Goal: Task Accomplishment & Management: Manage account settings

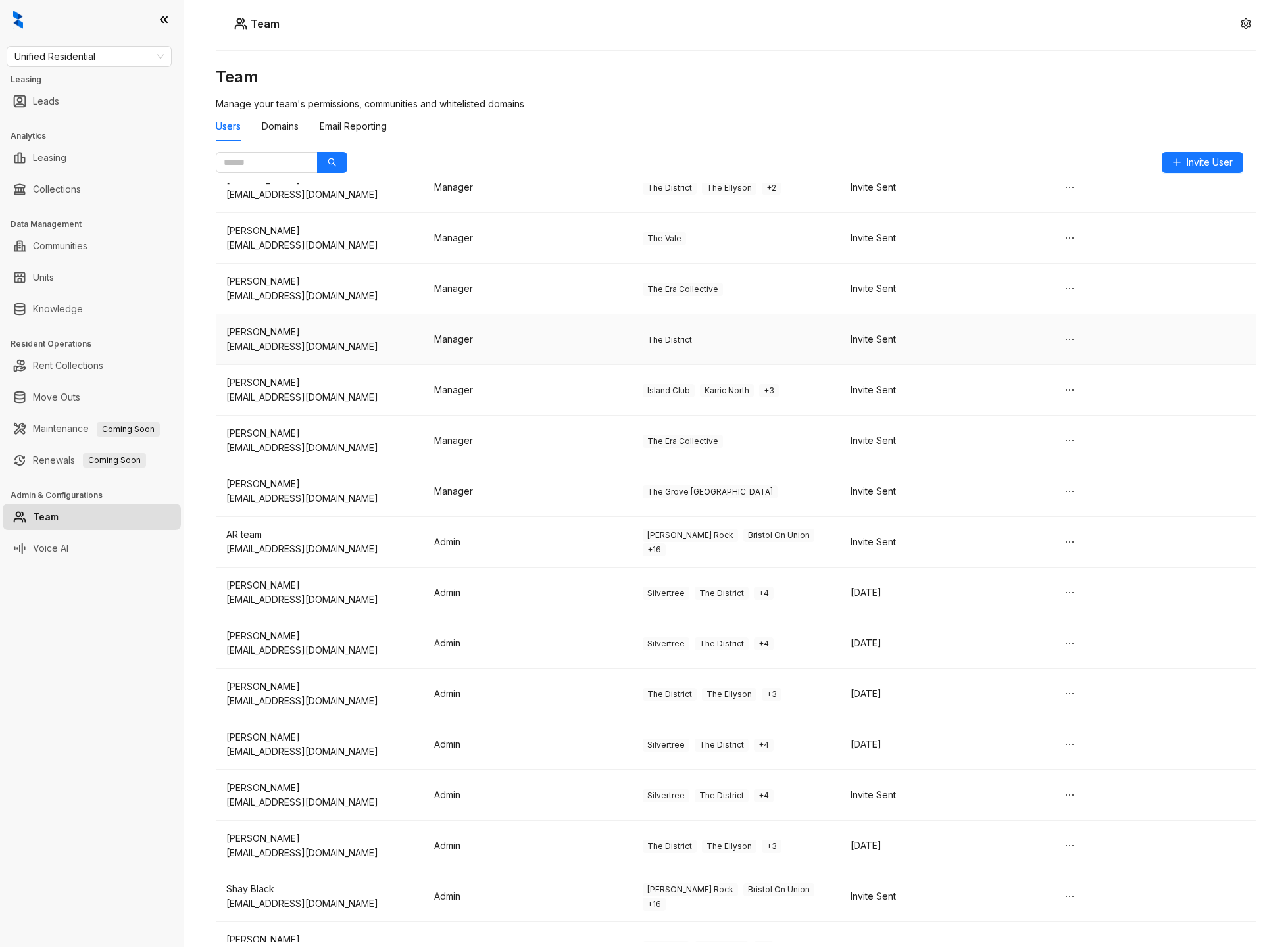
scroll to position [136, 0]
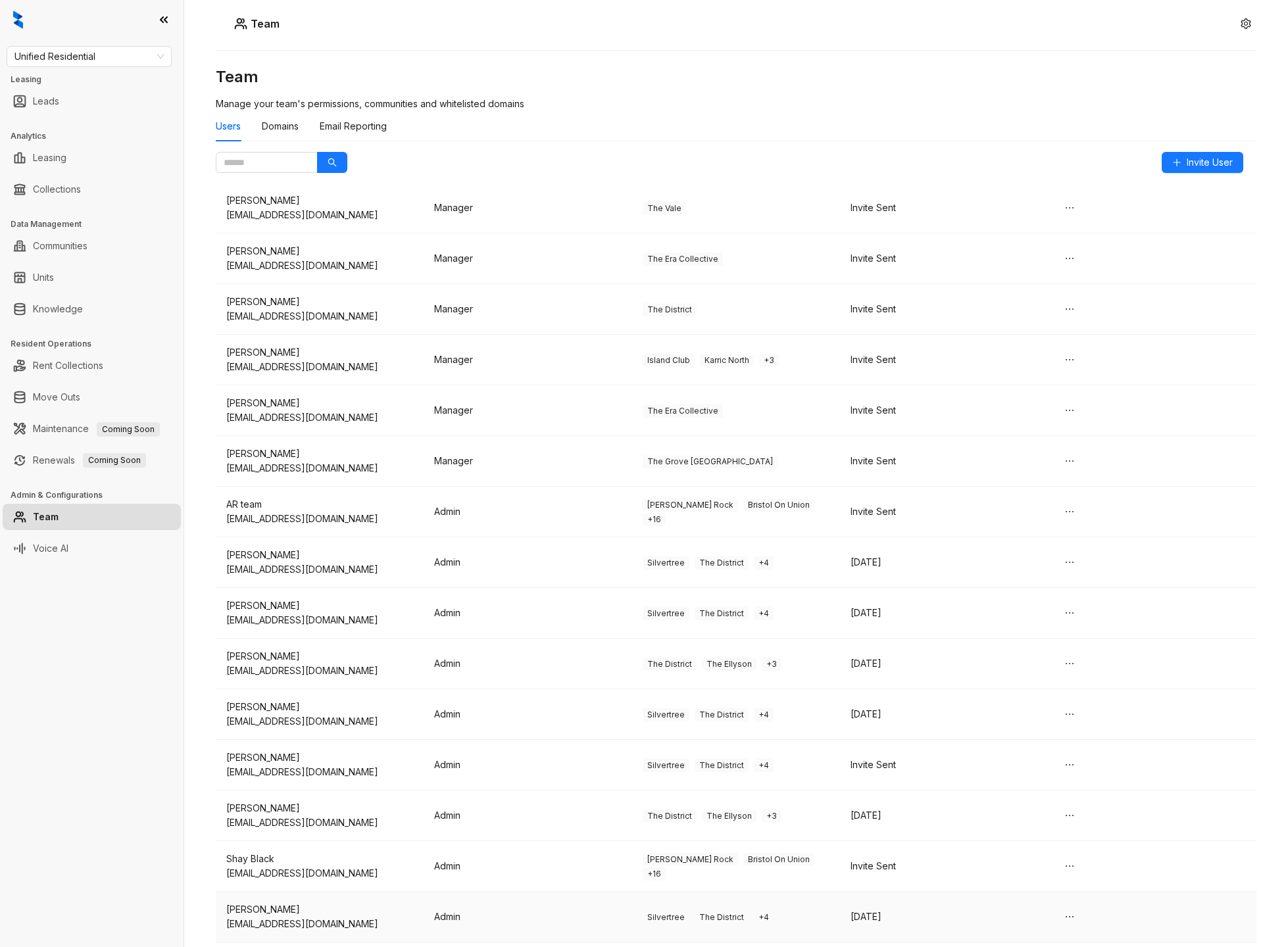
click at [717, 911] on span "The District" at bounding box center [721, 917] width 54 height 13
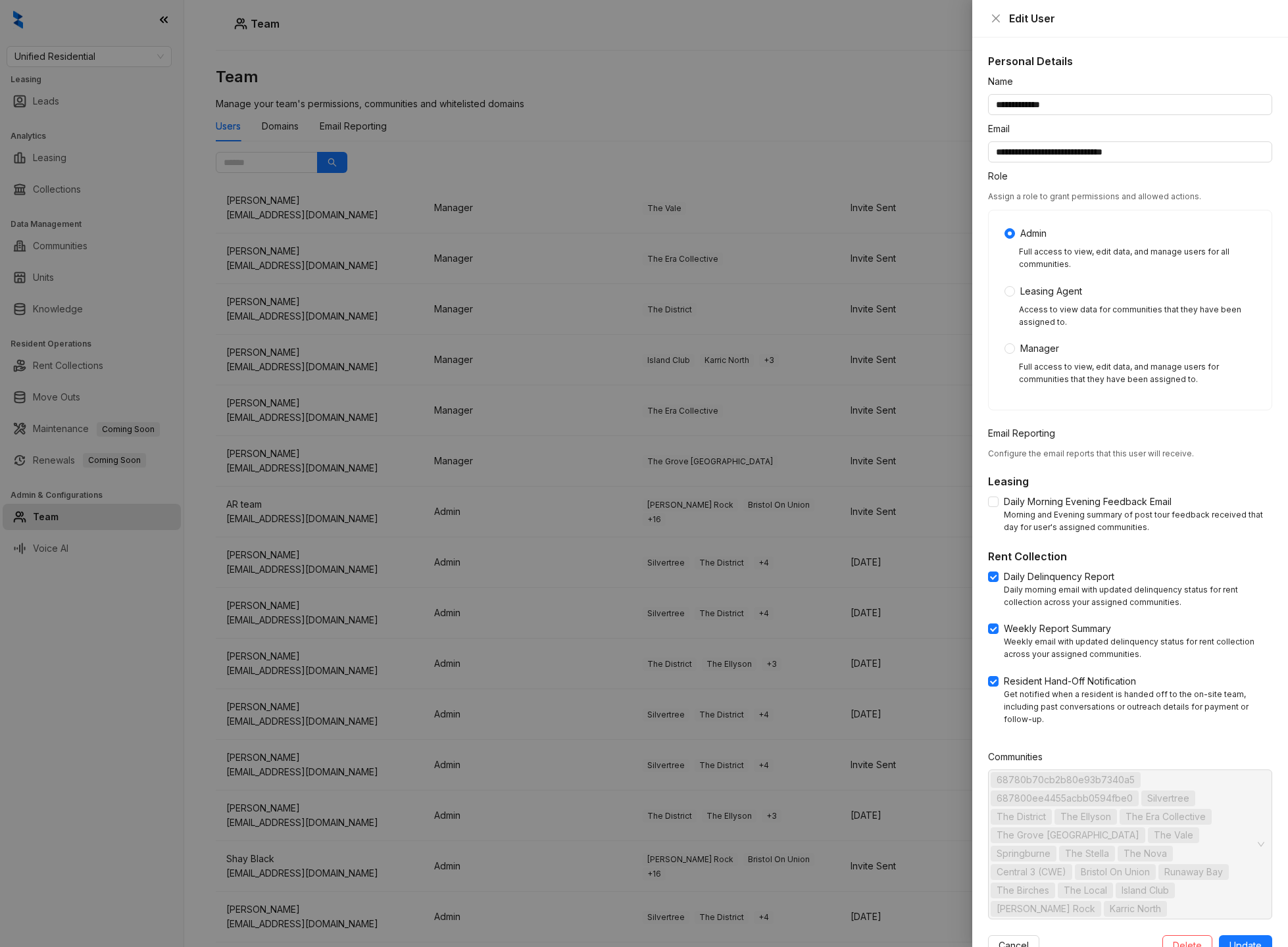
scroll to position [10, 0]
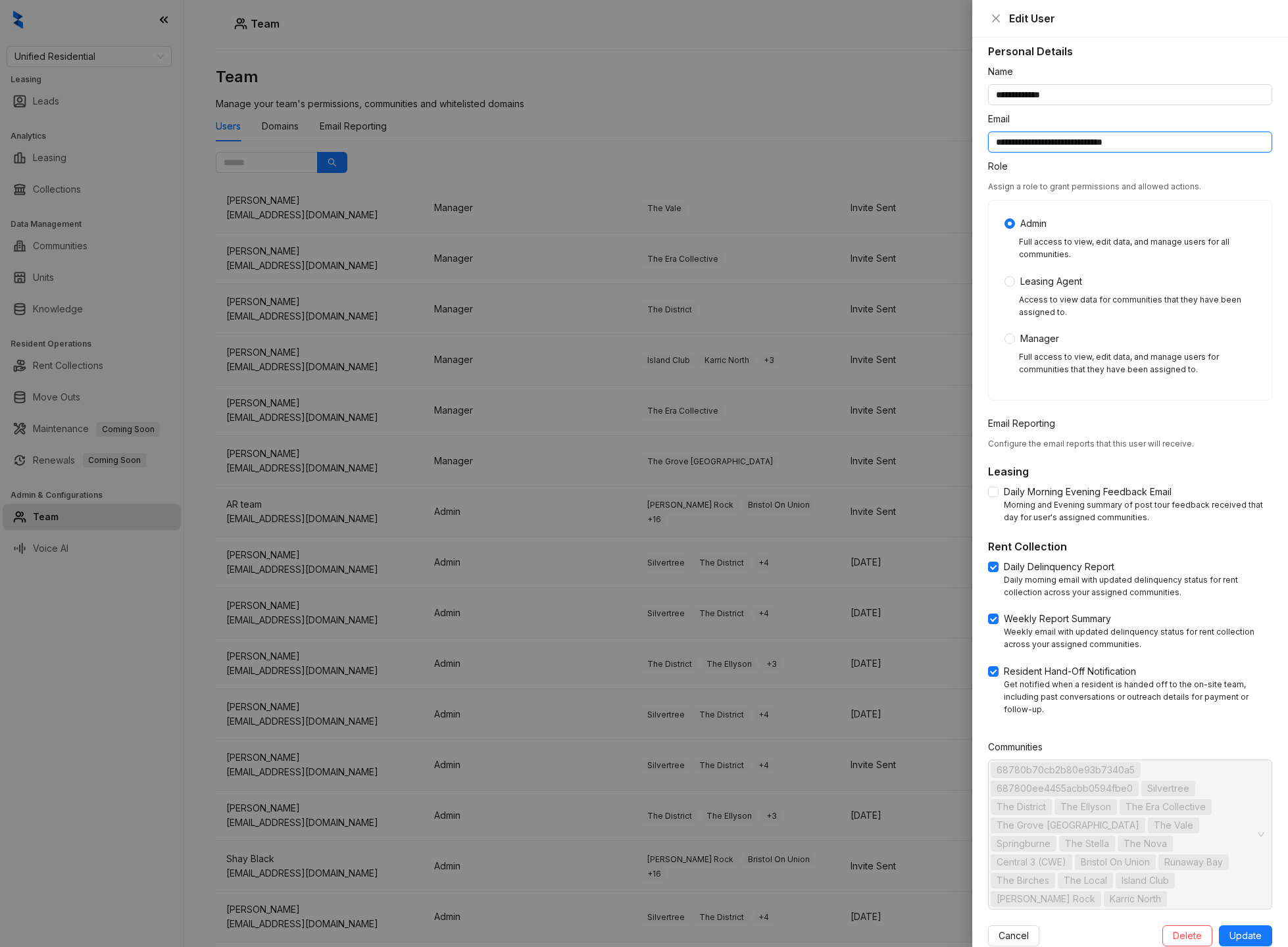
click at [1099, 143] on input "**********" at bounding box center [1129, 142] width 284 height 21
click at [751, 129] on div at bounding box center [644, 473] width 1288 height 947
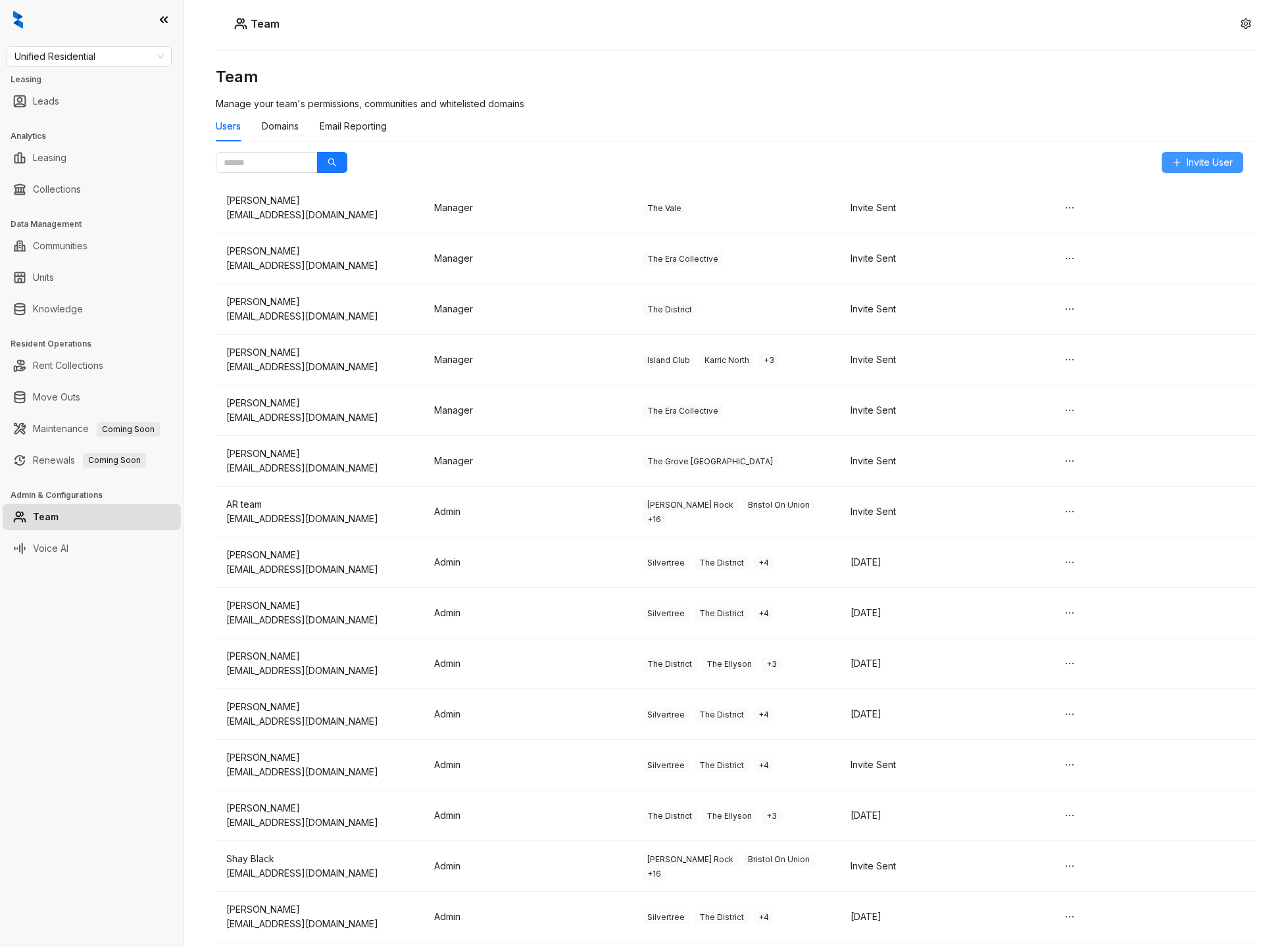
click at [1192, 156] on span "Invite User" at bounding box center [1209, 163] width 46 height 15
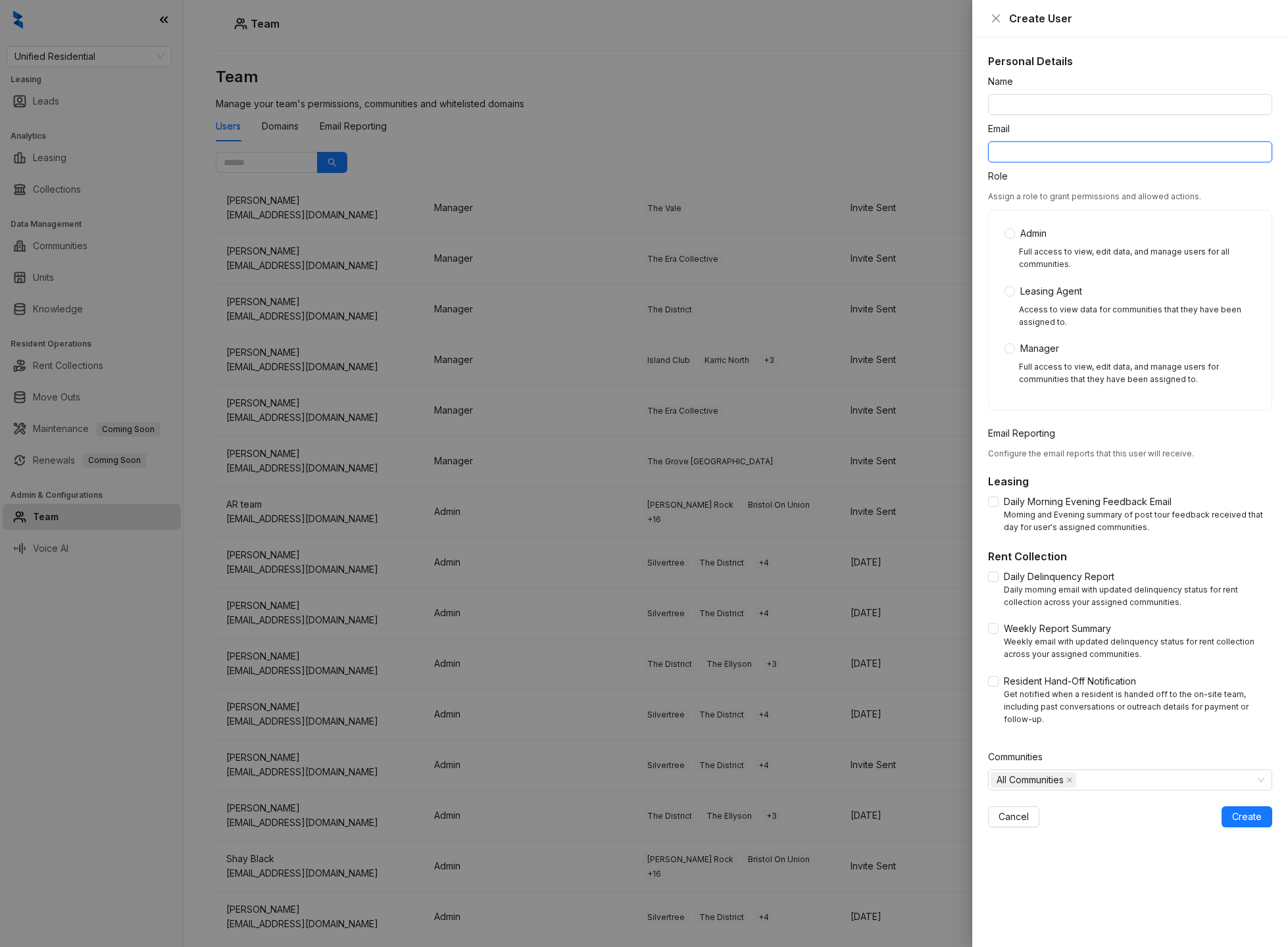
click at [1065, 159] on input "Email" at bounding box center [1129, 152] width 284 height 21
paste input "**********"
type input "**********"
click at [1040, 113] on input "Name" at bounding box center [1129, 104] width 284 height 21
paste input "**********"
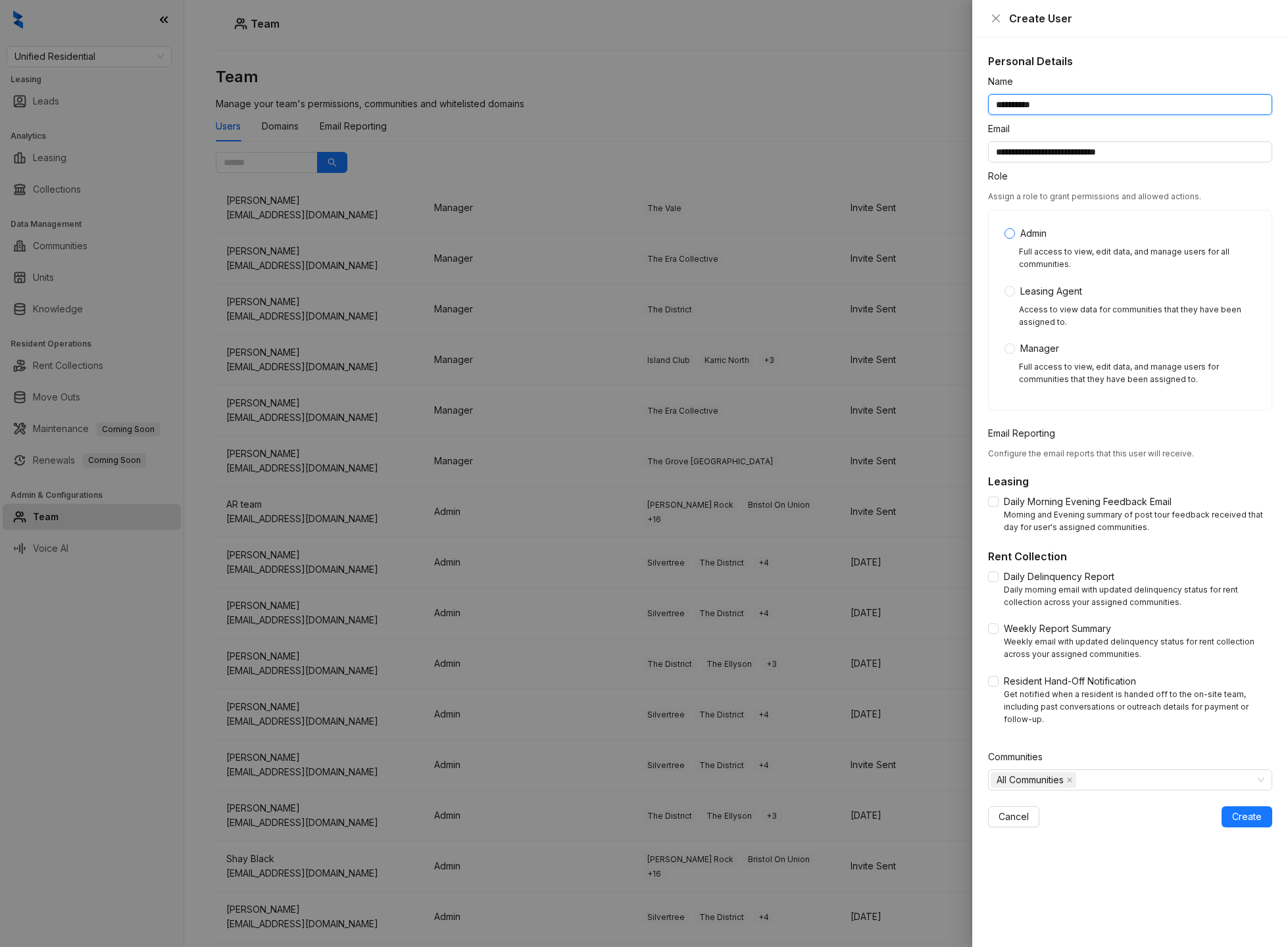
type input "**********"
click at [1005, 238] on label "Admin" at bounding box center [1028, 234] width 47 height 15
click at [1001, 683] on span "Resident Hand-Off Notification" at bounding box center [1070, 682] width 143 height 15
click at [1258, 810] on span "Create" at bounding box center [1247, 817] width 30 height 15
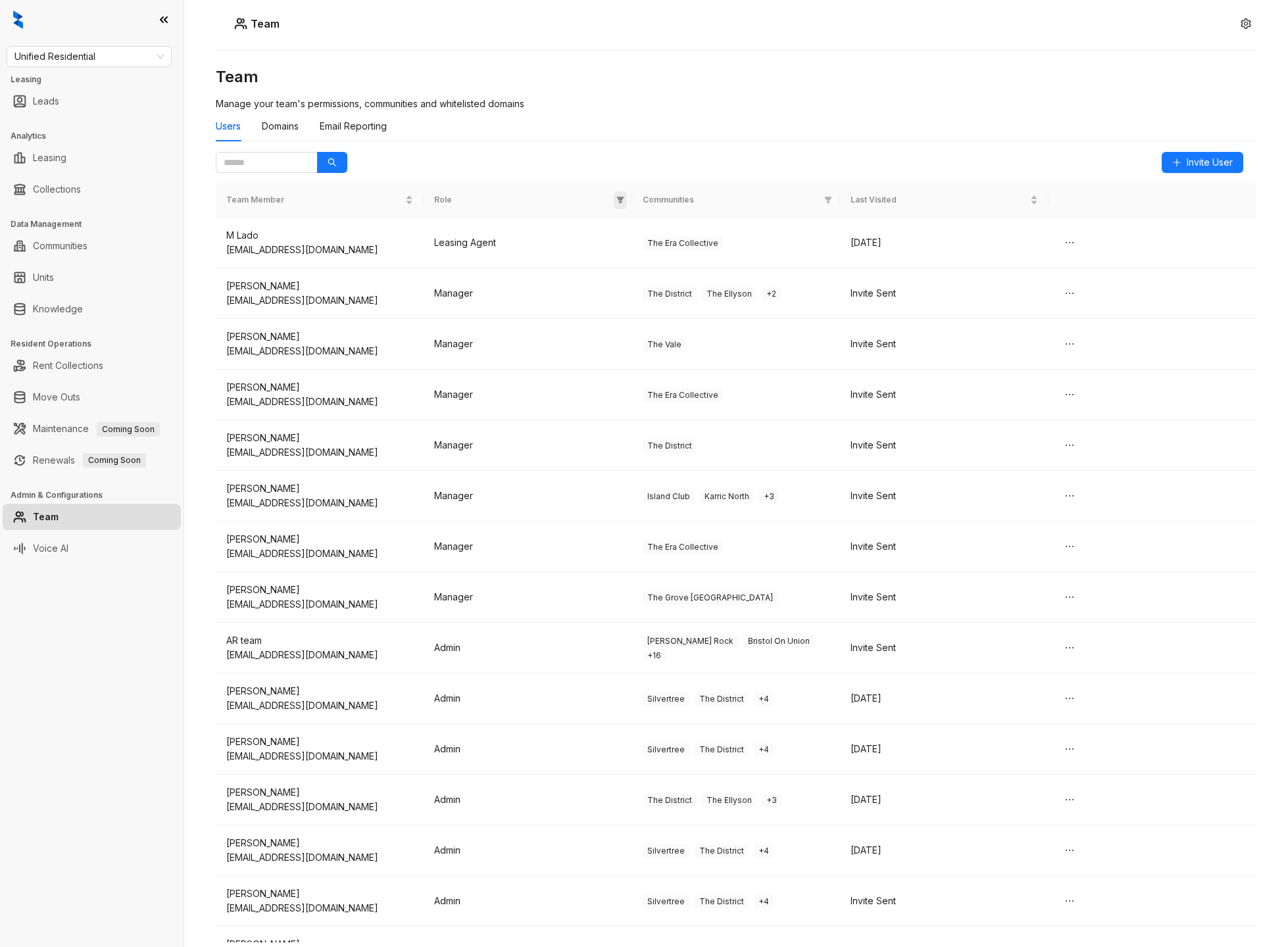
click at [623, 198] on icon "filter" at bounding box center [620, 200] width 7 height 7
click at [615, 291] on span "OK" at bounding box center [610, 293] width 13 height 15
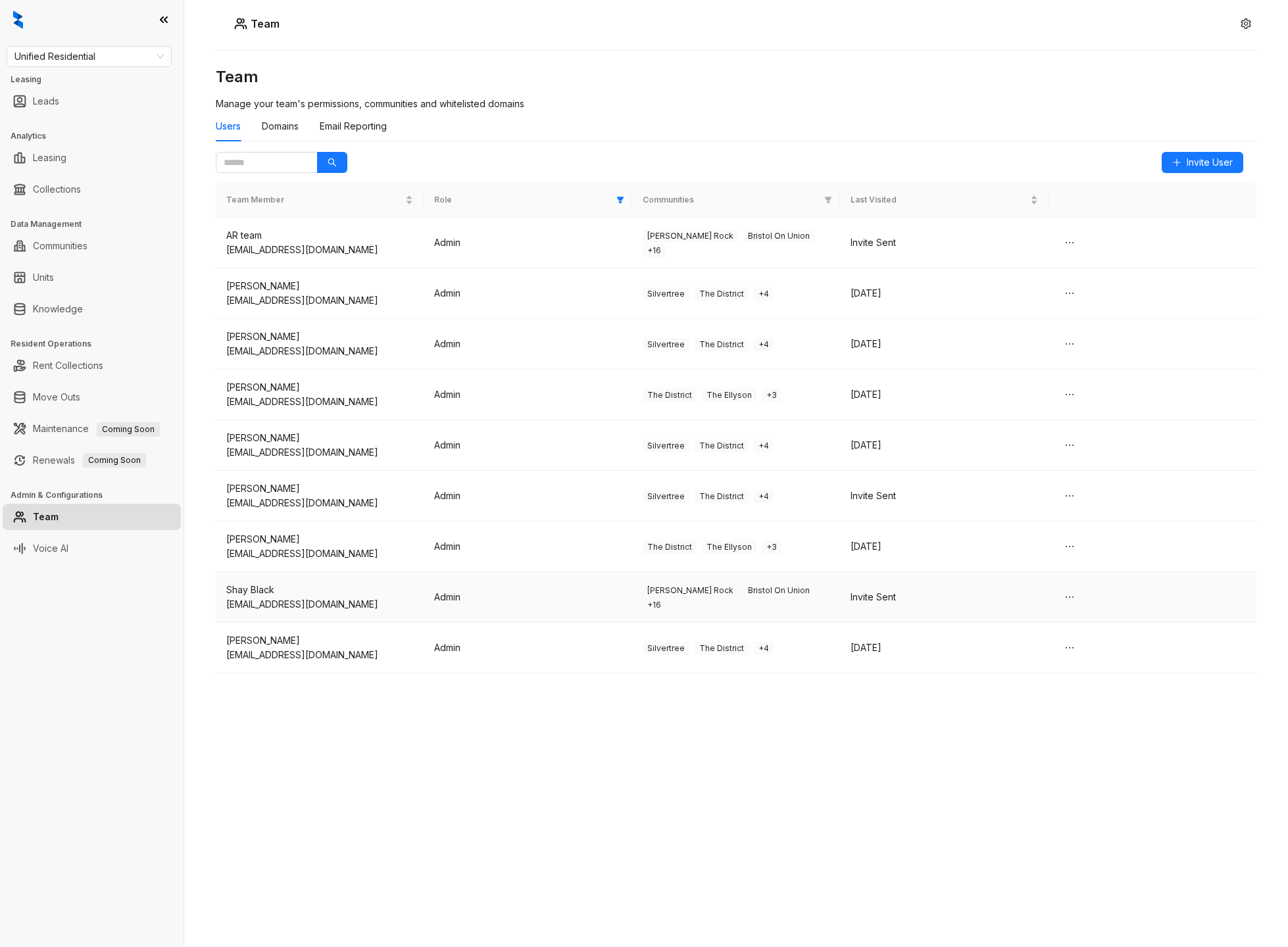
click at [576, 608] on td "Admin" at bounding box center [528, 598] width 208 height 51
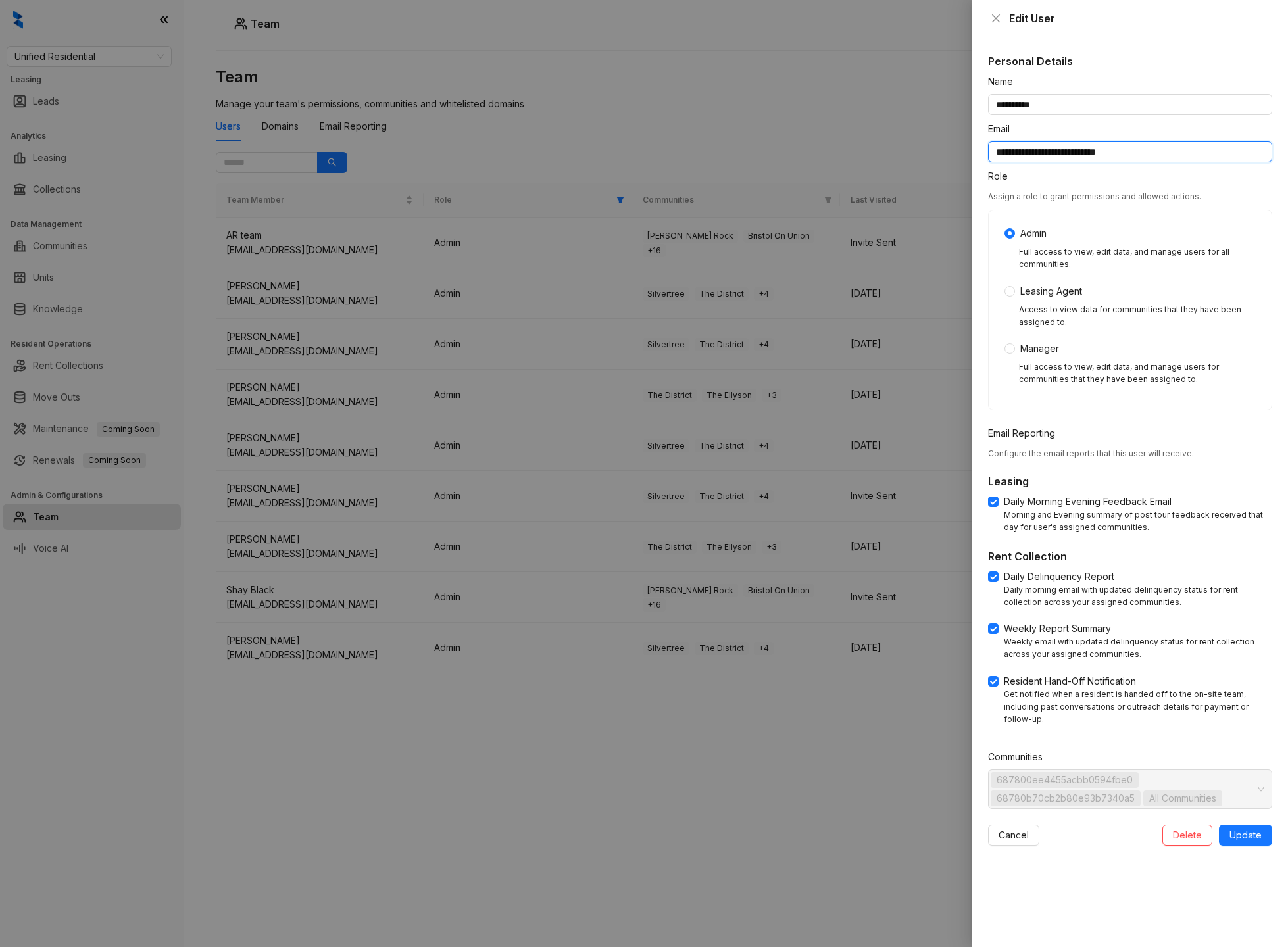
click at [1091, 158] on input "**********" at bounding box center [1129, 152] width 284 height 21
click at [703, 732] on div at bounding box center [644, 473] width 1288 height 947
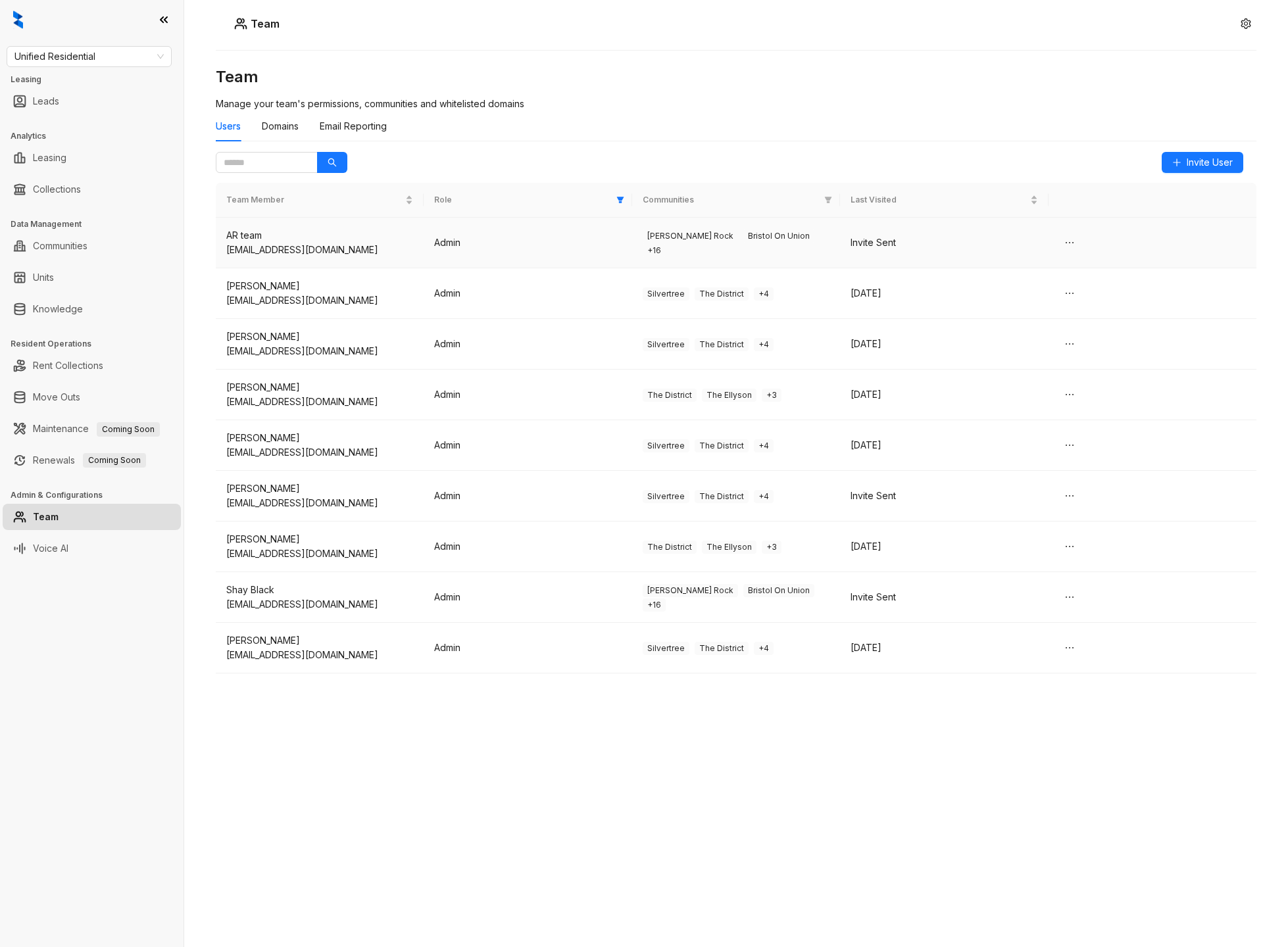
click at [802, 242] on td "Brant Rock Bristol On Union + 16" at bounding box center [736, 242] width 208 height 51
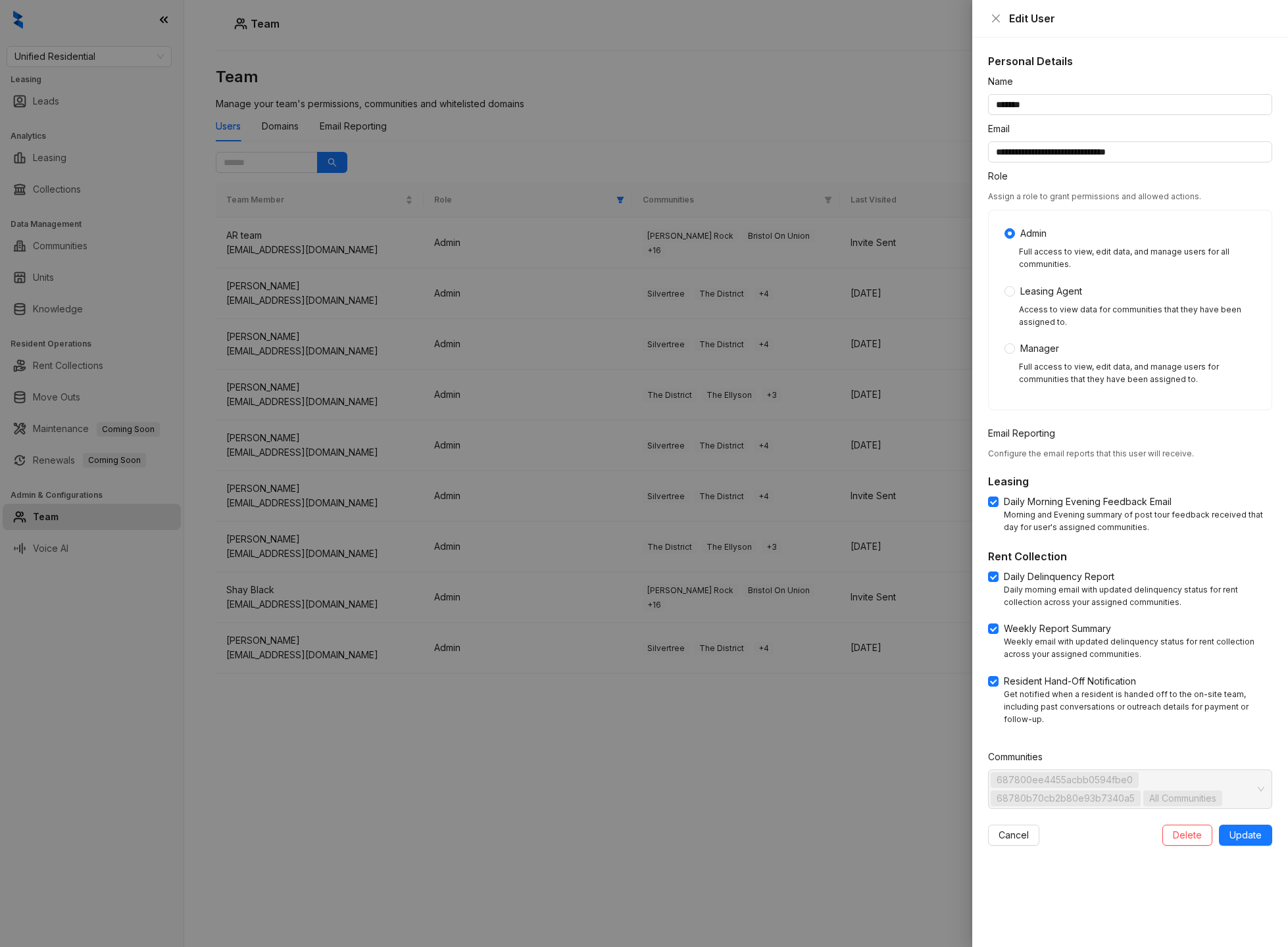
click at [793, 809] on div at bounding box center [644, 473] width 1288 height 947
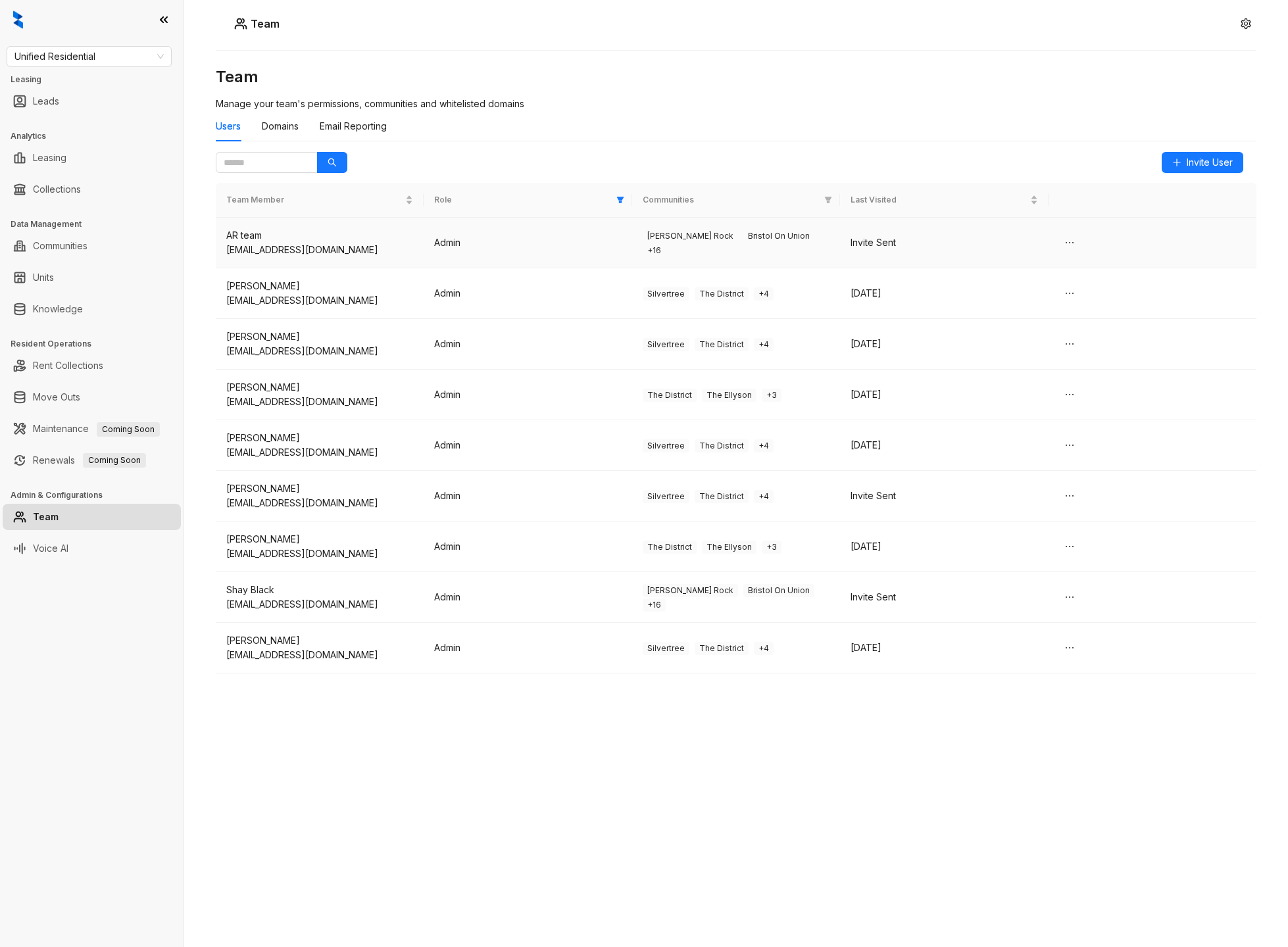
click at [625, 234] on td "Admin" at bounding box center [528, 242] width 208 height 51
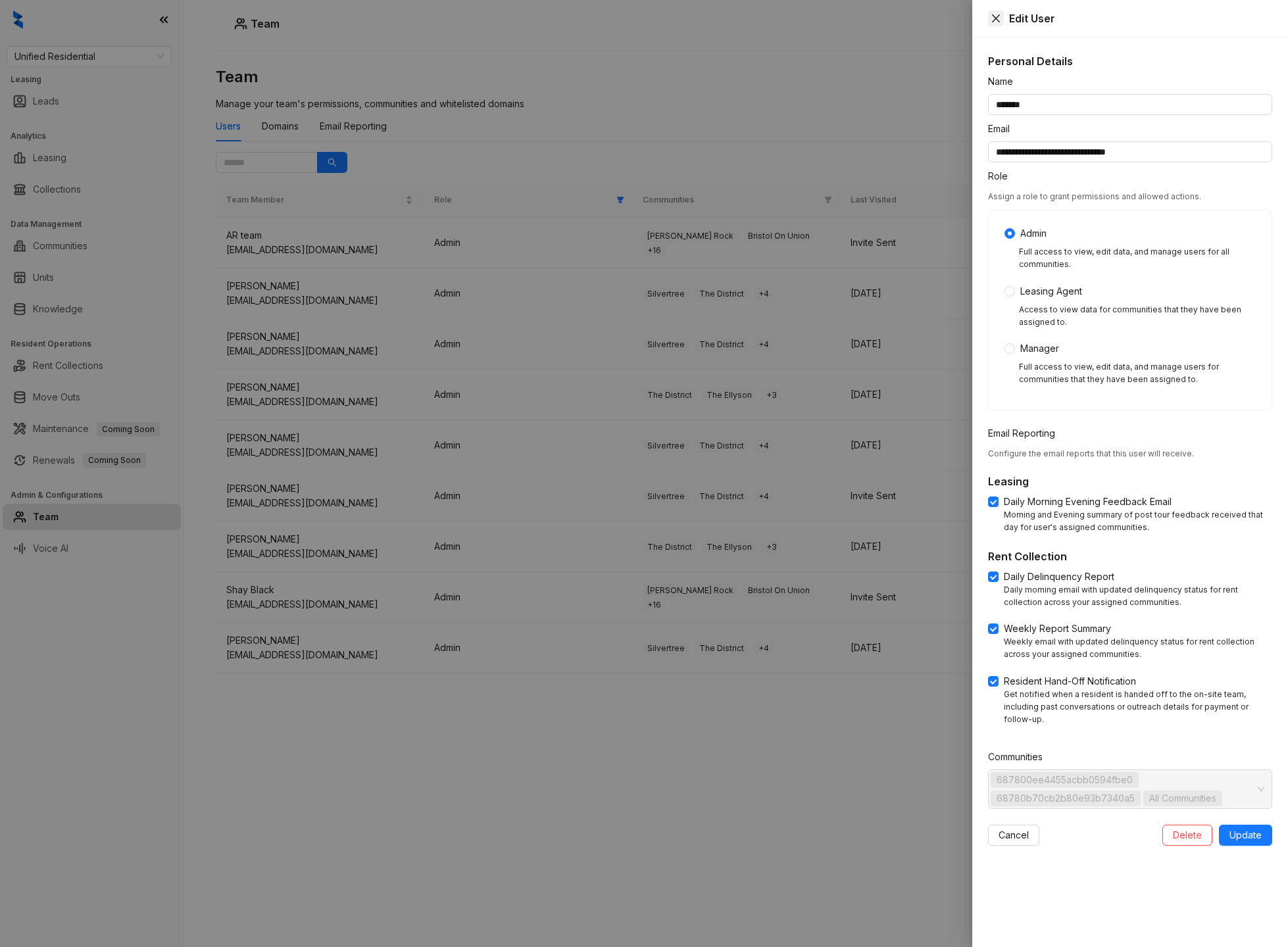
click at [994, 20] on icon "close" at bounding box center [996, 19] width 8 height 8
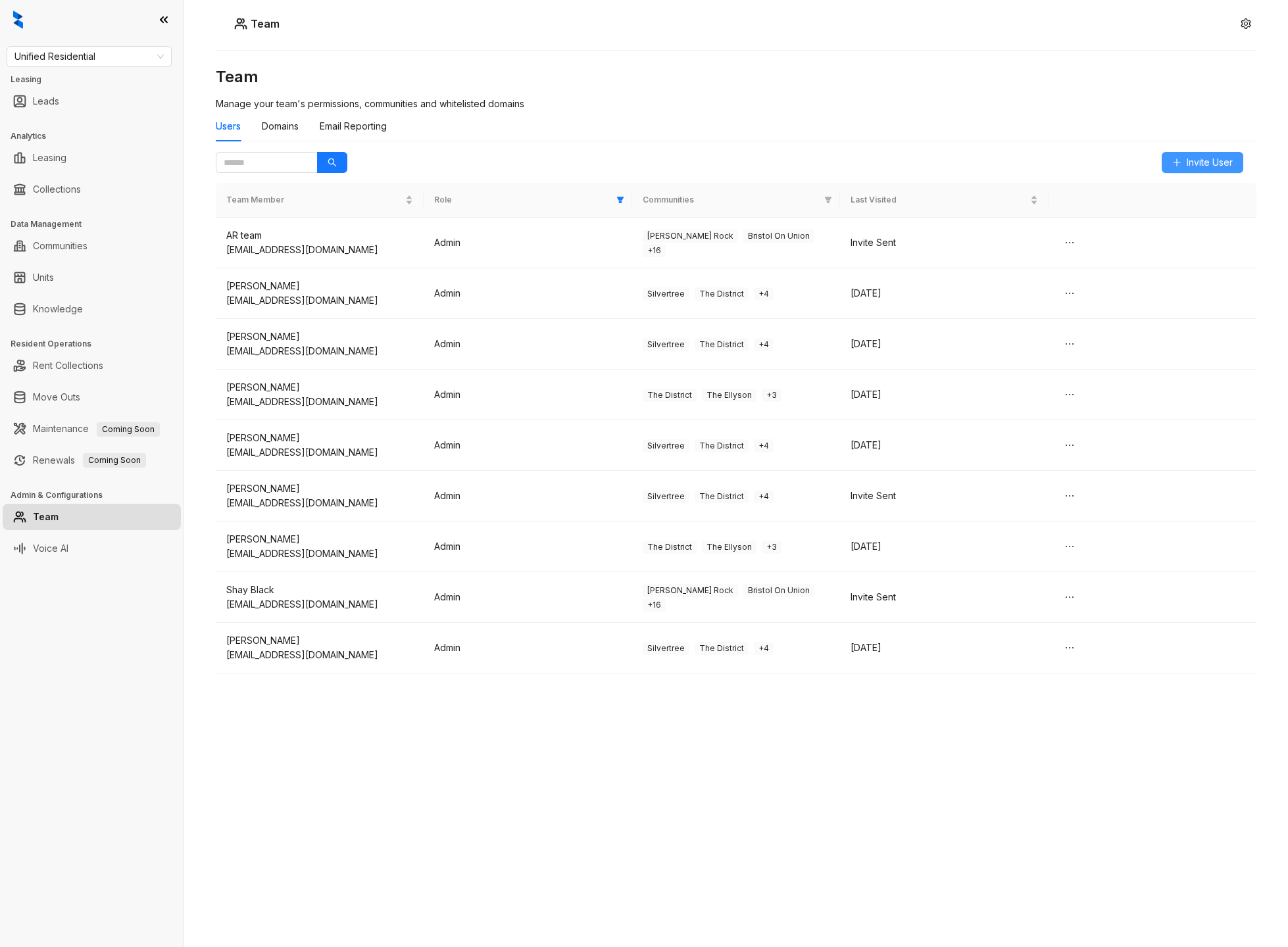
click at [1174, 168] on button "Invite User" at bounding box center [1202, 162] width 82 height 21
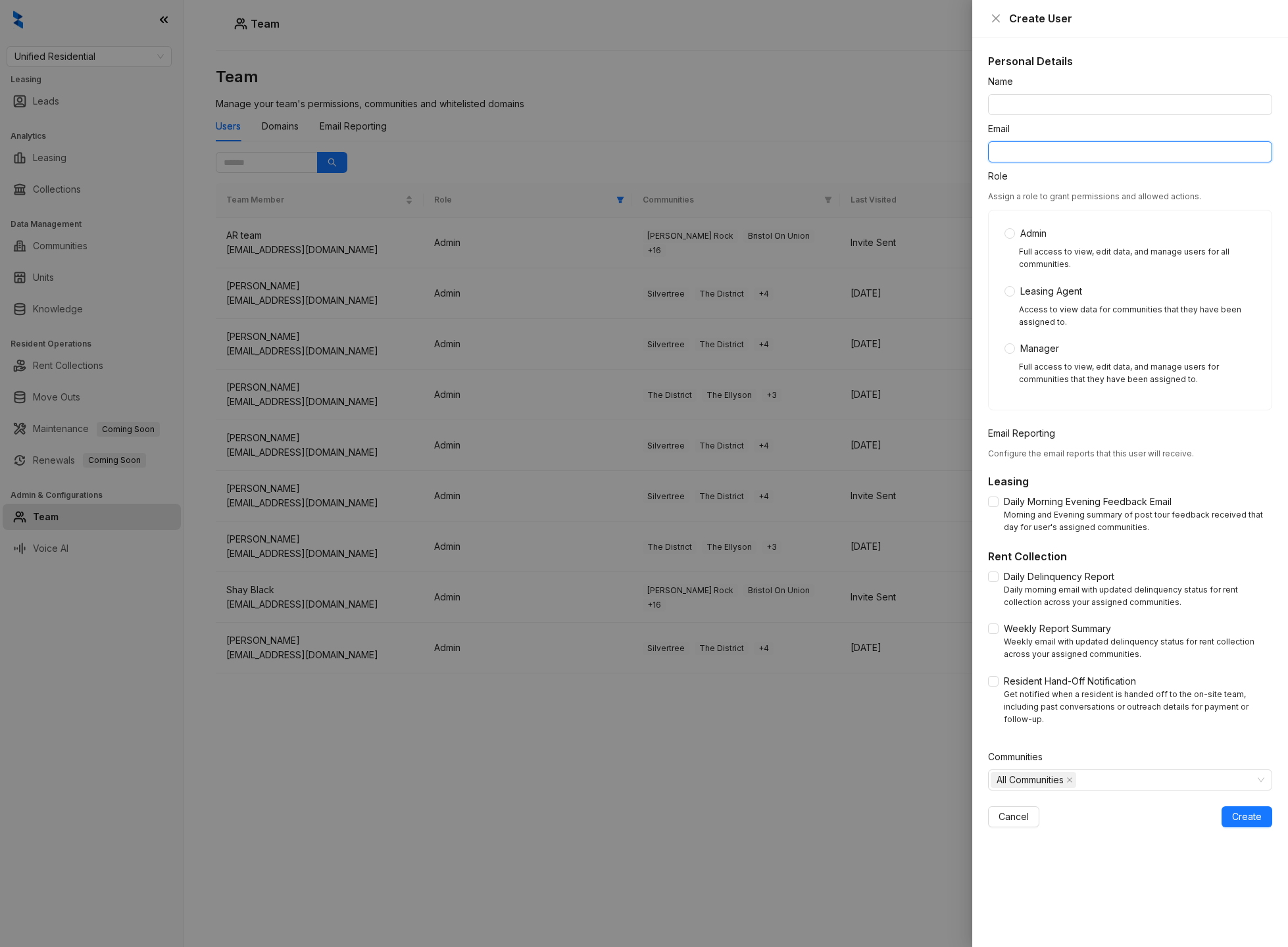
click at [1085, 152] on input "Email" at bounding box center [1129, 152] width 284 height 21
paste input "**********"
type input "**********"
click at [1061, 104] on input "Name" at bounding box center [1129, 104] width 284 height 21
click at [1017, 102] on input "*******" at bounding box center [1129, 104] width 284 height 21
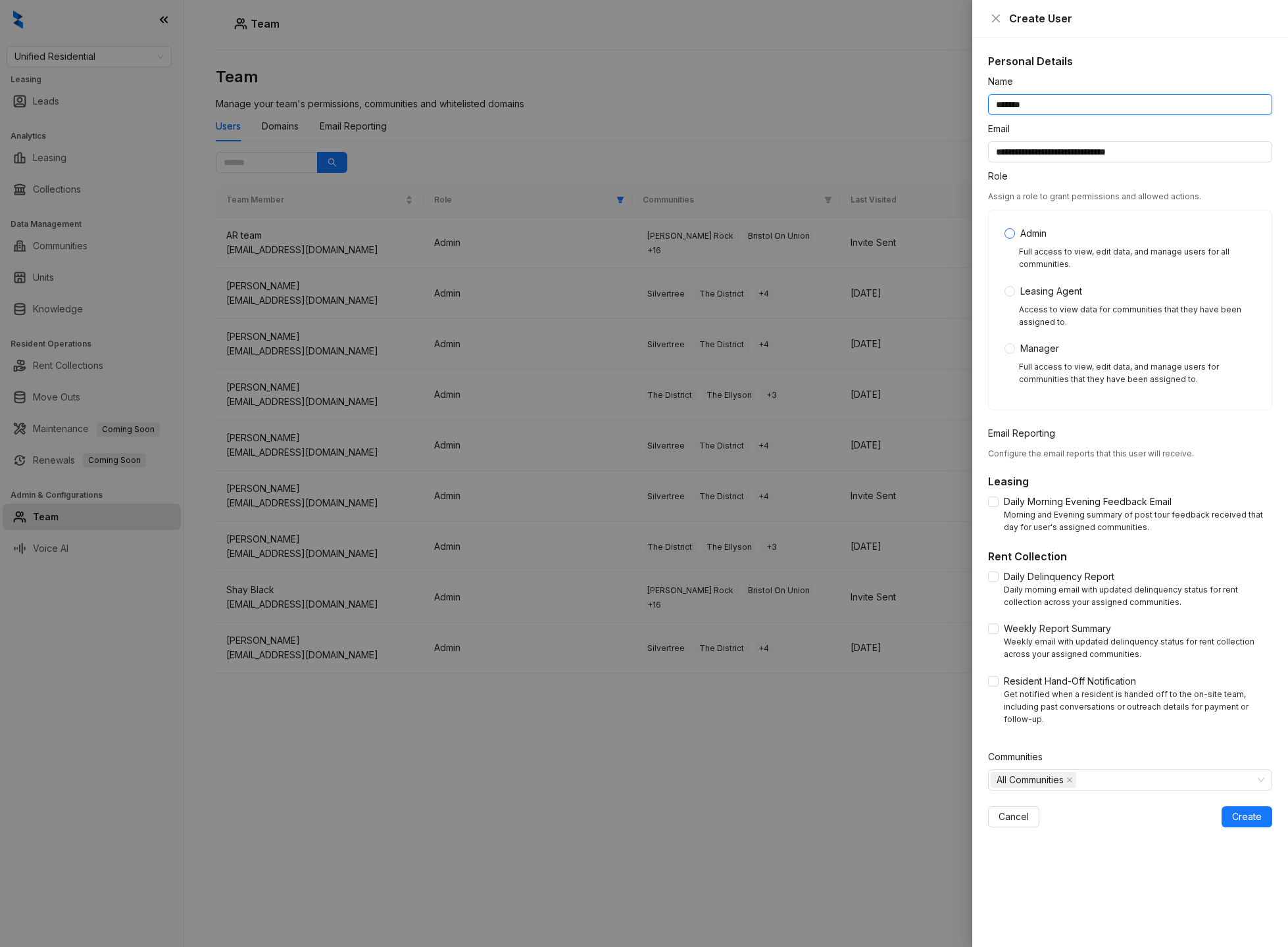
type input "*******"
click at [1253, 810] on span "Create" at bounding box center [1247, 817] width 30 height 15
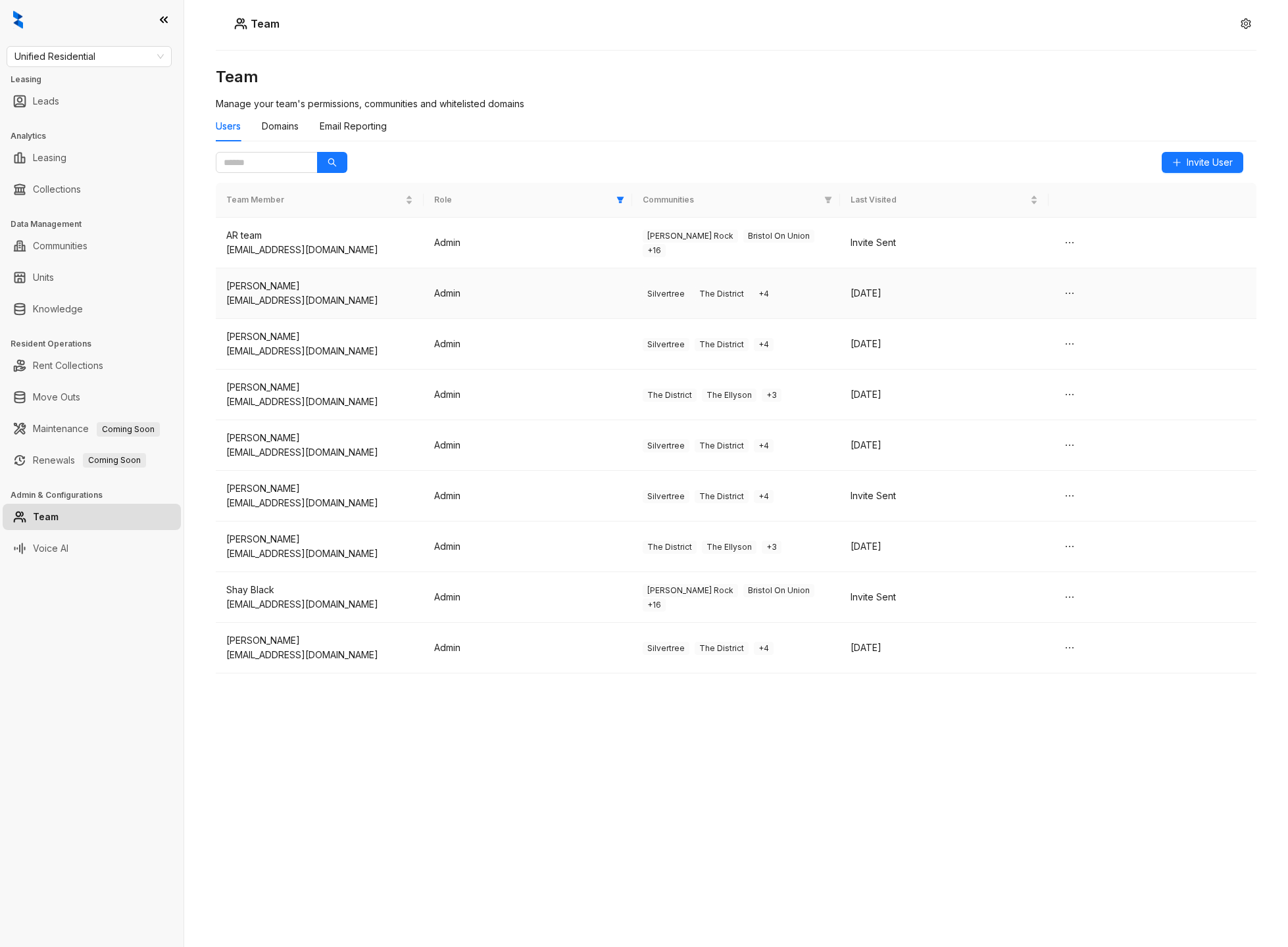
click at [787, 306] on td "Silvertree The District + 4" at bounding box center [736, 293] width 208 height 51
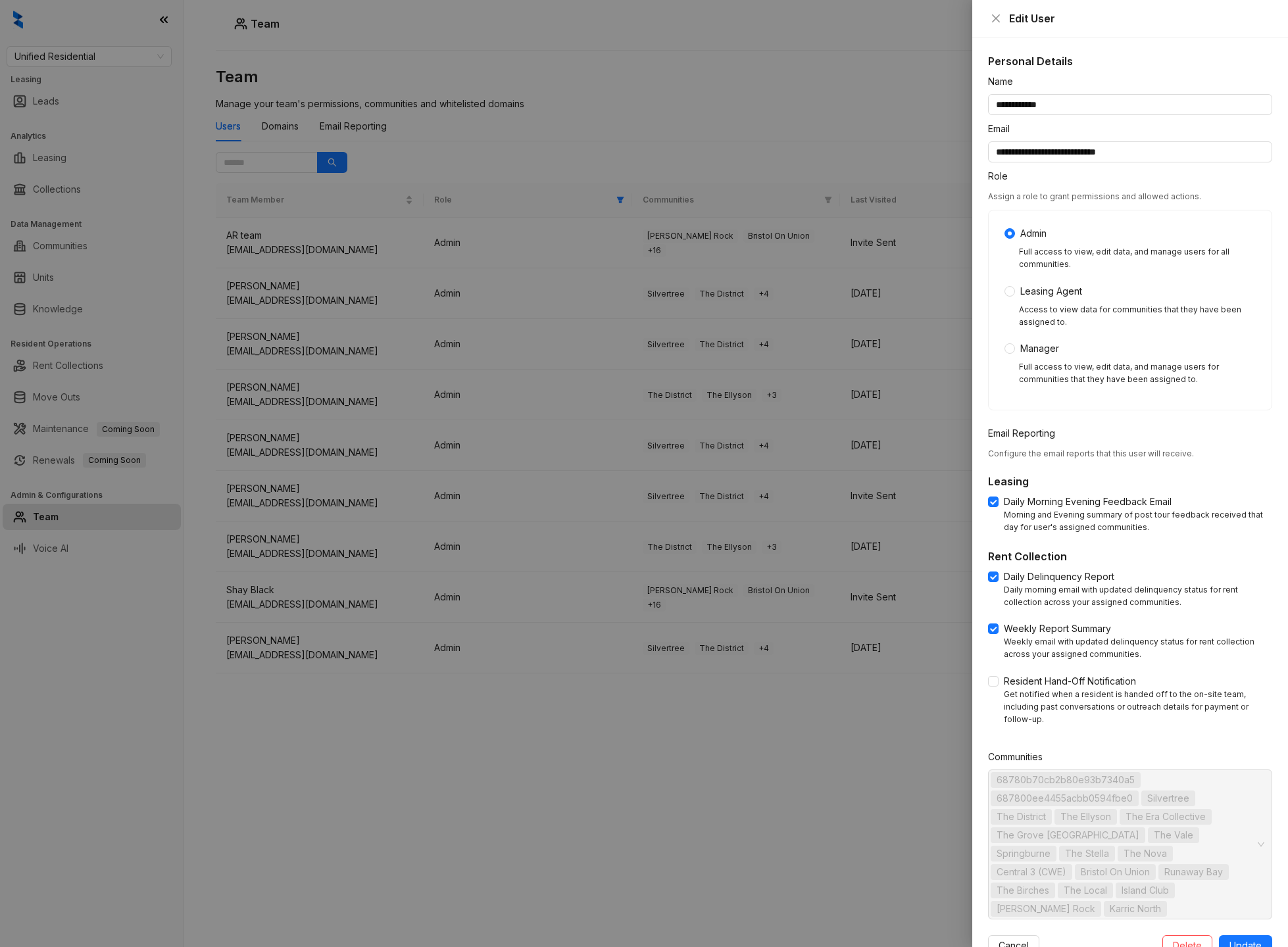
click at [455, 146] on div at bounding box center [644, 473] width 1288 height 947
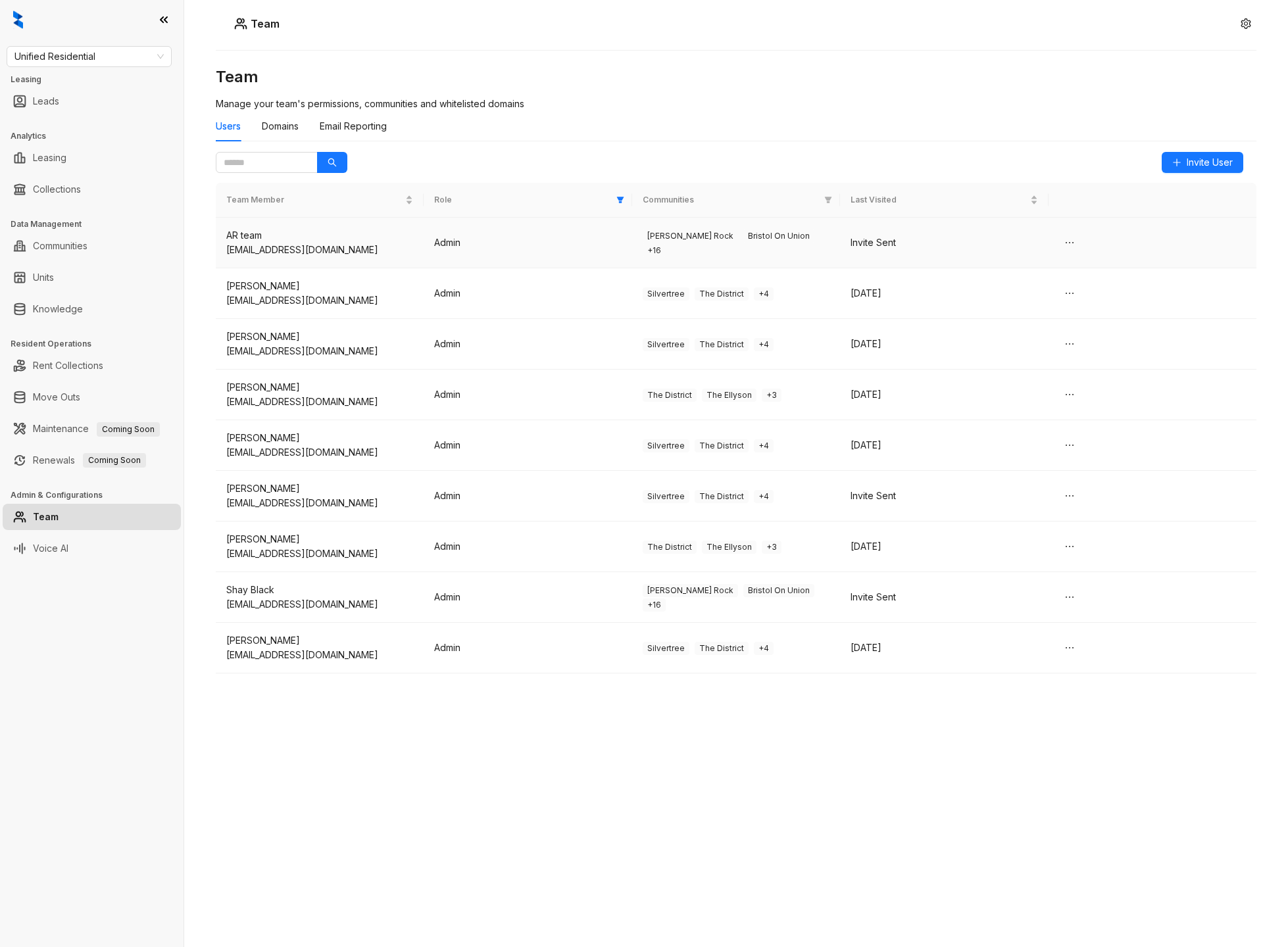
drag, startPoint x: 395, startPoint y: 248, endPoint x: 284, endPoint y: 251, distance: 111.0
click at [284, 251] on div "[EMAIL_ADDRESS][DOMAIN_NAME]" at bounding box center [319, 249] width 187 height 15
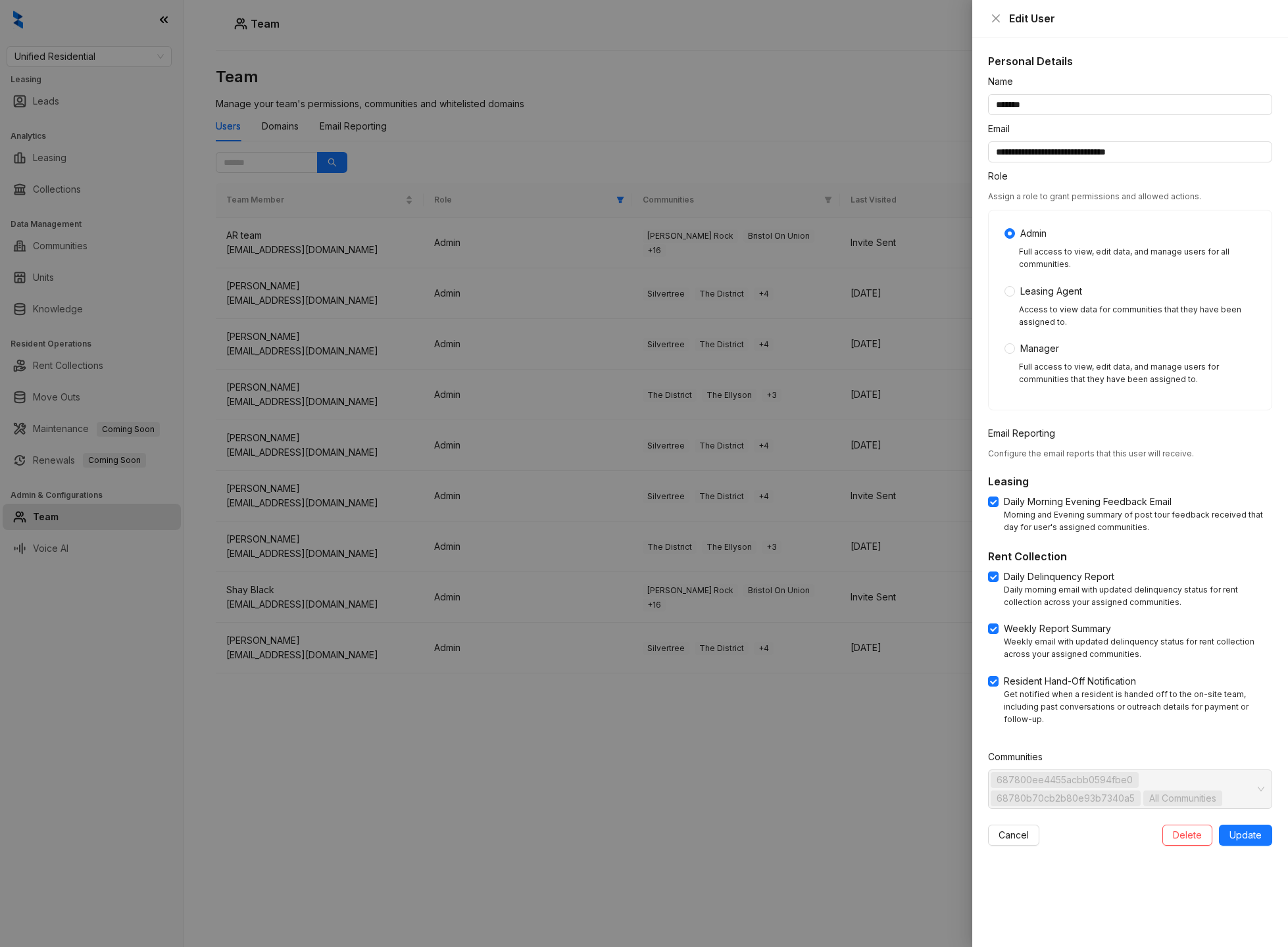
copy div "unified-residential.com"
click at [808, 88] on div at bounding box center [644, 473] width 1288 height 947
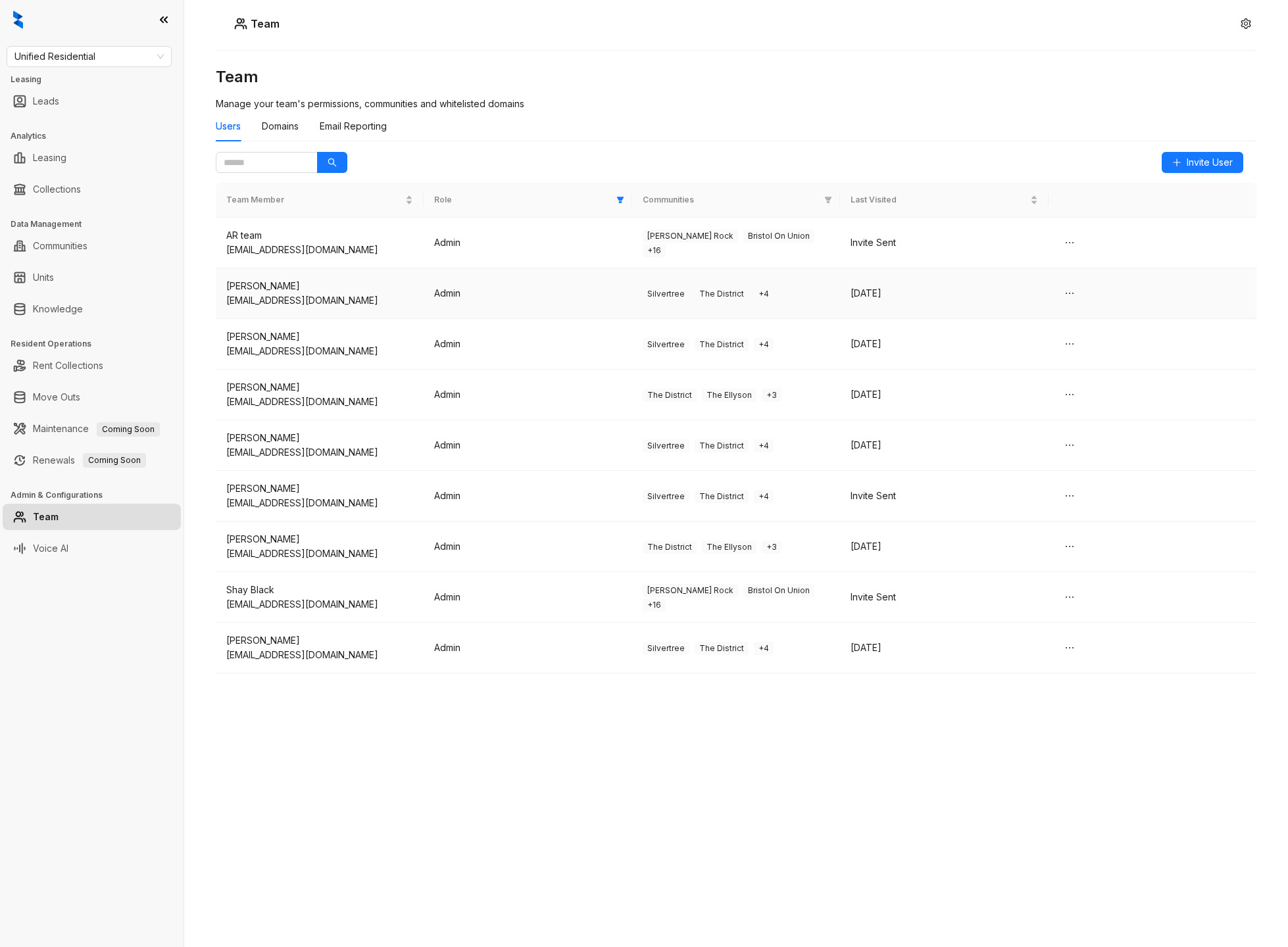
click at [397, 281] on div "Angela Baker" at bounding box center [319, 286] width 187 height 15
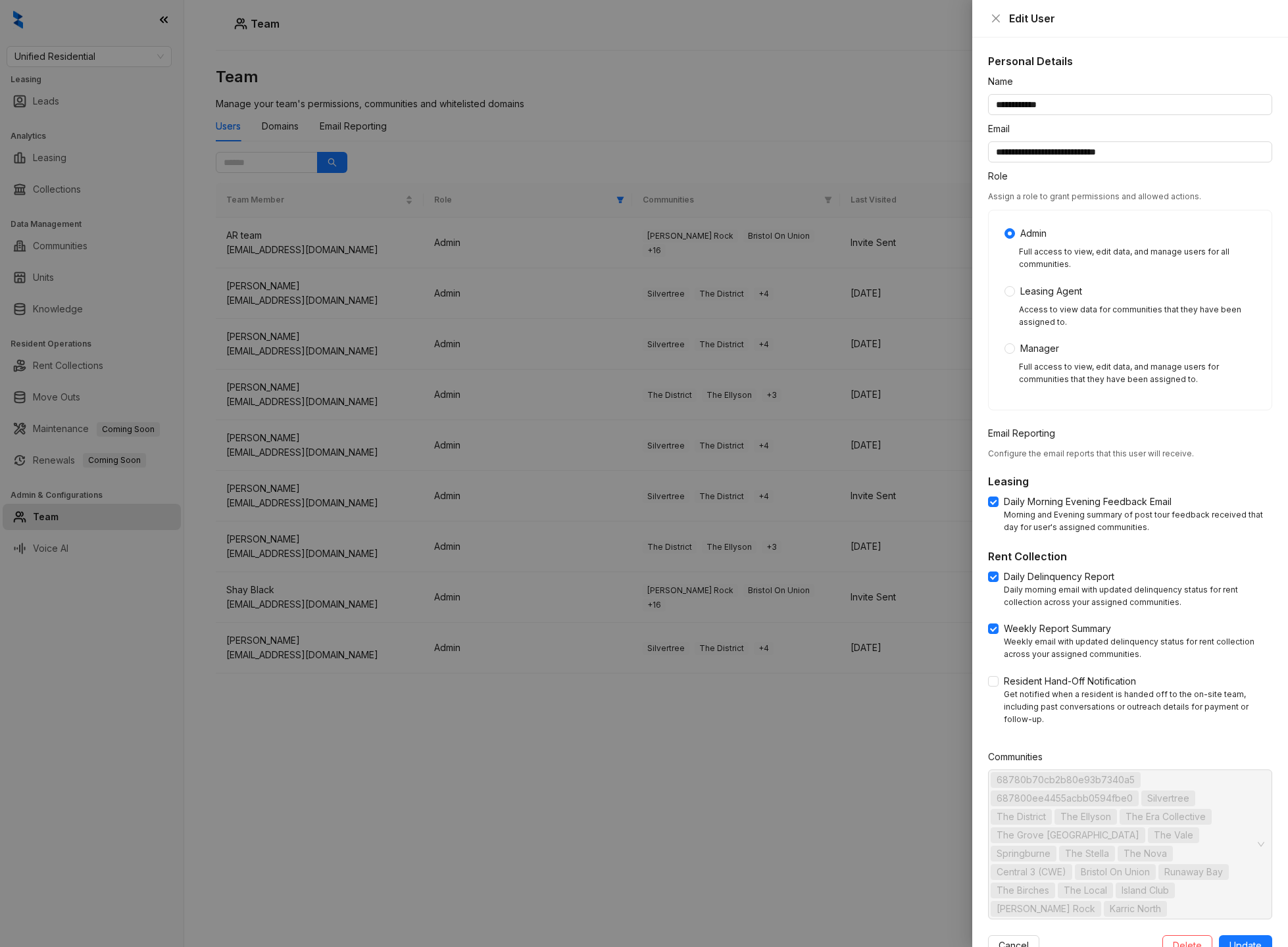
click at [659, 123] on div at bounding box center [644, 473] width 1288 height 947
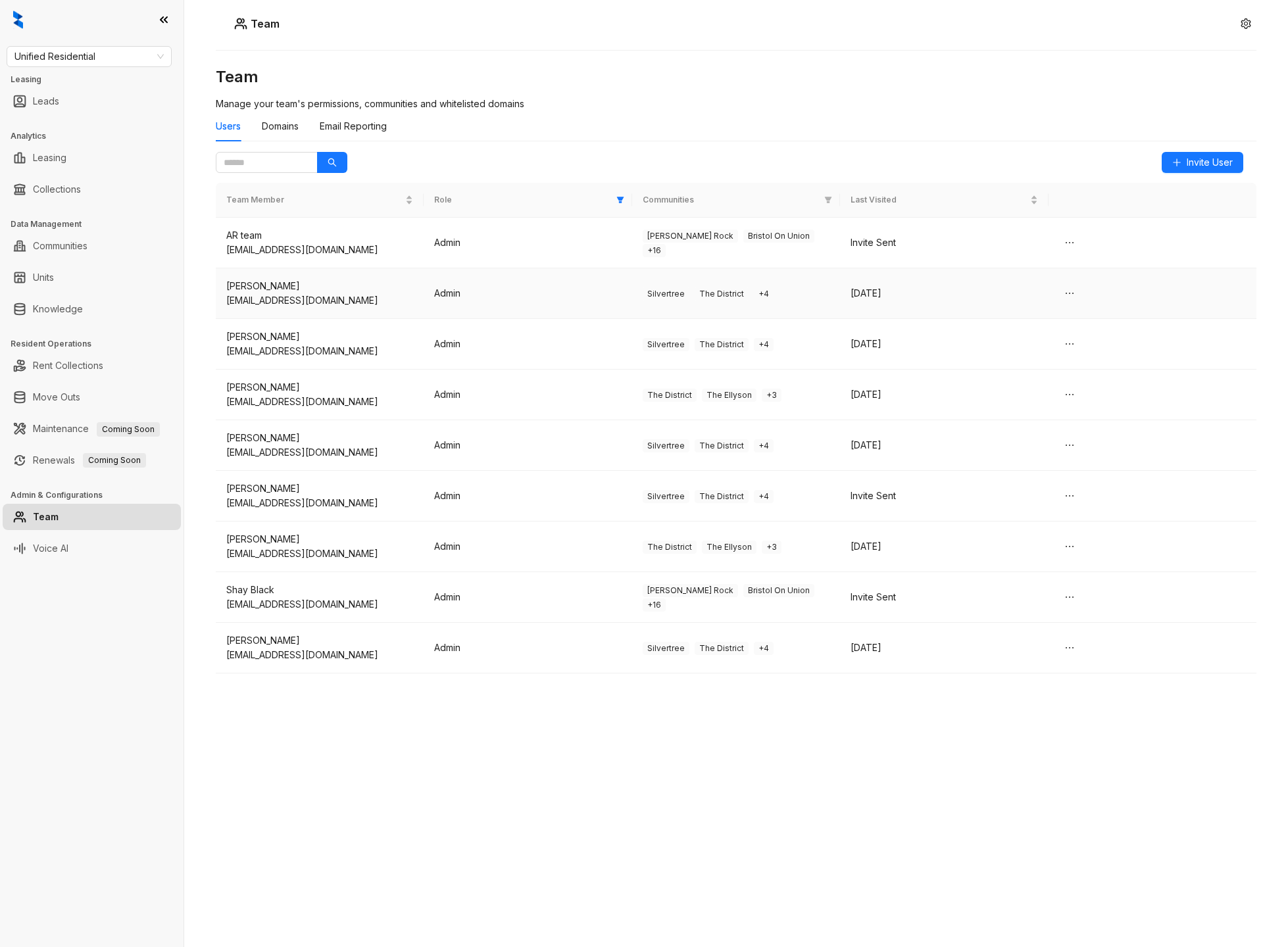
click at [639, 277] on td "Silvertree The District + 4" at bounding box center [736, 293] width 208 height 51
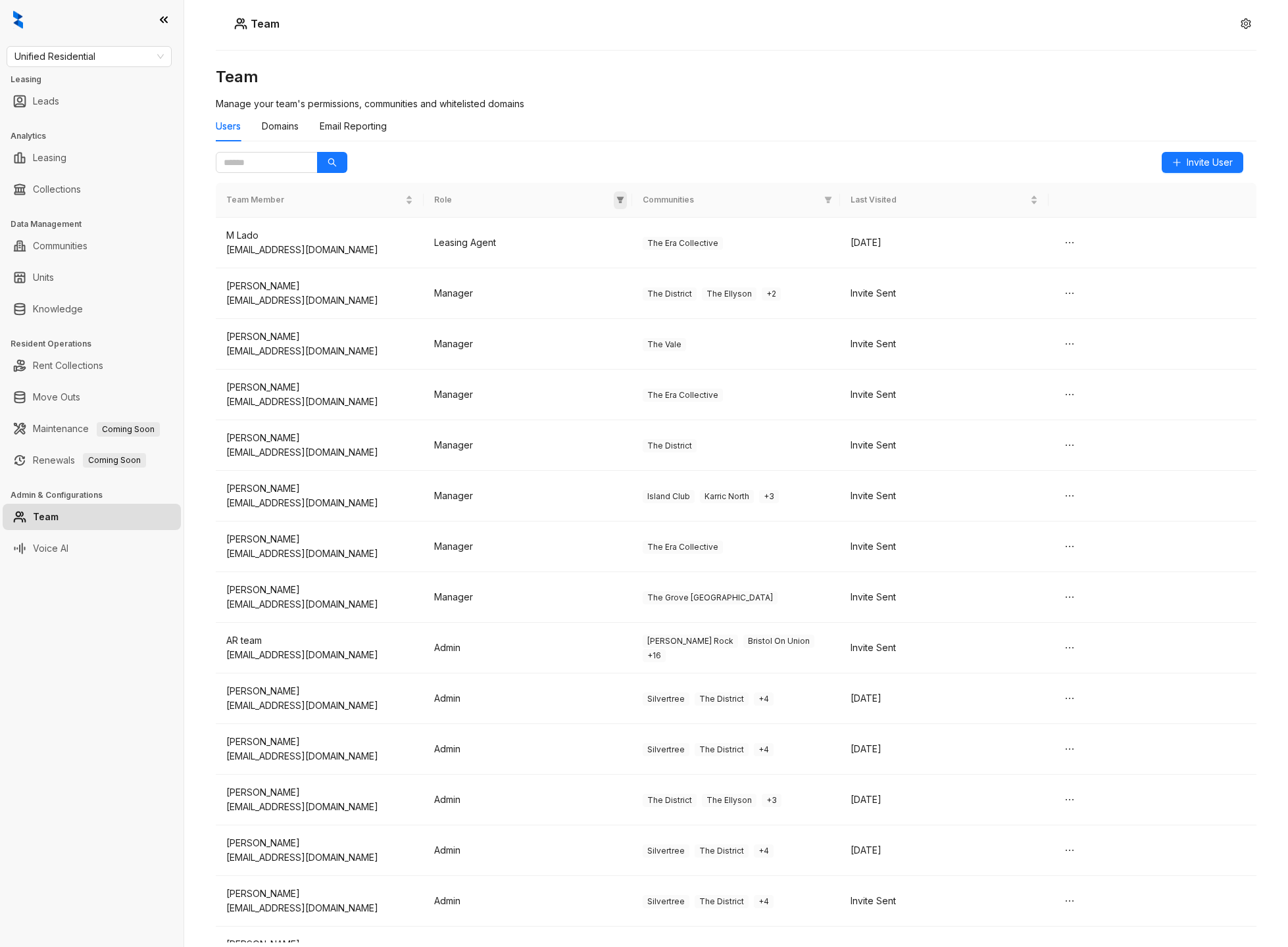
click at [617, 196] on icon "filter" at bounding box center [621, 200] width 8 height 8
click at [617, 296] on button "OK" at bounding box center [610, 293] width 24 height 16
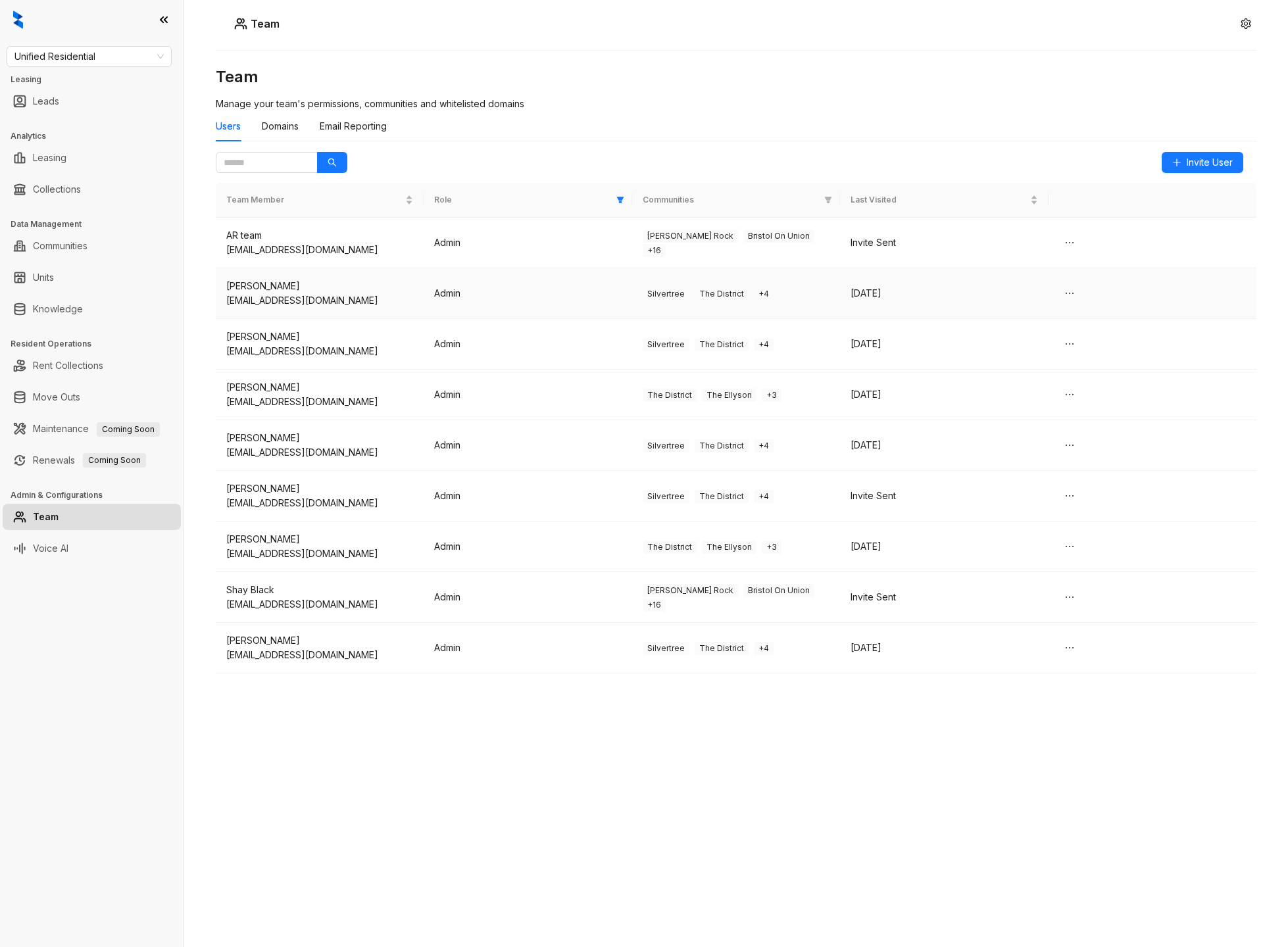
click at [517, 297] on td "Admin" at bounding box center [528, 293] width 208 height 51
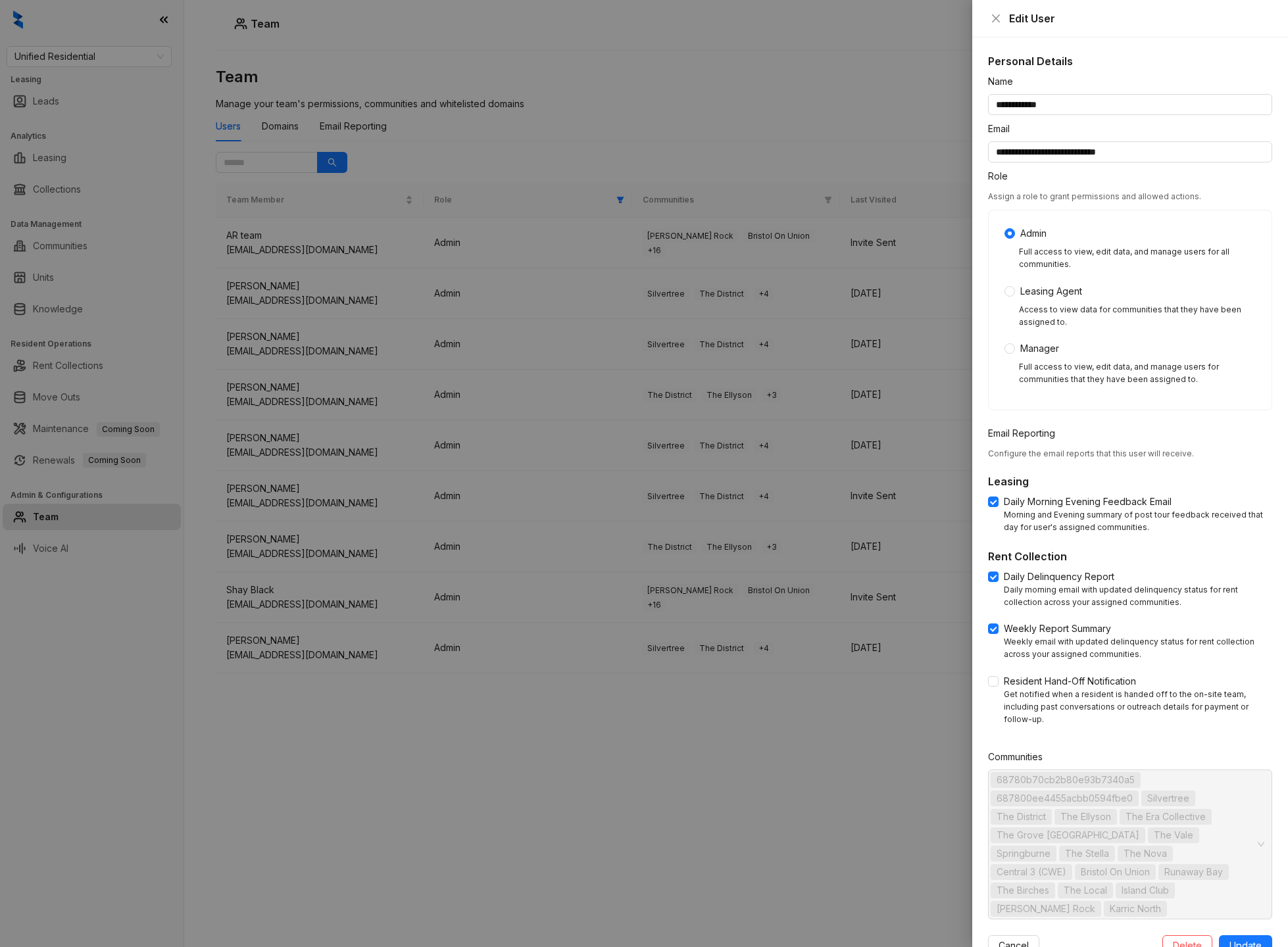
scroll to position [10, 0]
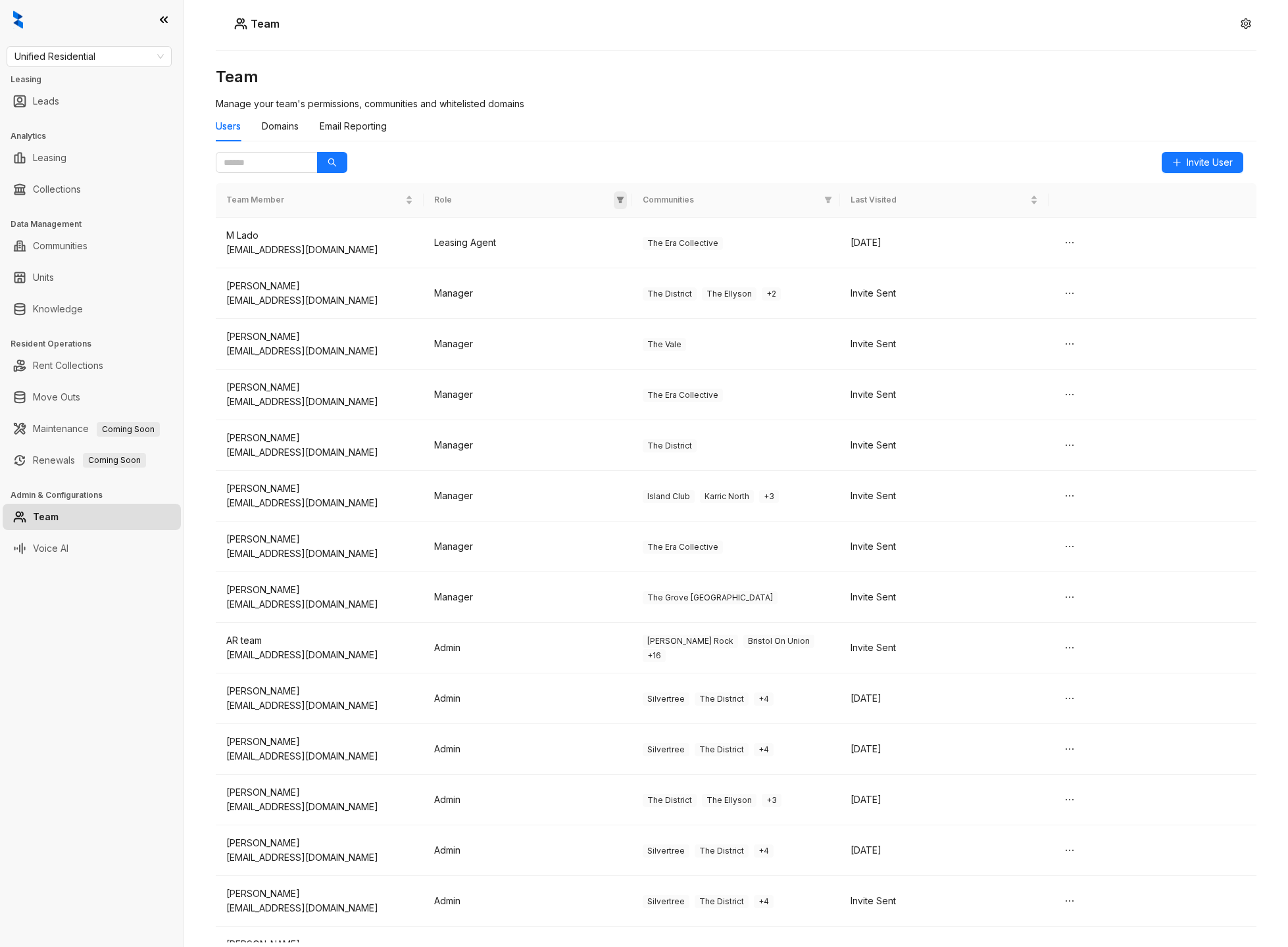
click at [620, 200] on icon "filter" at bounding box center [620, 200] width 7 height 7
click at [532, 227] on li "Admin" at bounding box center [578, 225] width 94 height 21
click at [617, 295] on button "OK" at bounding box center [610, 293] width 24 height 16
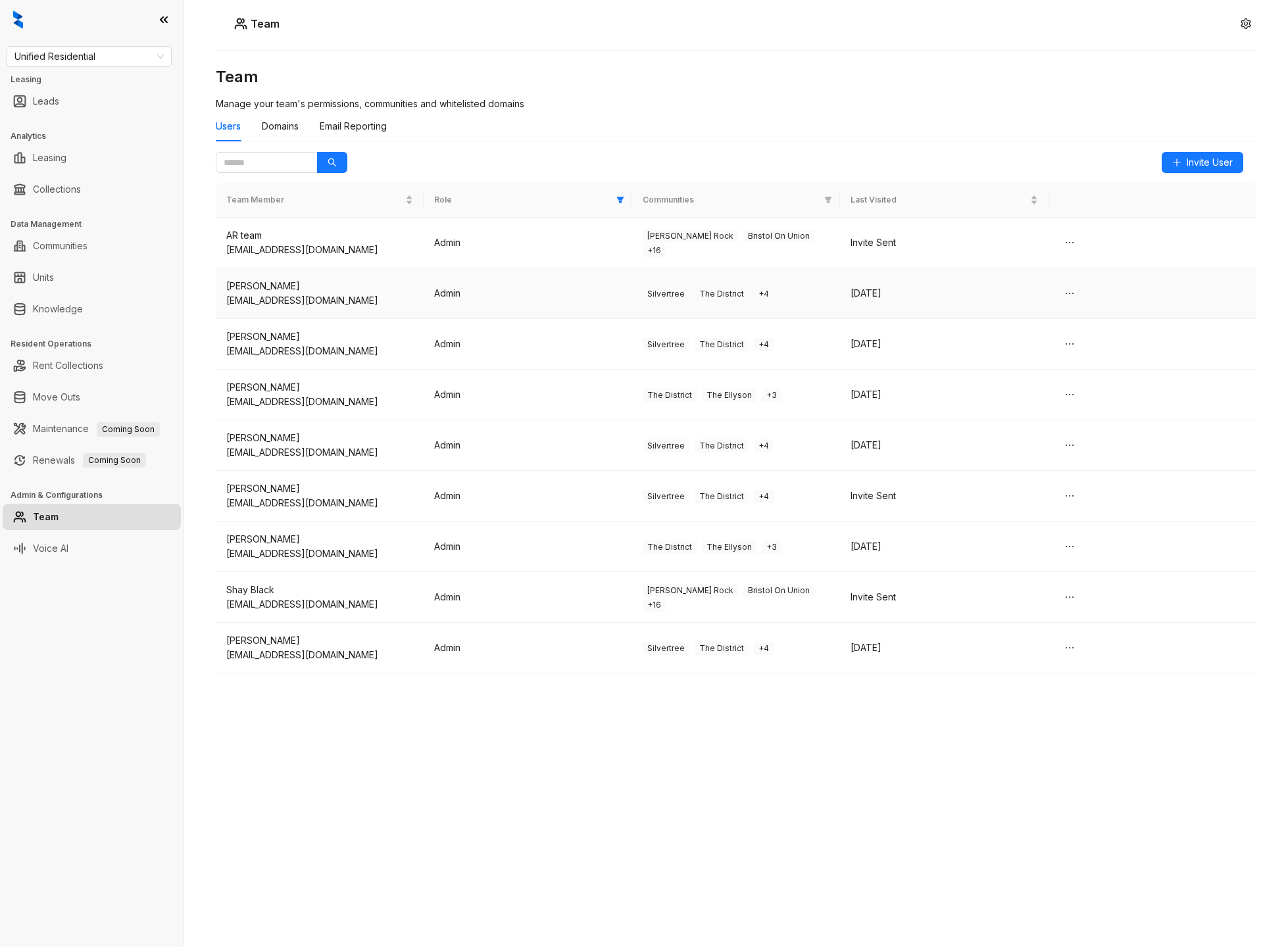
click at [492, 300] on td "Admin" at bounding box center [528, 293] width 208 height 51
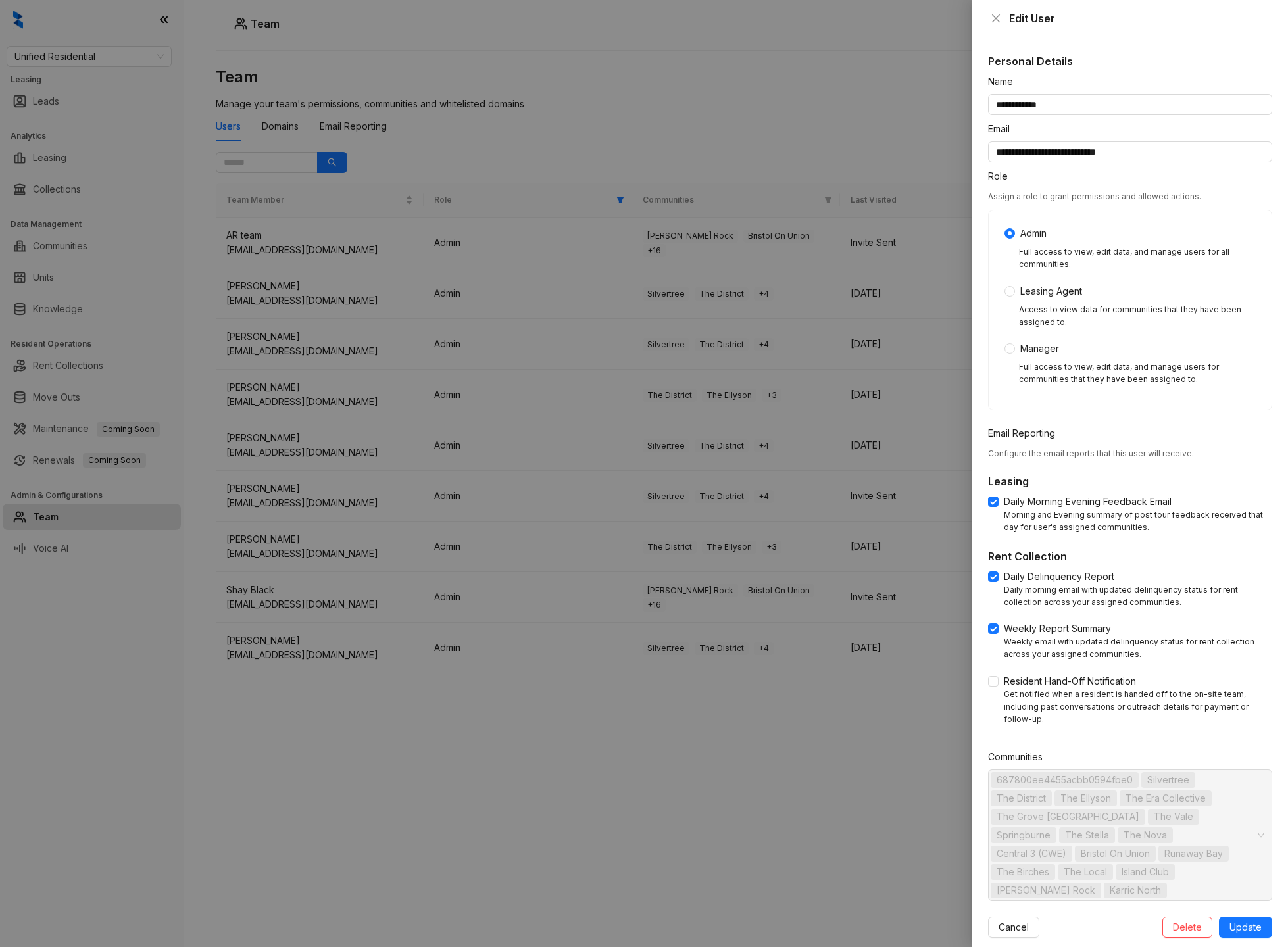
click at [549, 746] on div at bounding box center [644, 473] width 1288 height 947
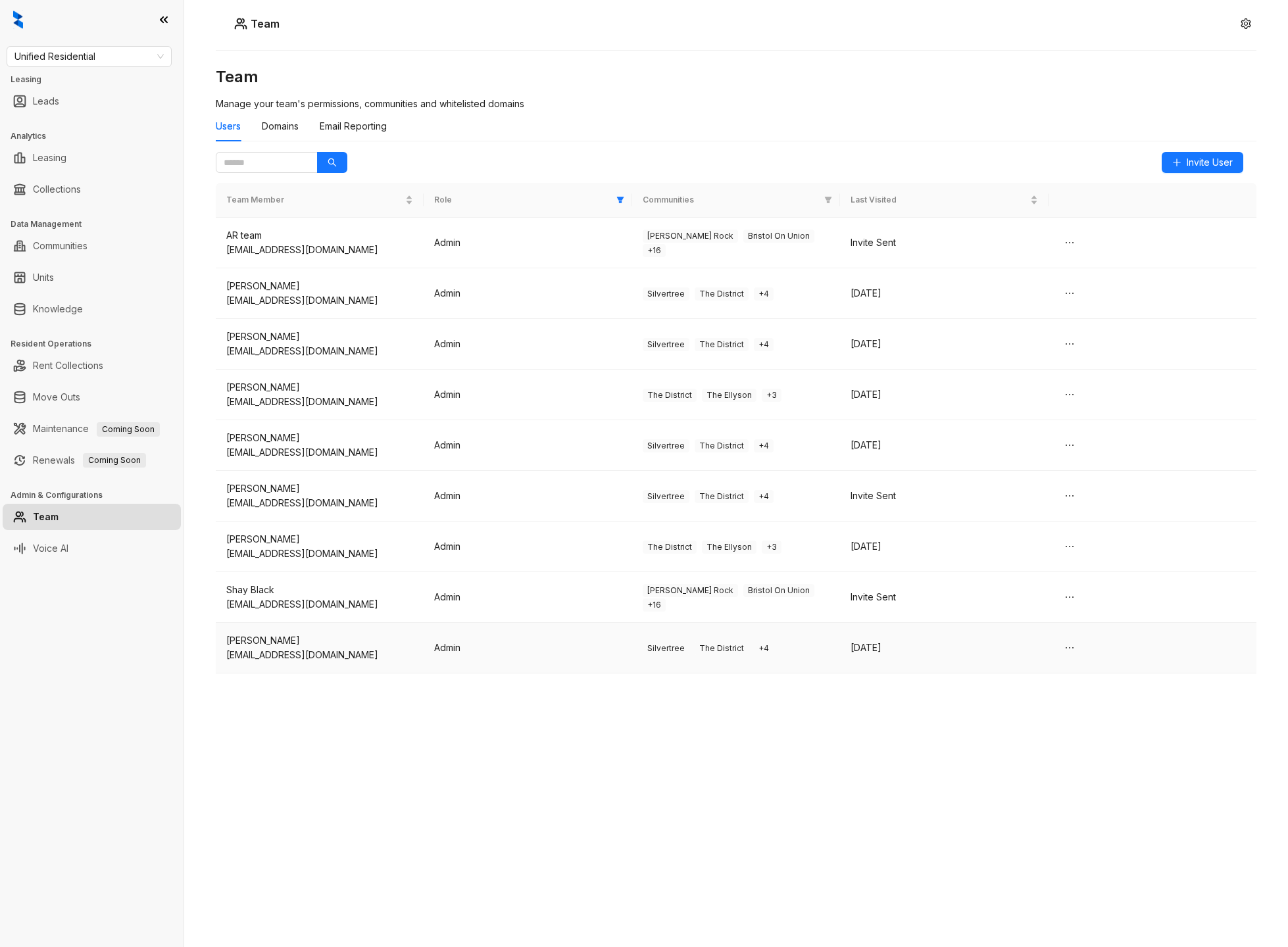
click at [551, 654] on td "Admin" at bounding box center [528, 648] width 208 height 51
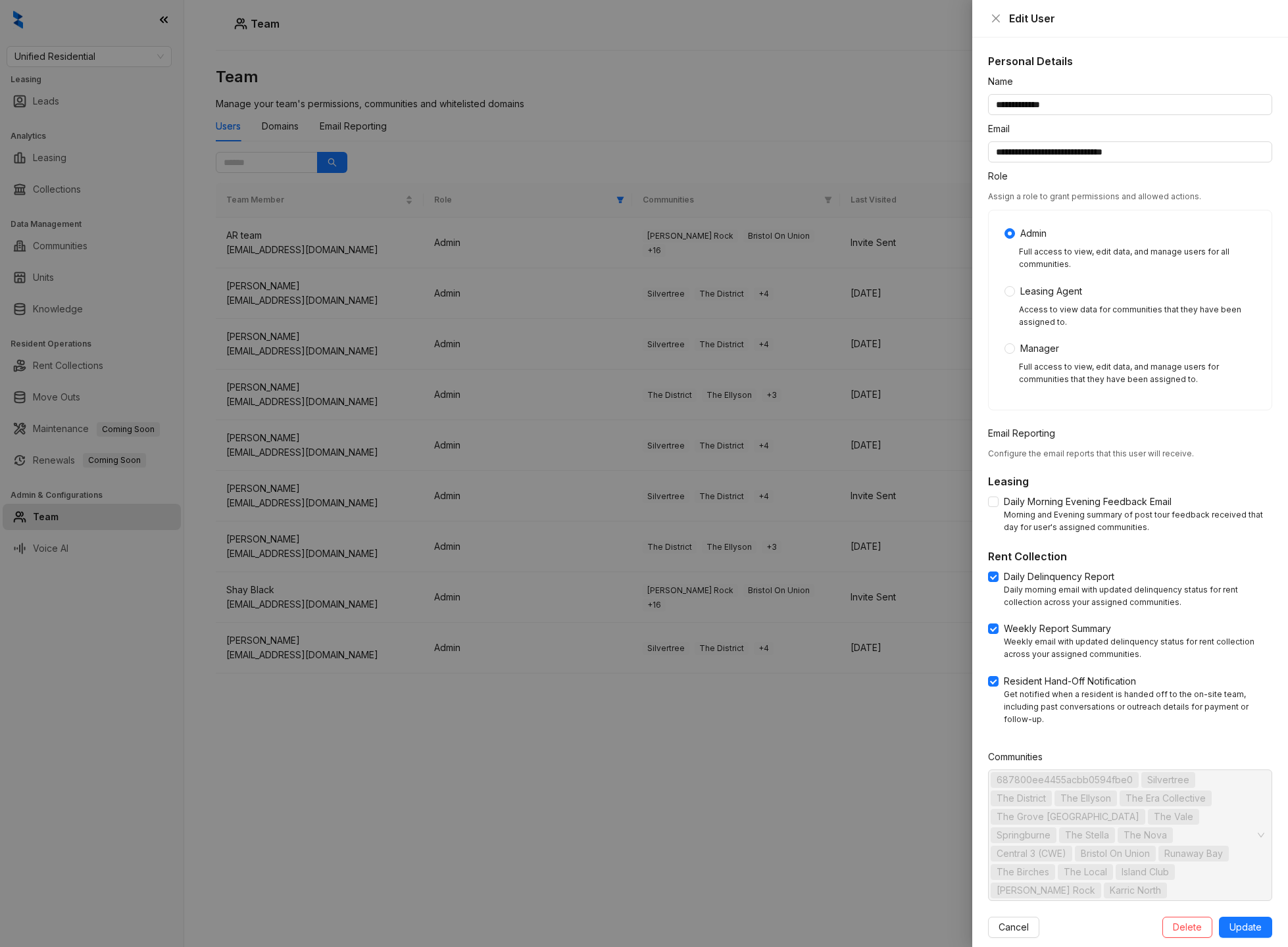
click at [553, 734] on div at bounding box center [644, 473] width 1288 height 947
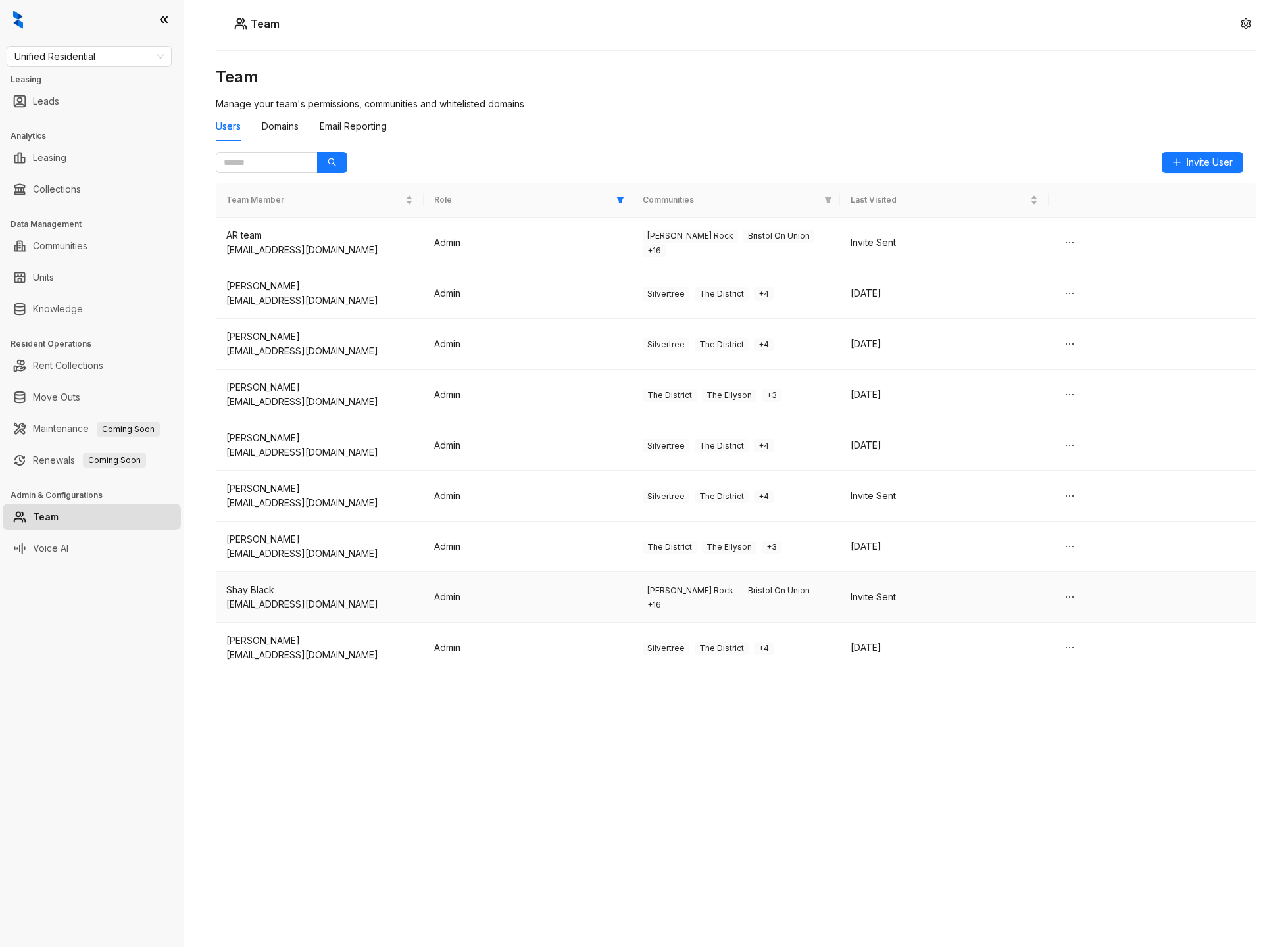
click at [544, 575] on td "Admin" at bounding box center [528, 598] width 208 height 51
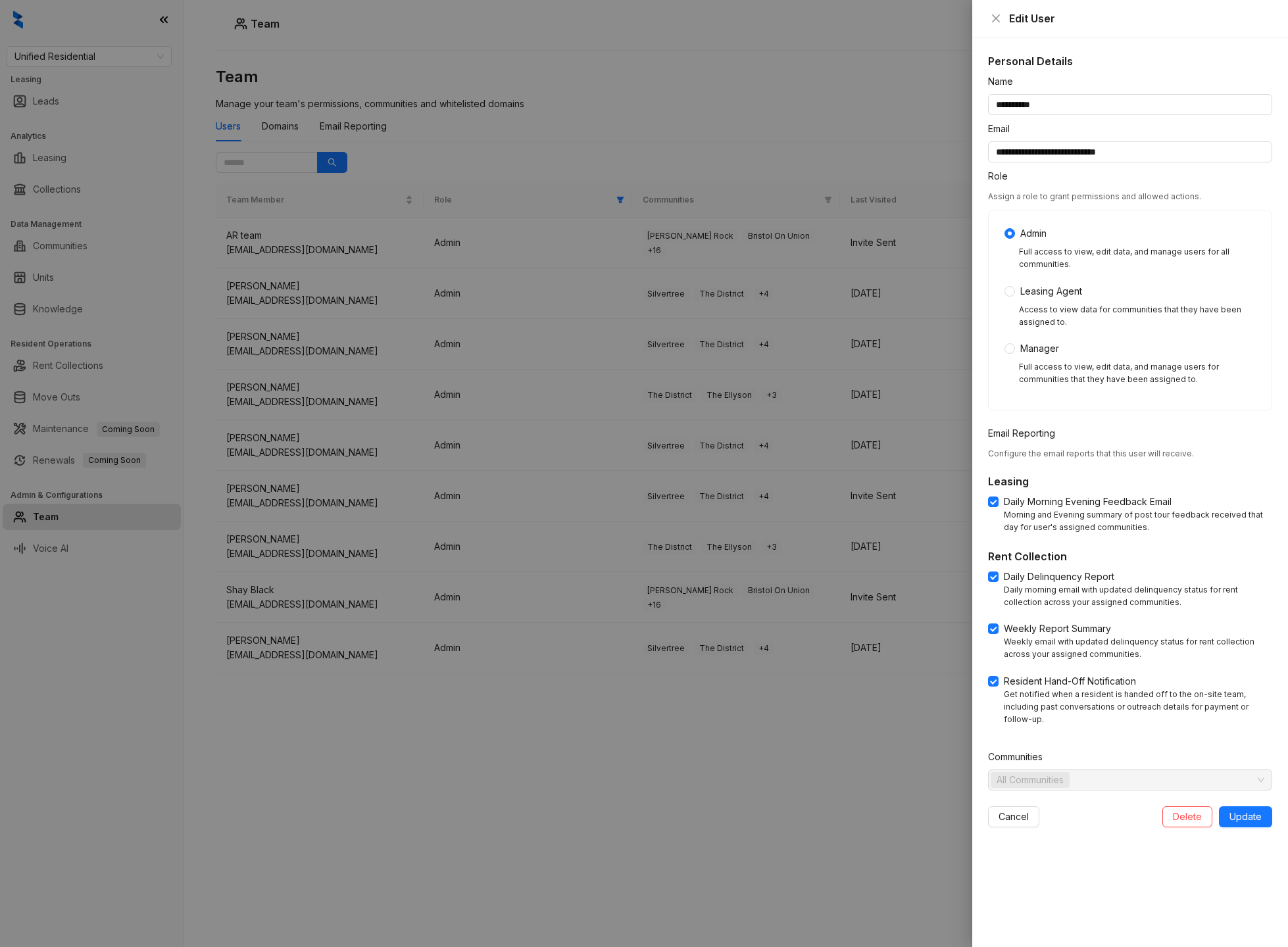
click at [584, 834] on div at bounding box center [644, 473] width 1288 height 947
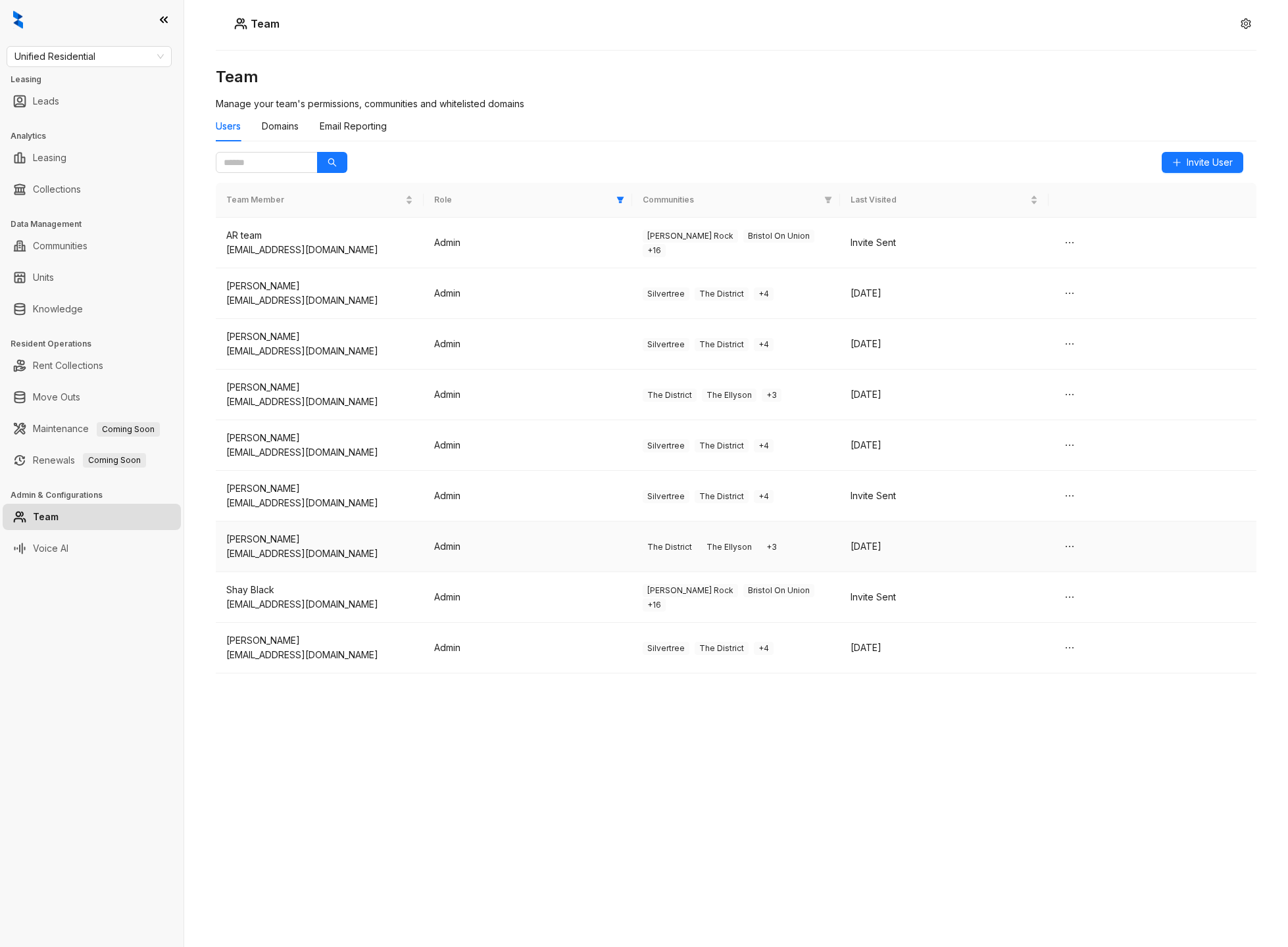
click at [557, 555] on td "Admin" at bounding box center [528, 547] width 208 height 51
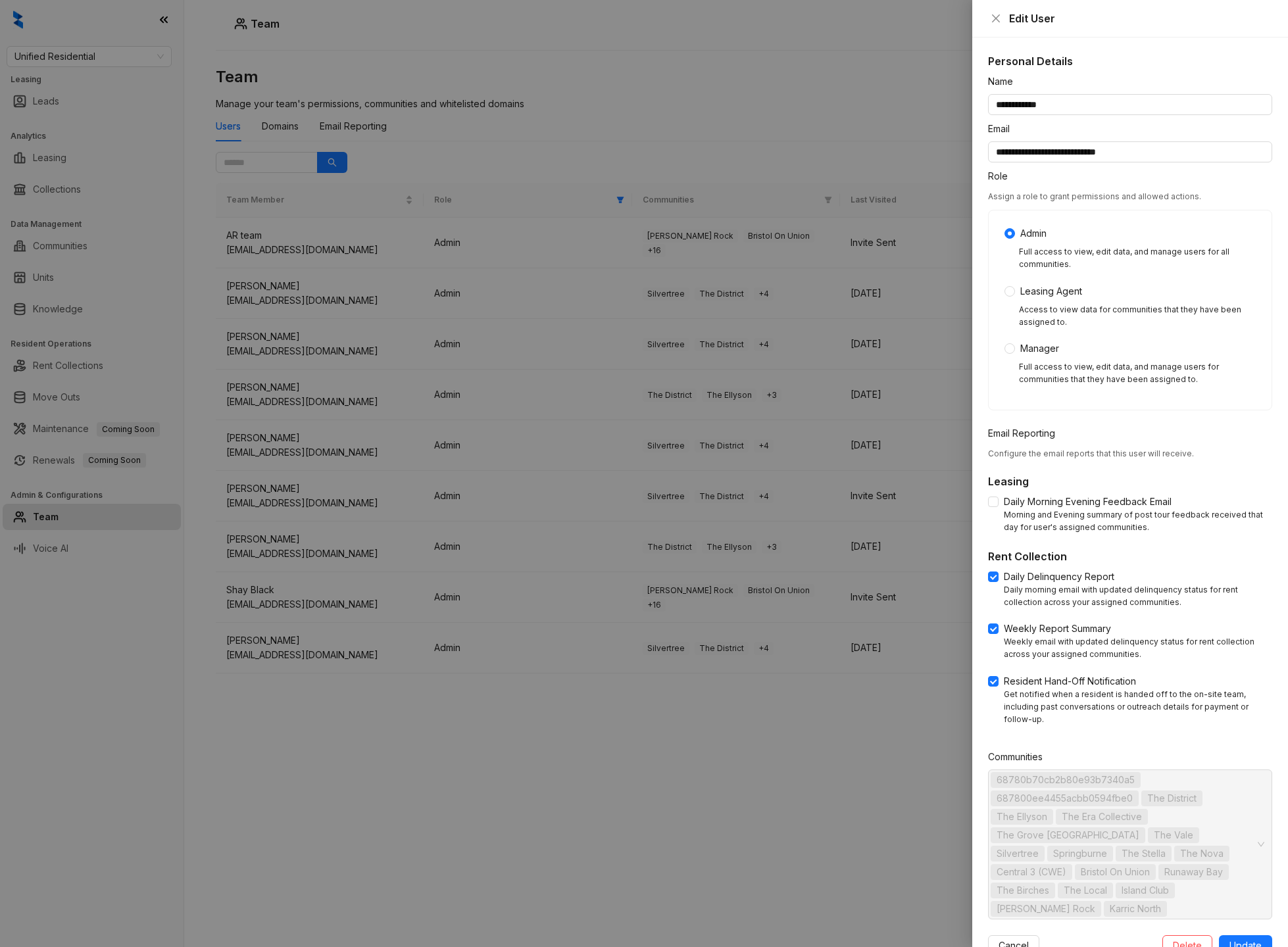
click at [538, 732] on div at bounding box center [644, 473] width 1288 height 947
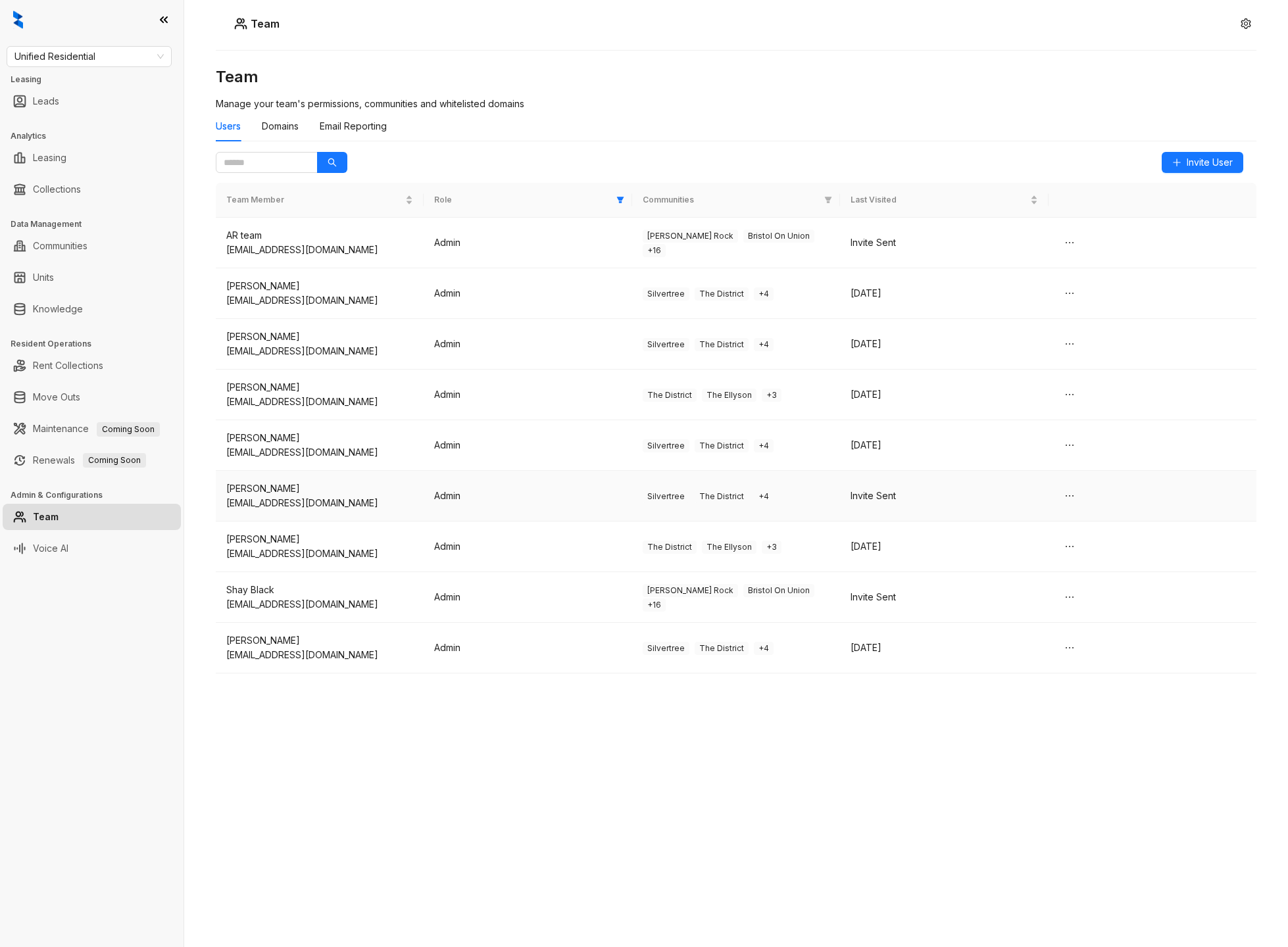
click at [329, 497] on div "[EMAIL_ADDRESS][DOMAIN_NAME]" at bounding box center [319, 503] width 187 height 15
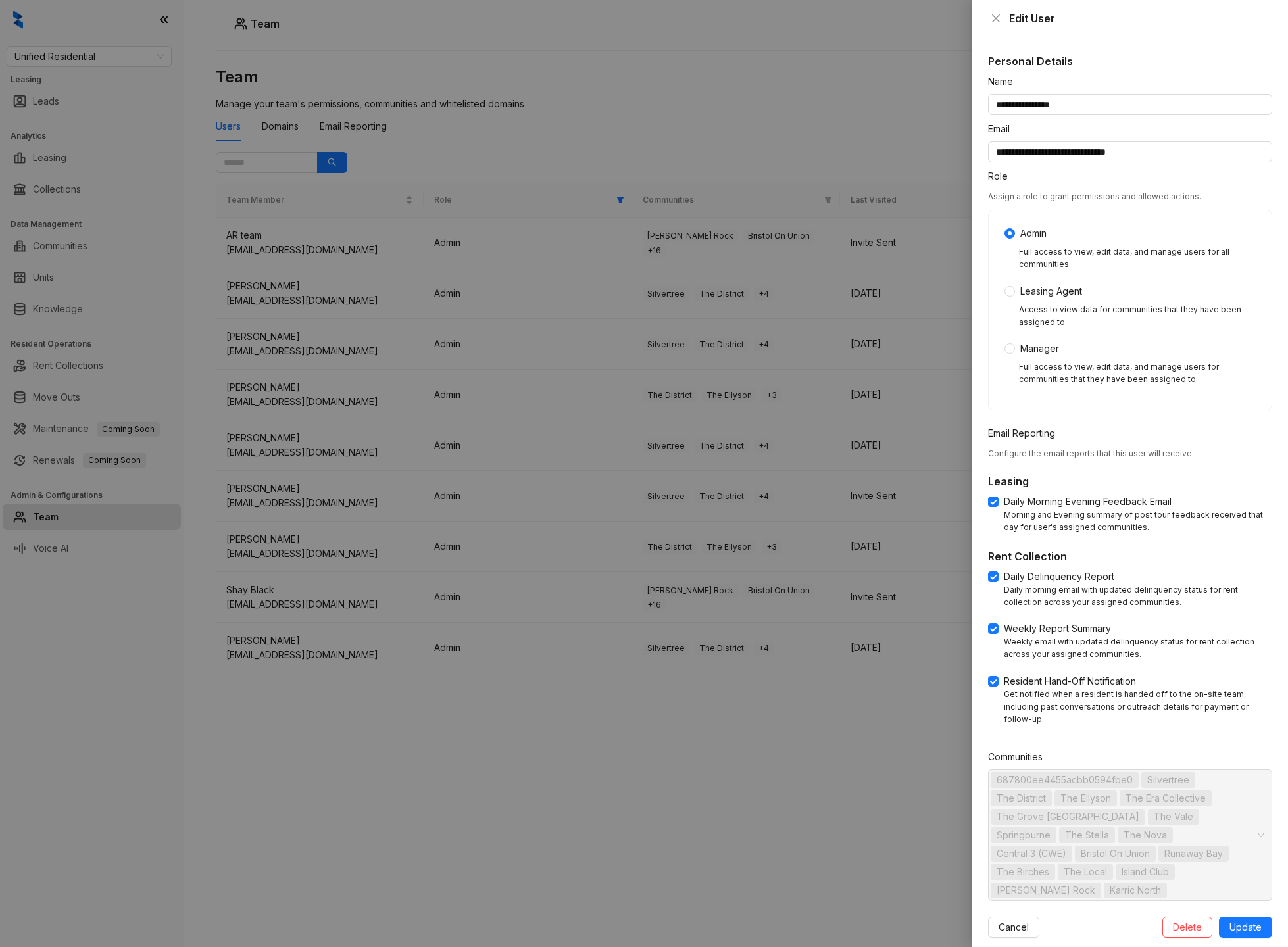
click at [322, 434] on div at bounding box center [644, 473] width 1288 height 947
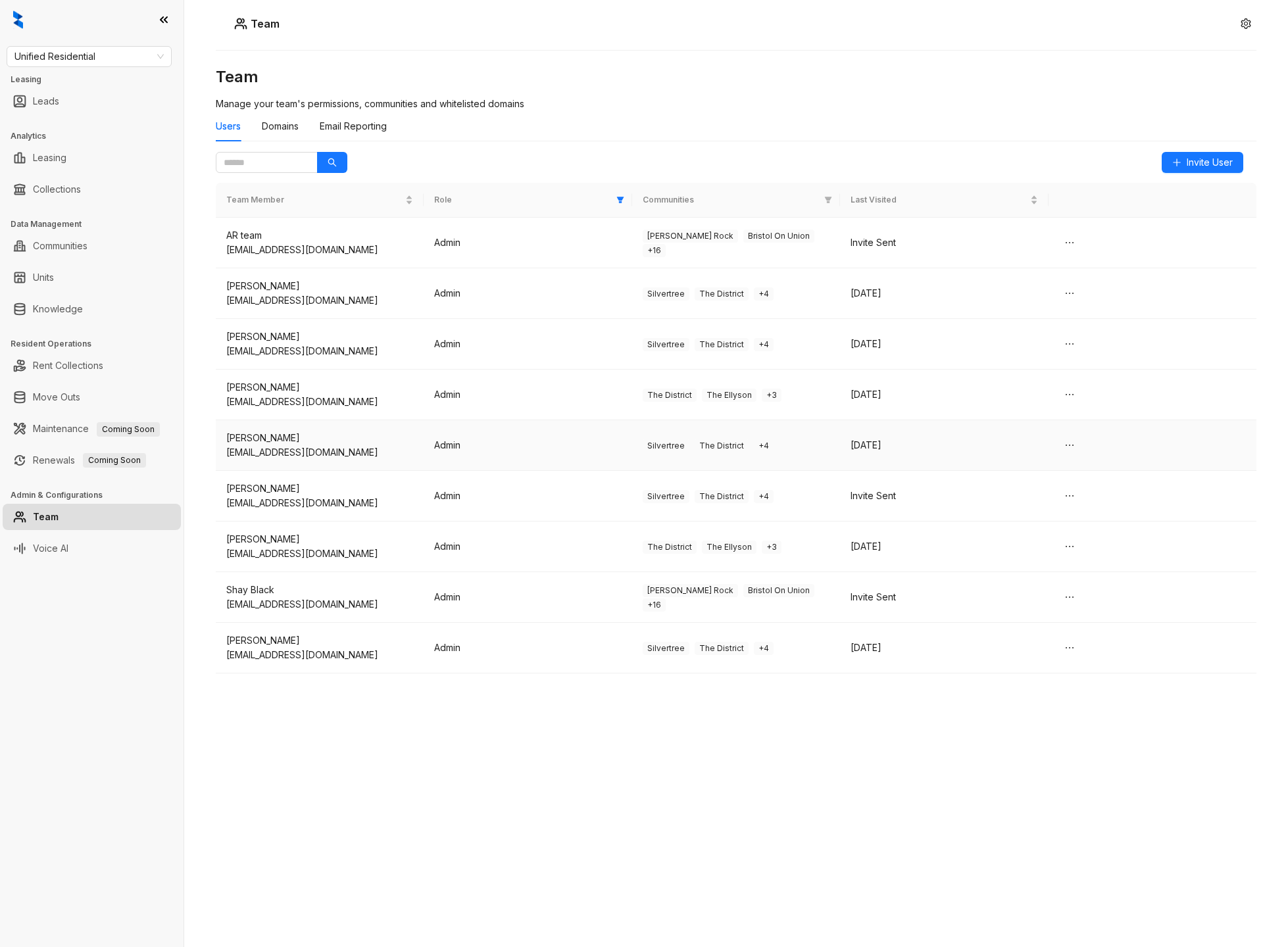
click at [322, 440] on div "[PERSON_NAME]" at bounding box center [319, 438] width 187 height 15
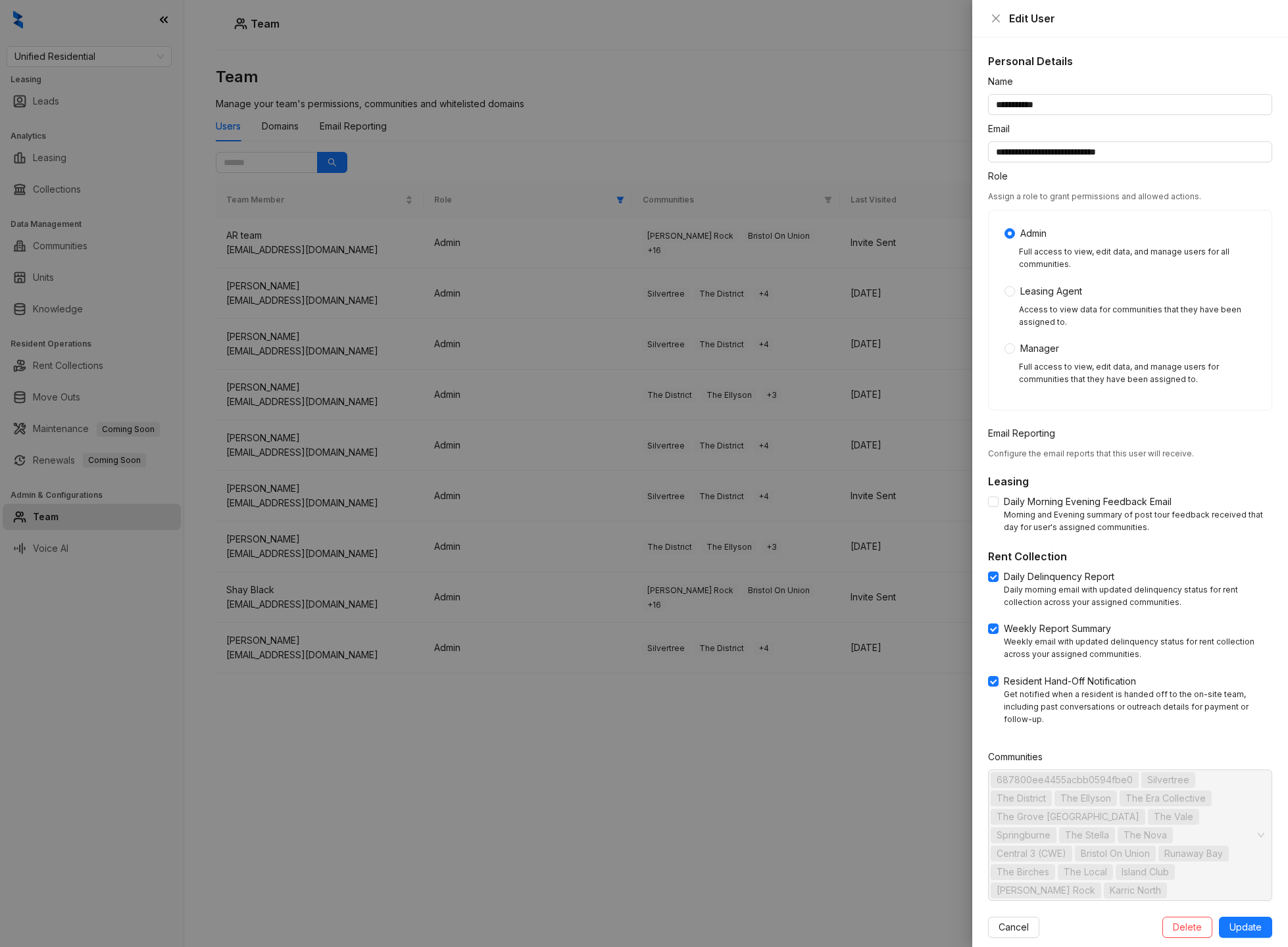
click at [356, 704] on div at bounding box center [644, 473] width 1288 height 947
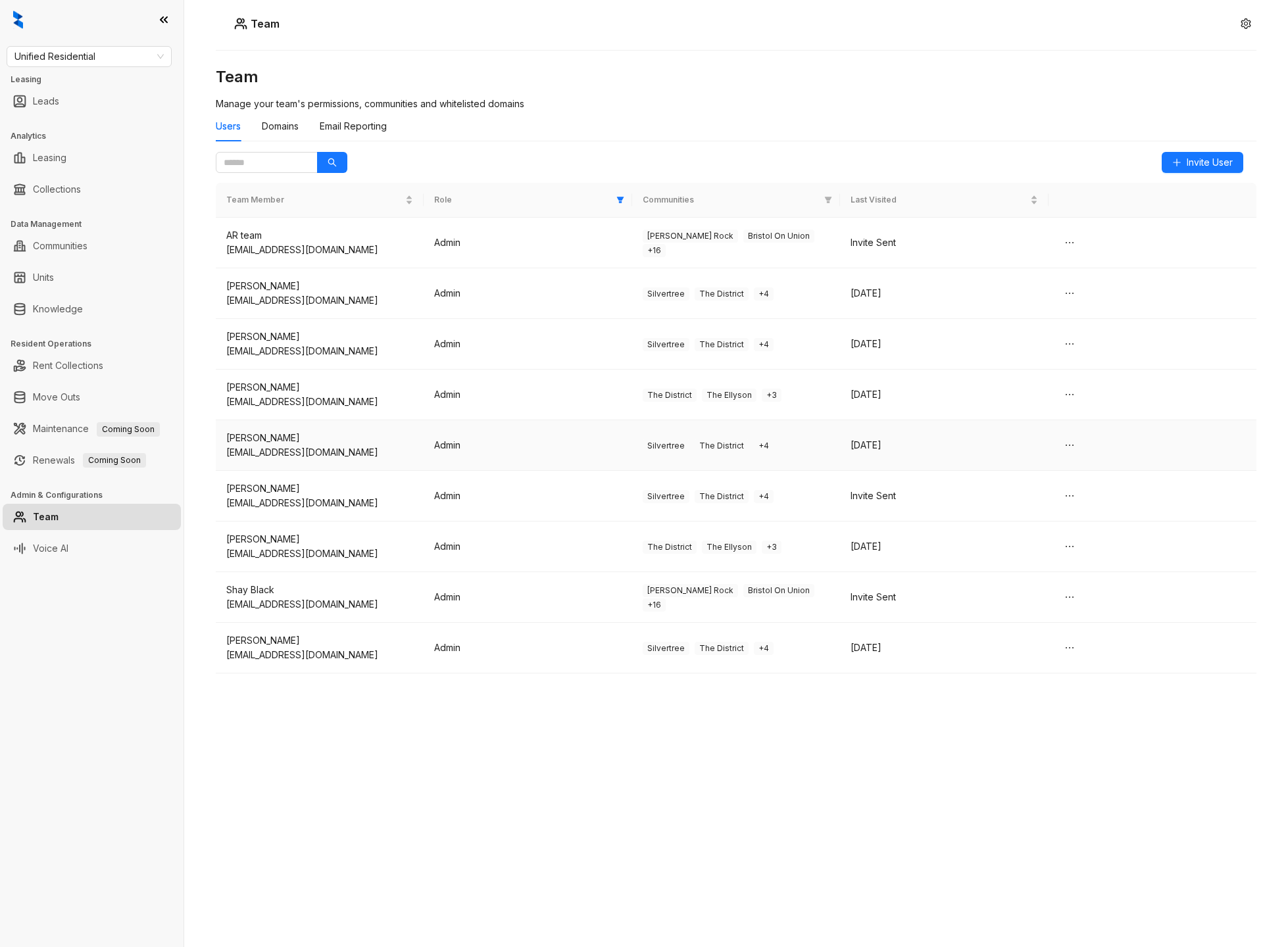
click at [300, 435] on div "[PERSON_NAME]" at bounding box center [319, 438] width 187 height 15
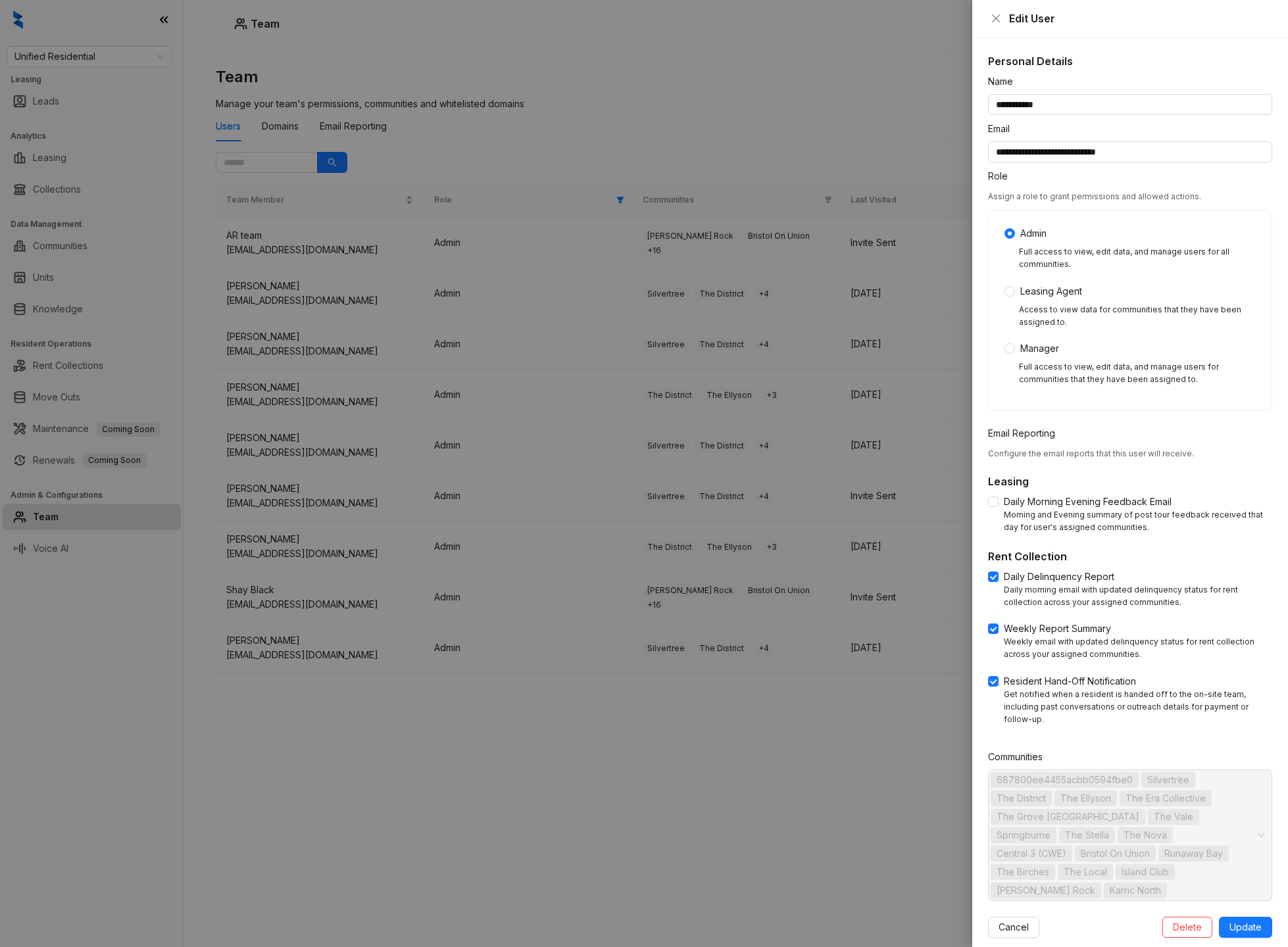
click at [462, 838] on div at bounding box center [644, 473] width 1288 height 947
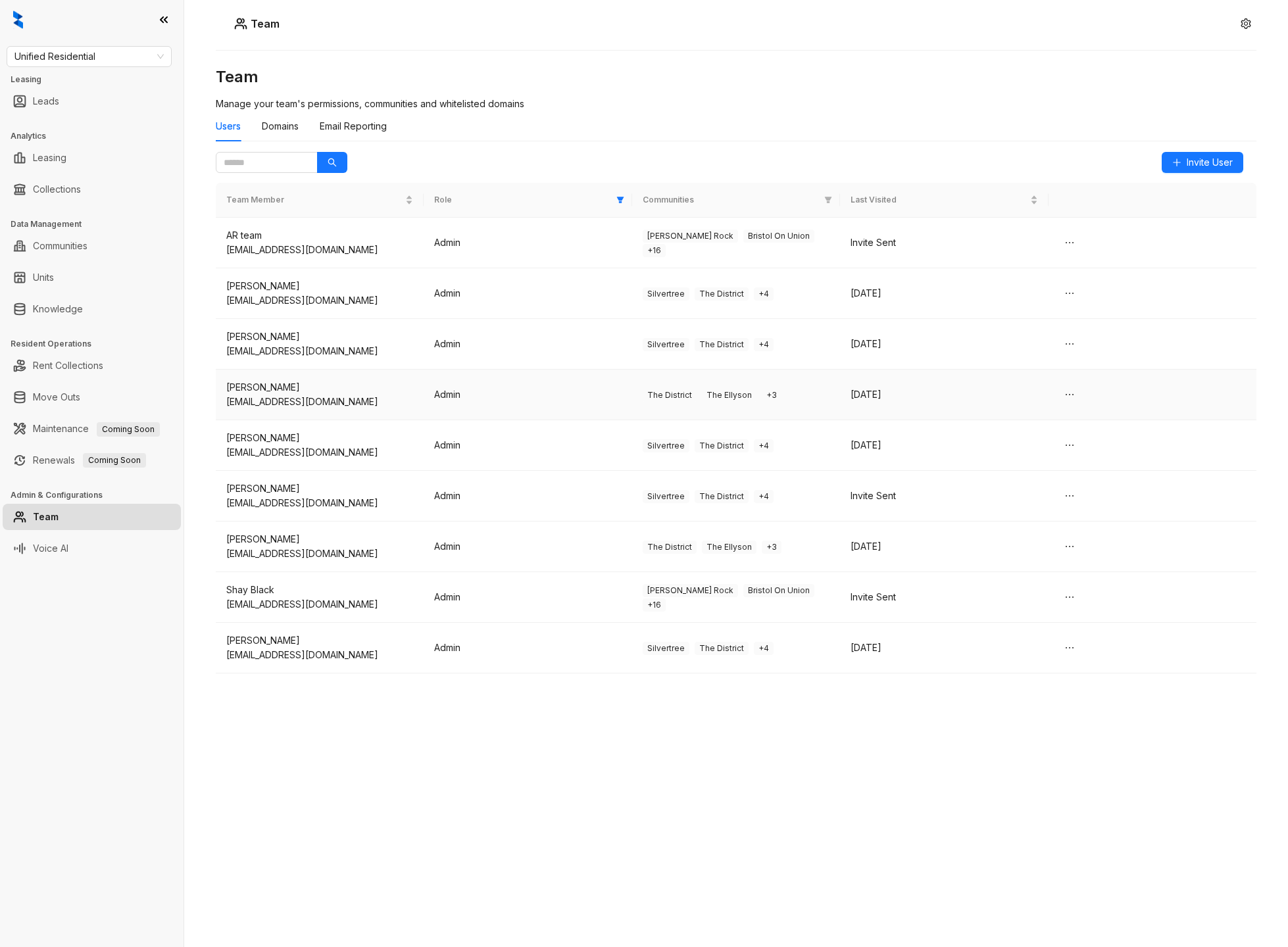
click at [393, 395] on div "[EMAIL_ADDRESS][DOMAIN_NAME]" at bounding box center [319, 402] width 187 height 15
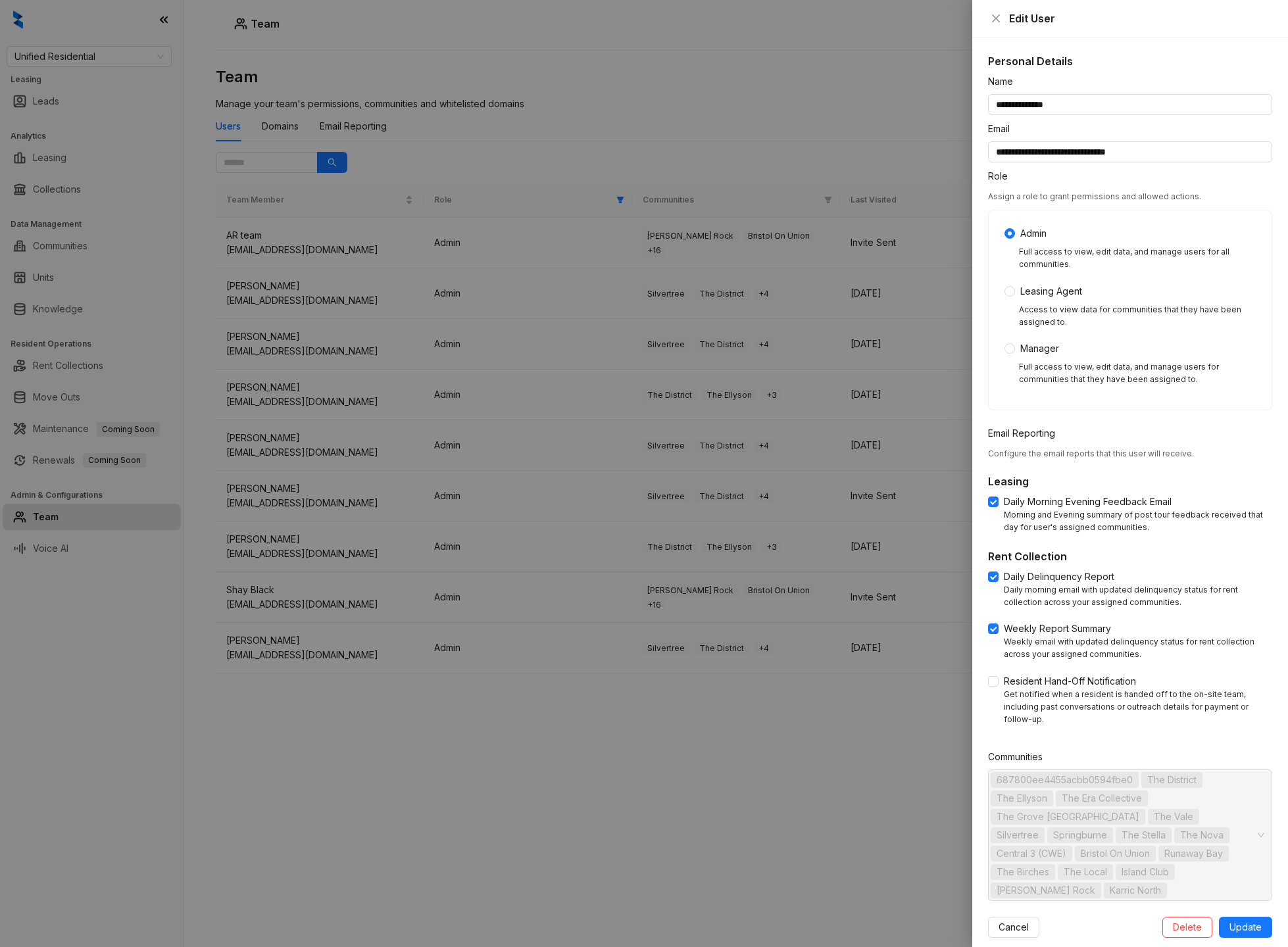
click at [453, 761] on div at bounding box center [644, 473] width 1288 height 947
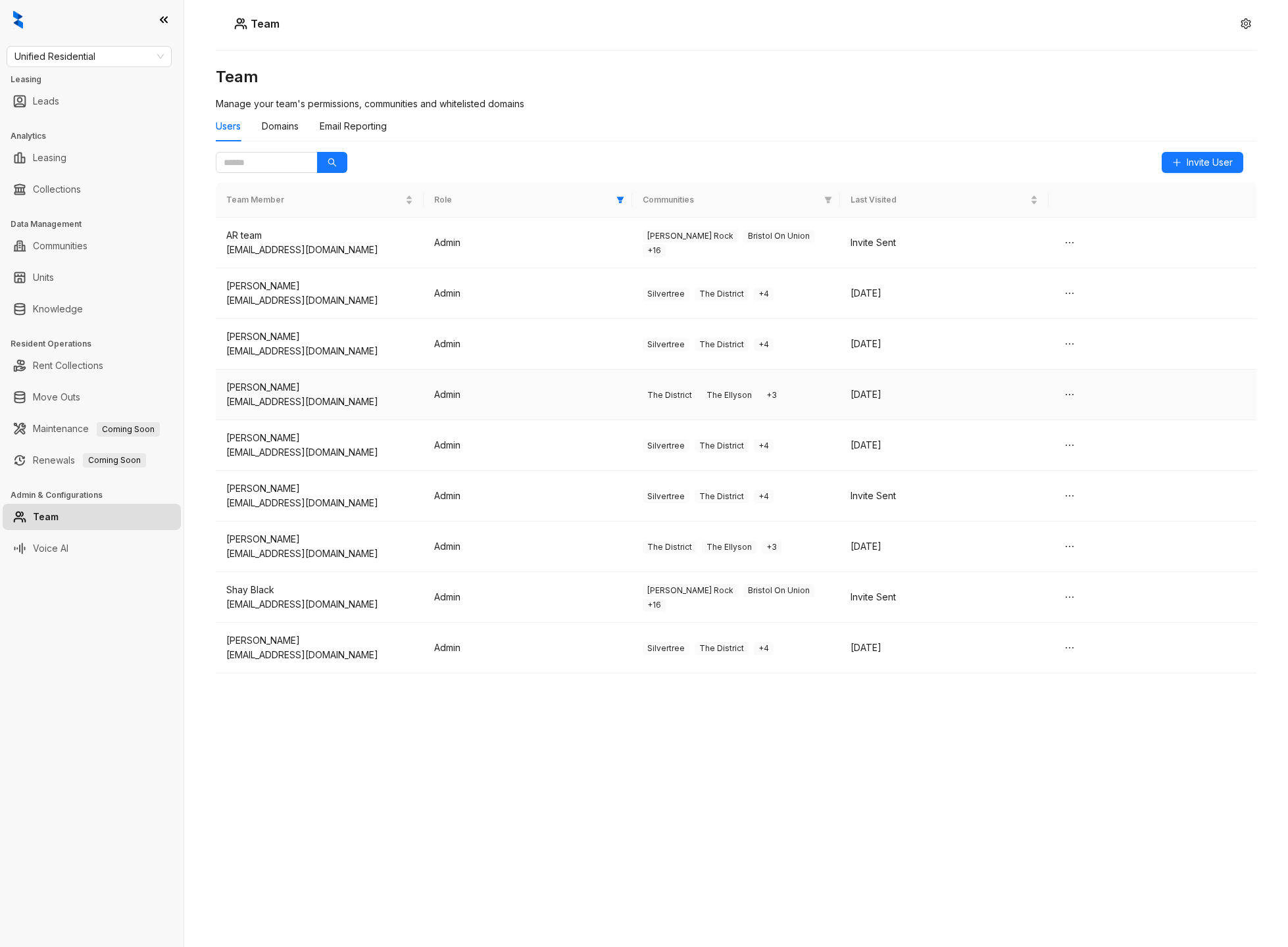
click at [327, 404] on div "[EMAIL_ADDRESS][DOMAIN_NAME]" at bounding box center [319, 402] width 187 height 15
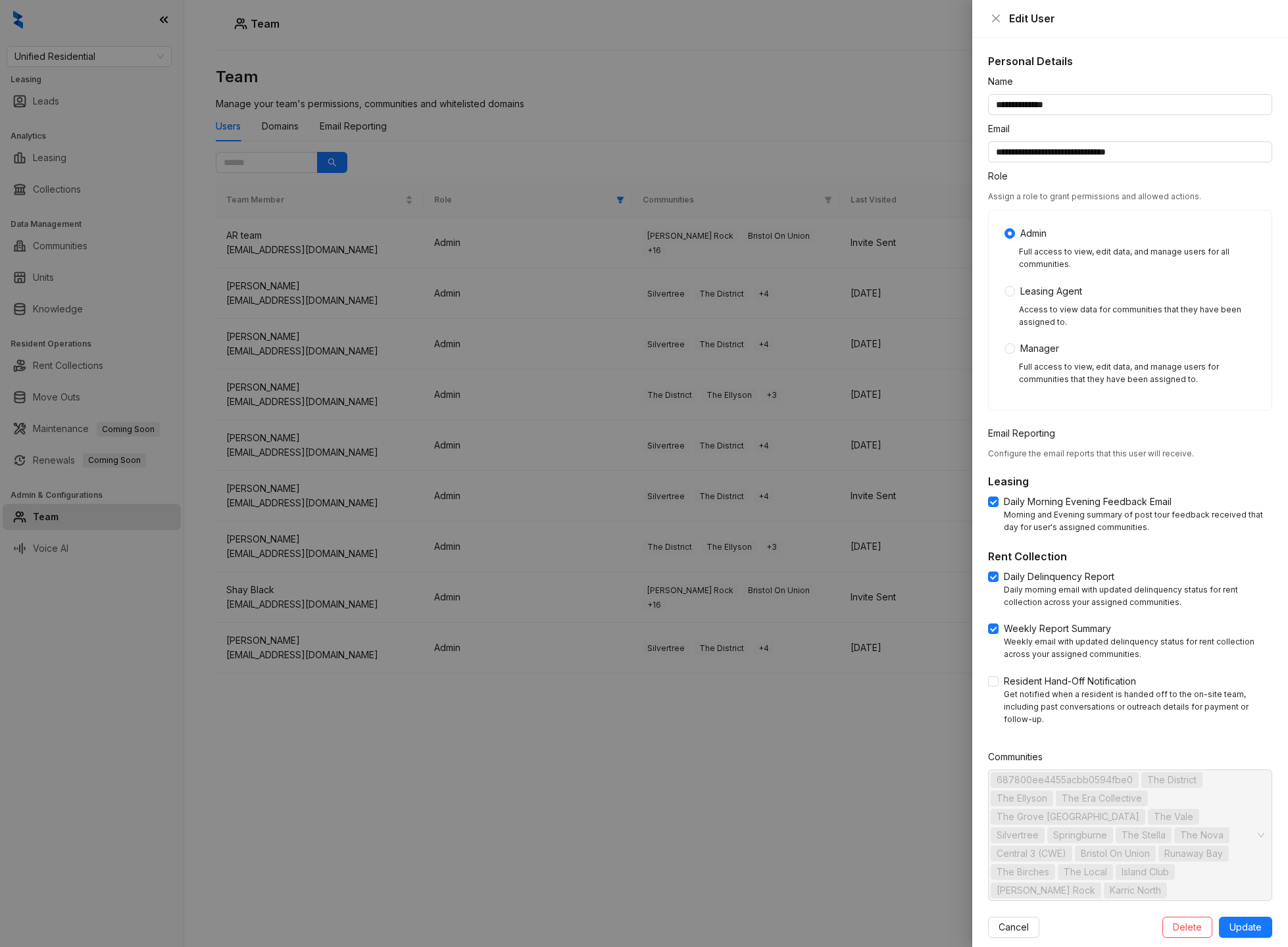
click at [411, 706] on div at bounding box center [644, 473] width 1288 height 947
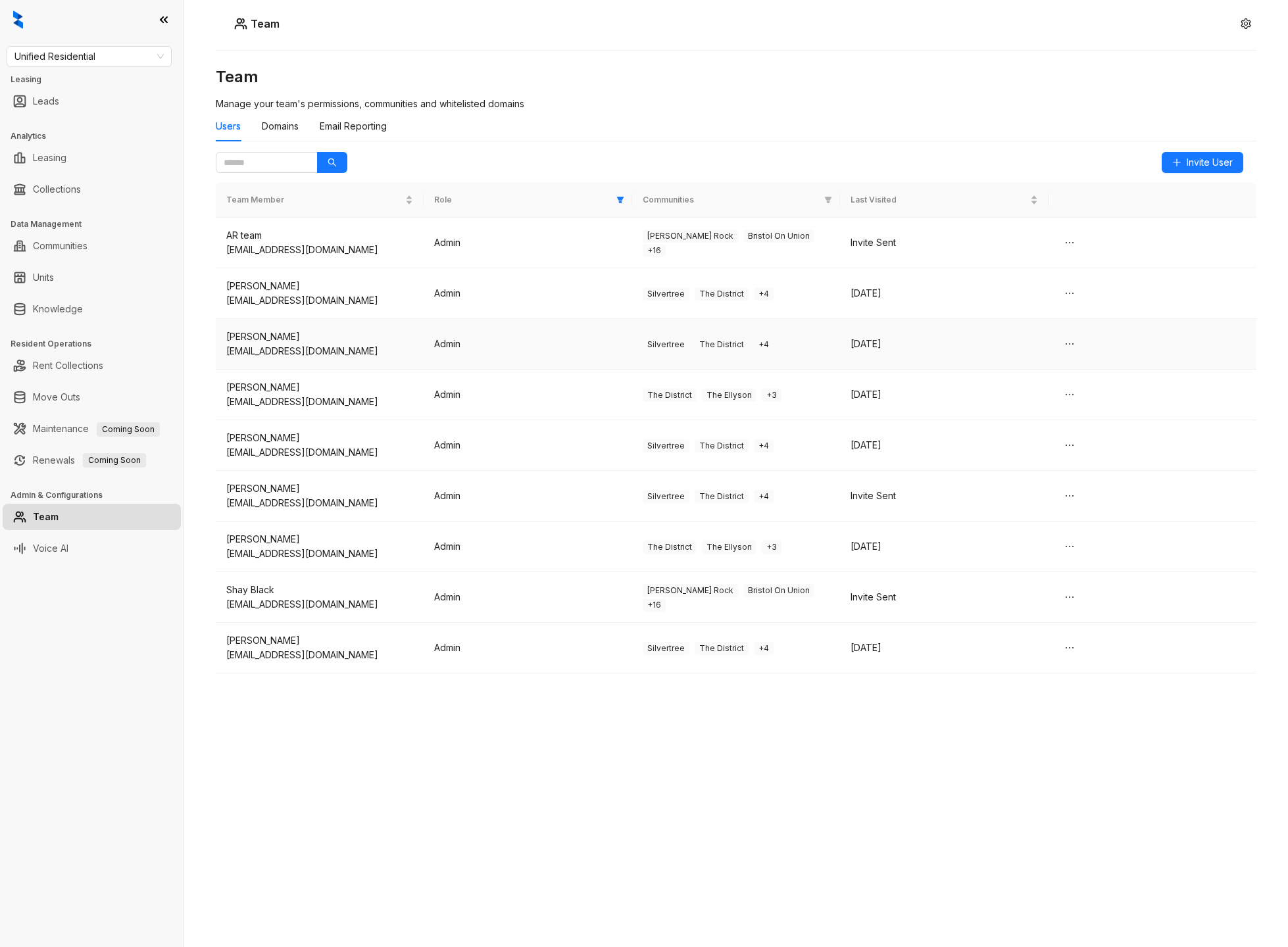
click at [326, 350] on div "[EMAIL_ADDRESS][DOMAIN_NAME]" at bounding box center [319, 351] width 187 height 15
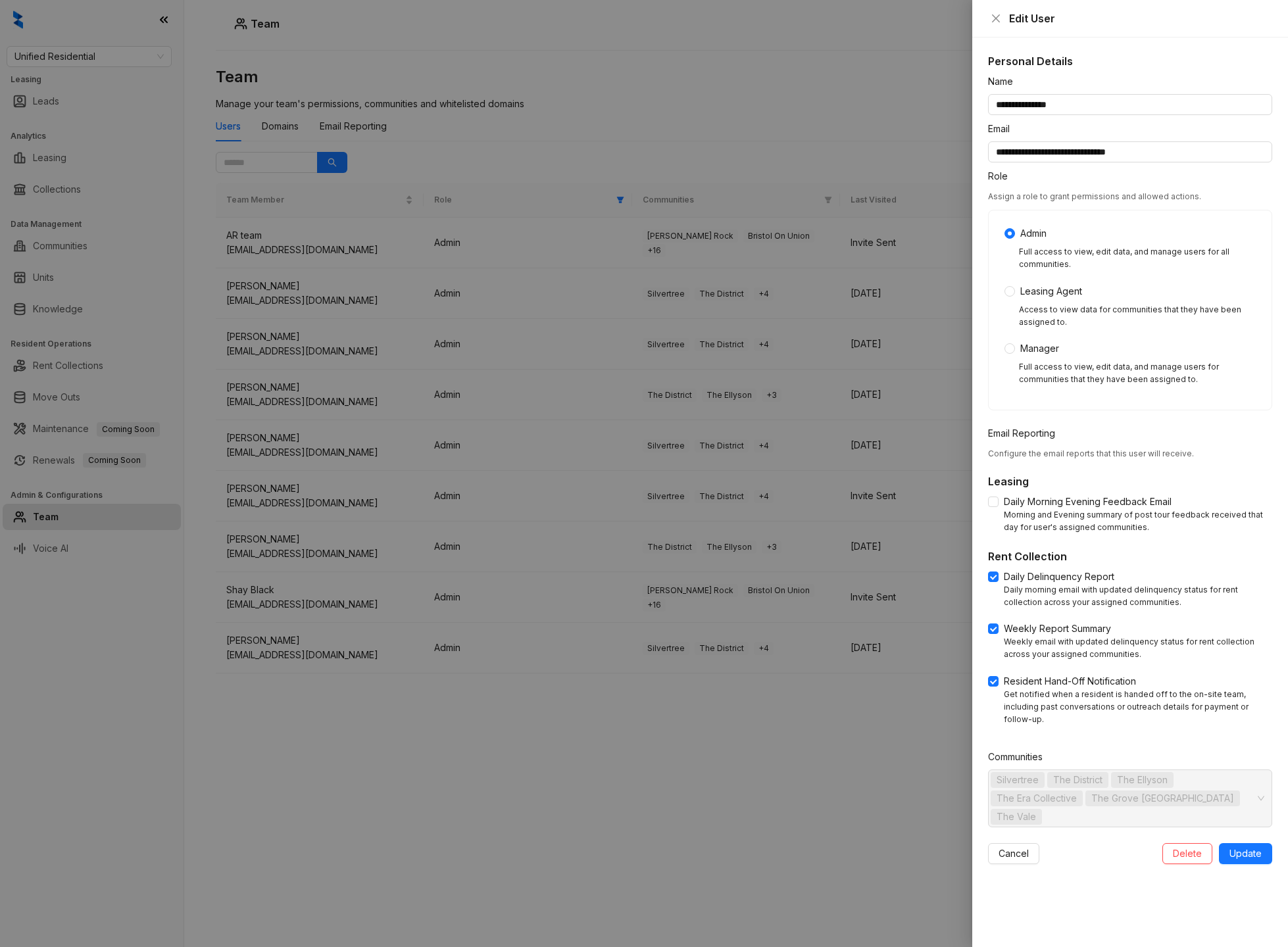
click at [319, 297] on div at bounding box center [644, 473] width 1288 height 947
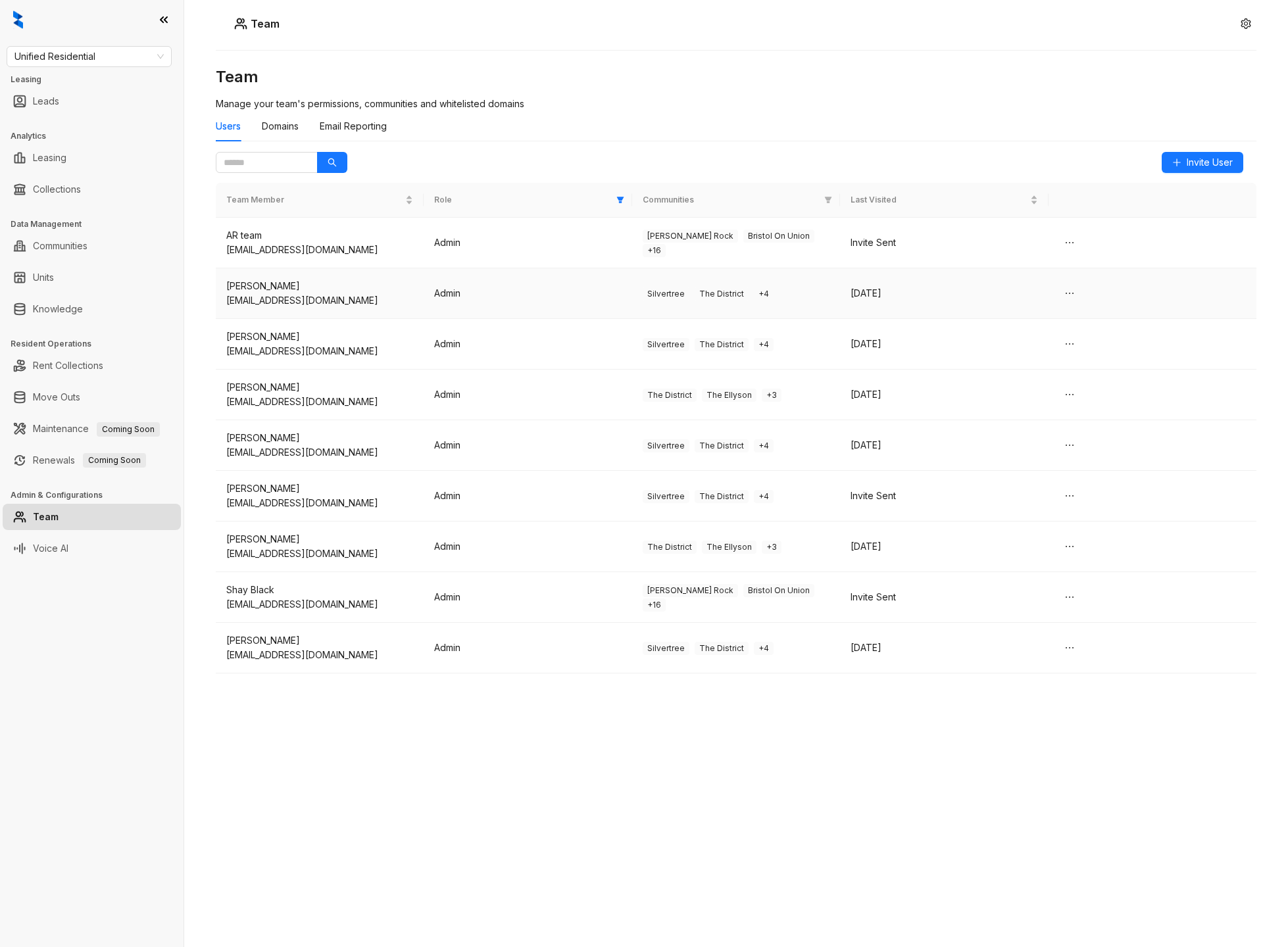
click at [319, 297] on div "[EMAIL_ADDRESS][DOMAIN_NAME]" at bounding box center [319, 300] width 187 height 15
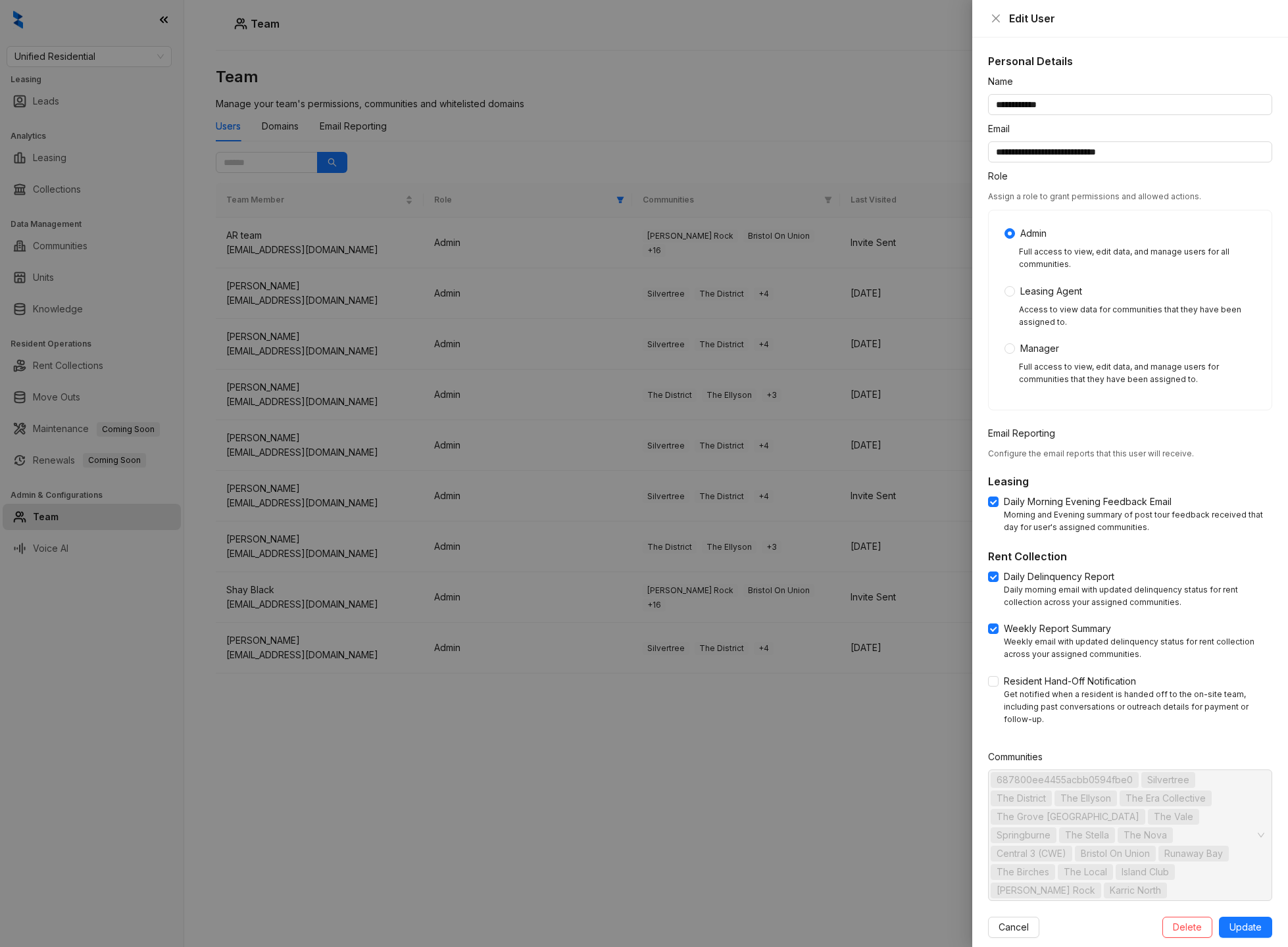
click at [324, 242] on div at bounding box center [644, 473] width 1288 height 947
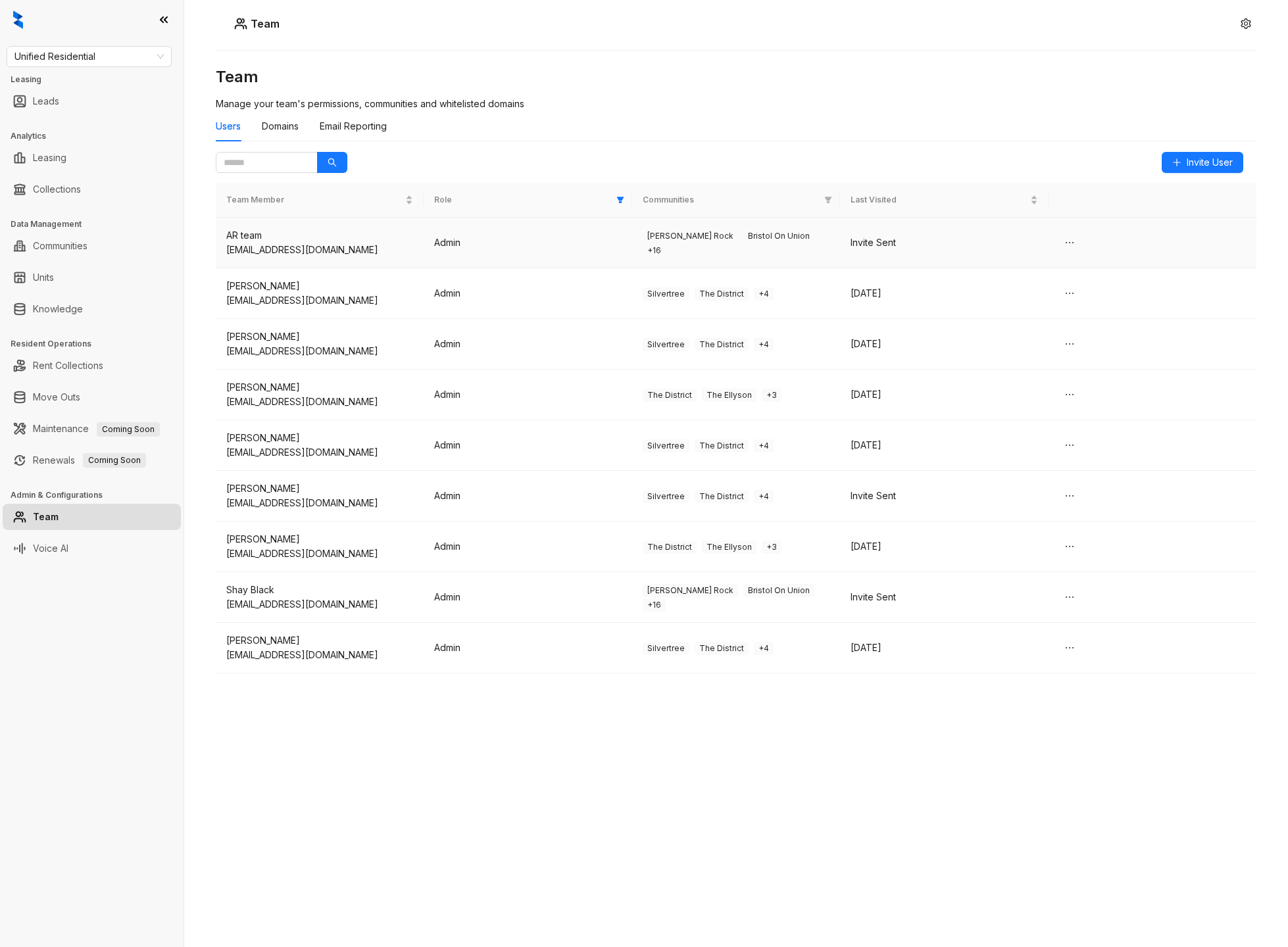
click at [324, 242] on div "[EMAIL_ADDRESS][DOMAIN_NAME]" at bounding box center [319, 249] width 187 height 15
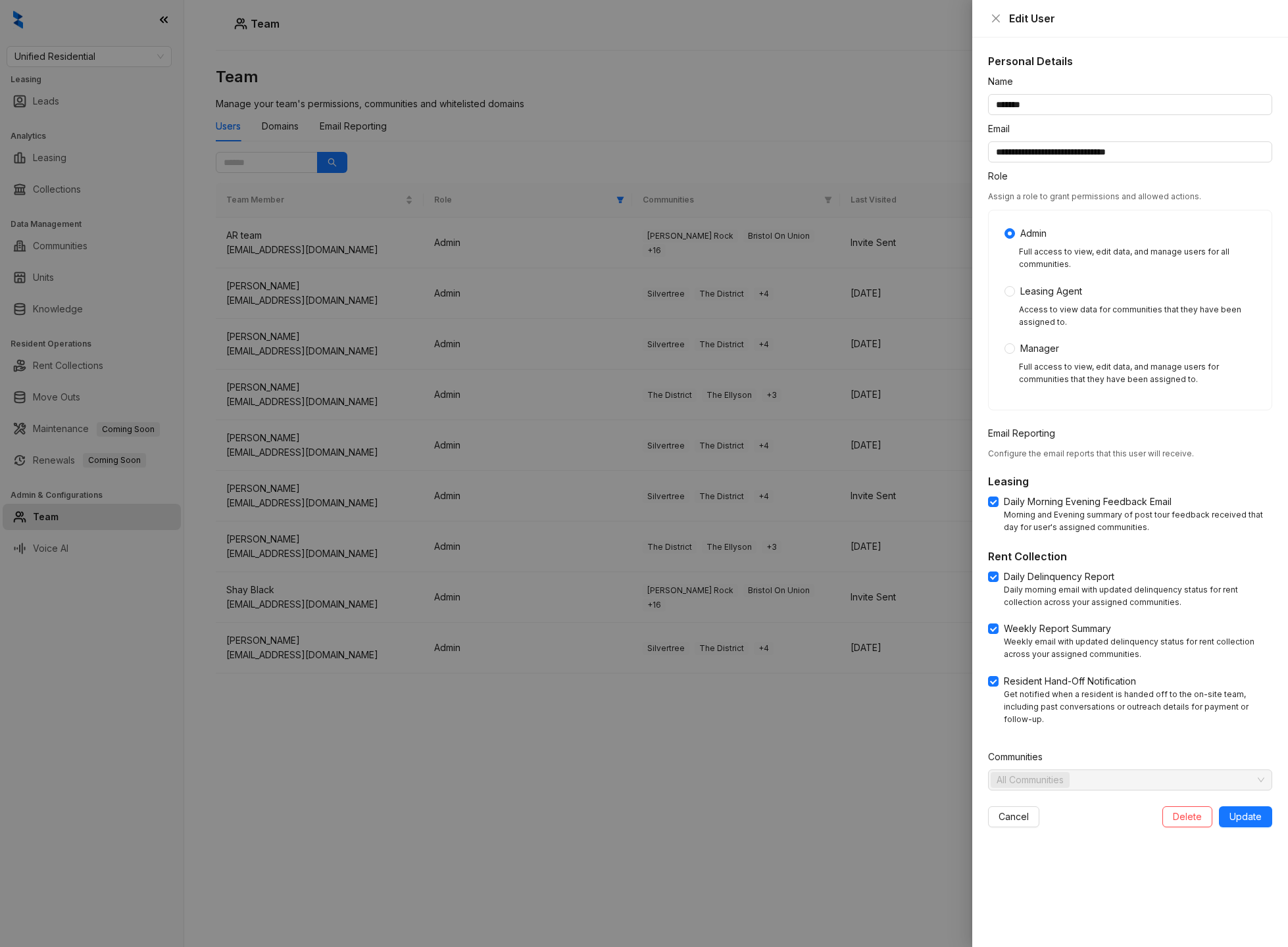
click at [388, 702] on div at bounding box center [644, 473] width 1288 height 947
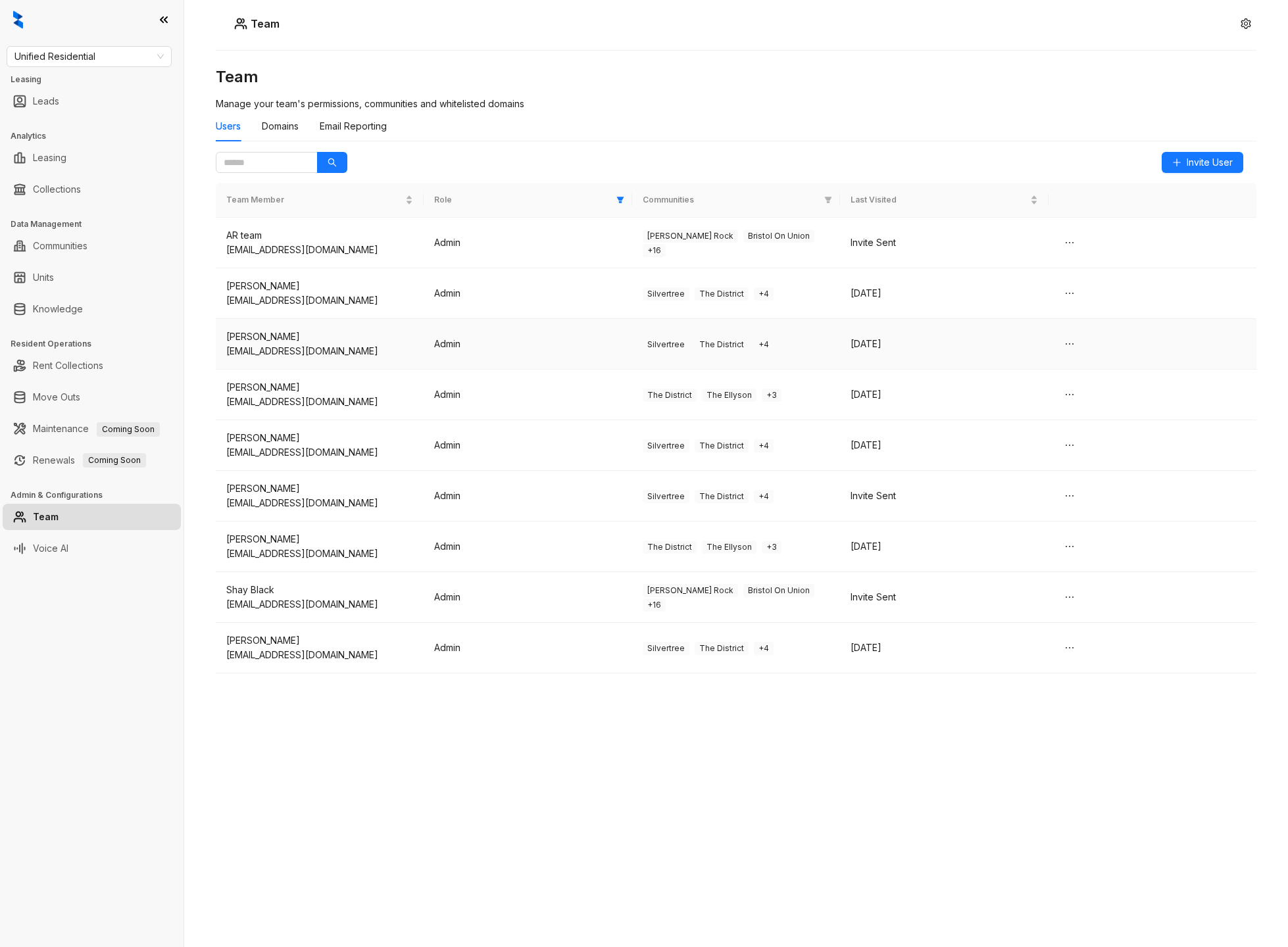
click at [293, 364] on td "Brenda Crawford bcrawford@unified-residential.com" at bounding box center [319, 344] width 208 height 51
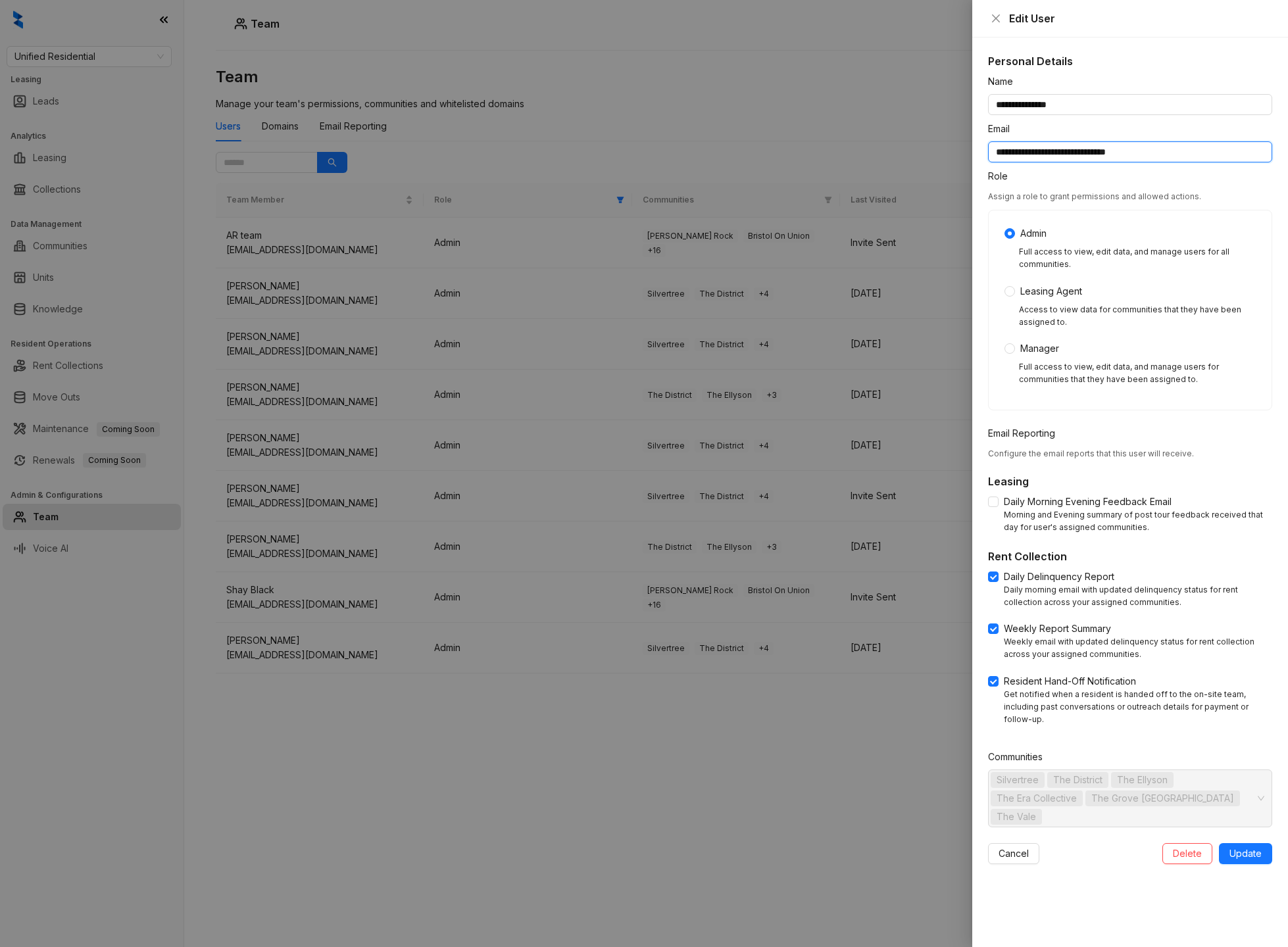
click at [1013, 150] on input "**********" at bounding box center [1129, 152] width 284 height 21
click at [835, 102] on div at bounding box center [644, 473] width 1288 height 947
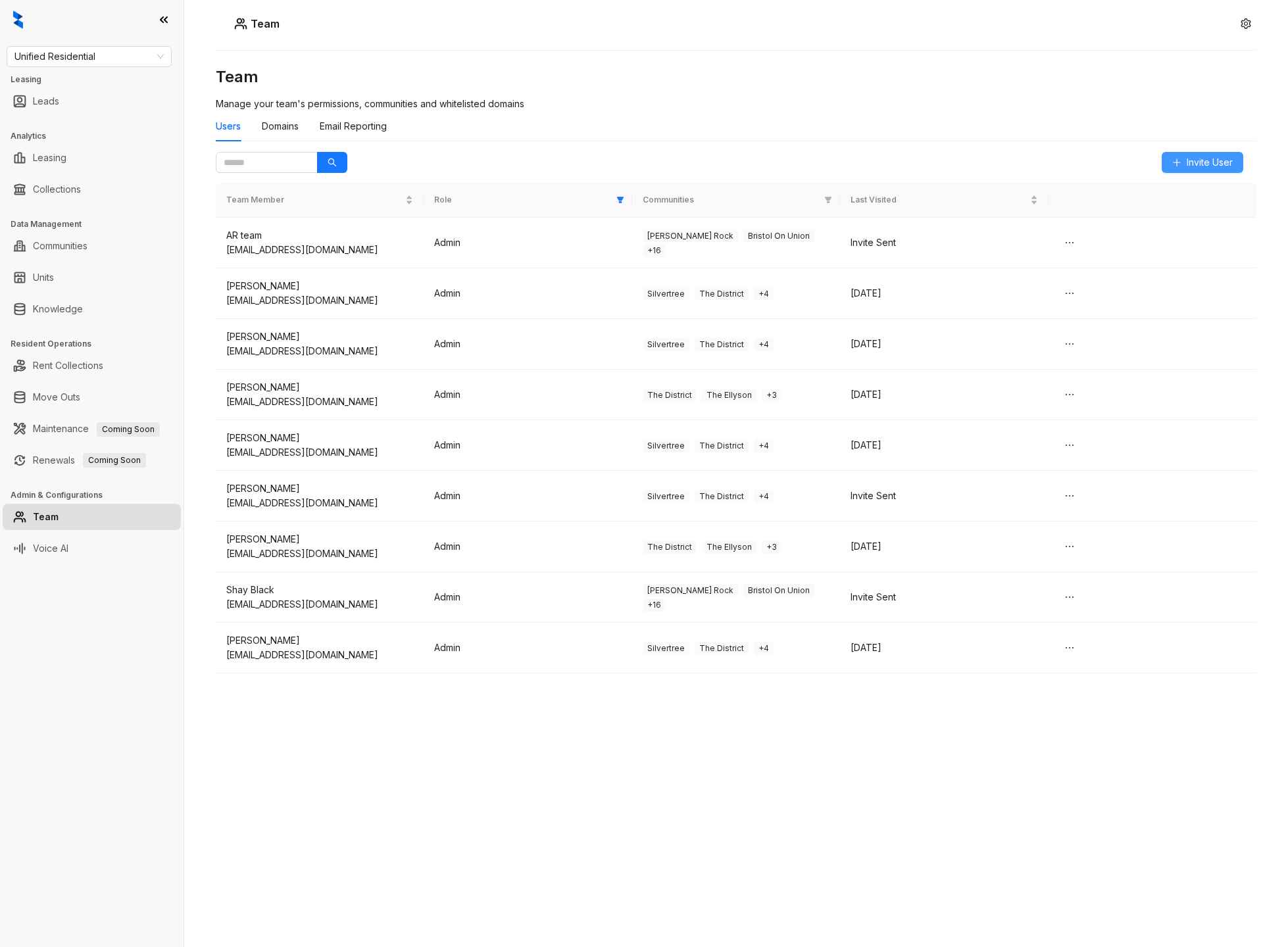
click at [1196, 162] on span "Invite User" at bounding box center [1209, 163] width 46 height 15
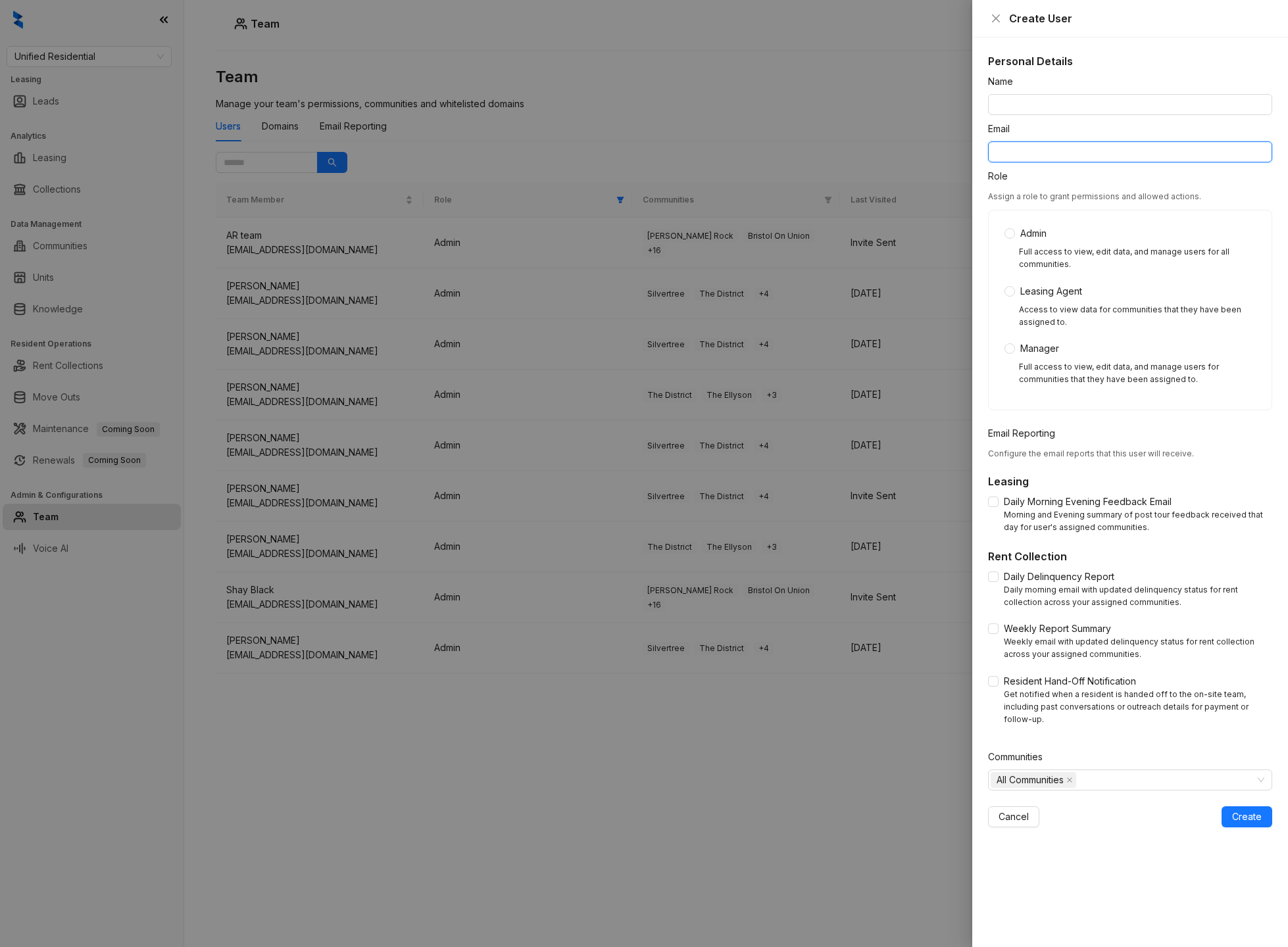
click at [1085, 158] on input "Email" at bounding box center [1129, 152] width 284 height 21
paste input "**********"
type input "**********"
click at [1062, 109] on input "Name" at bounding box center [1129, 104] width 284 height 21
paste input "**********"
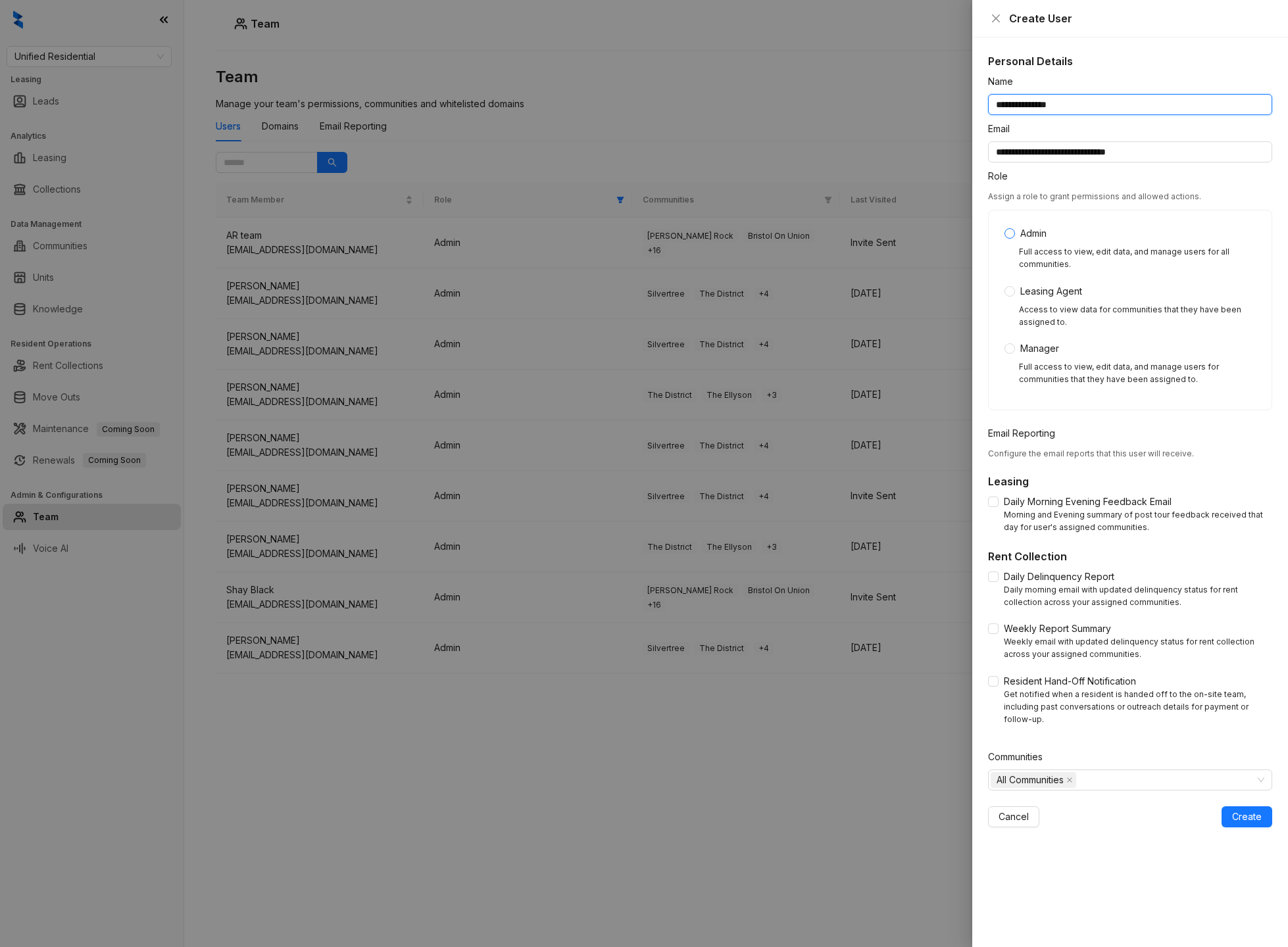
type input "**********"
click at [1252, 810] on span "Create" at bounding box center [1247, 817] width 30 height 15
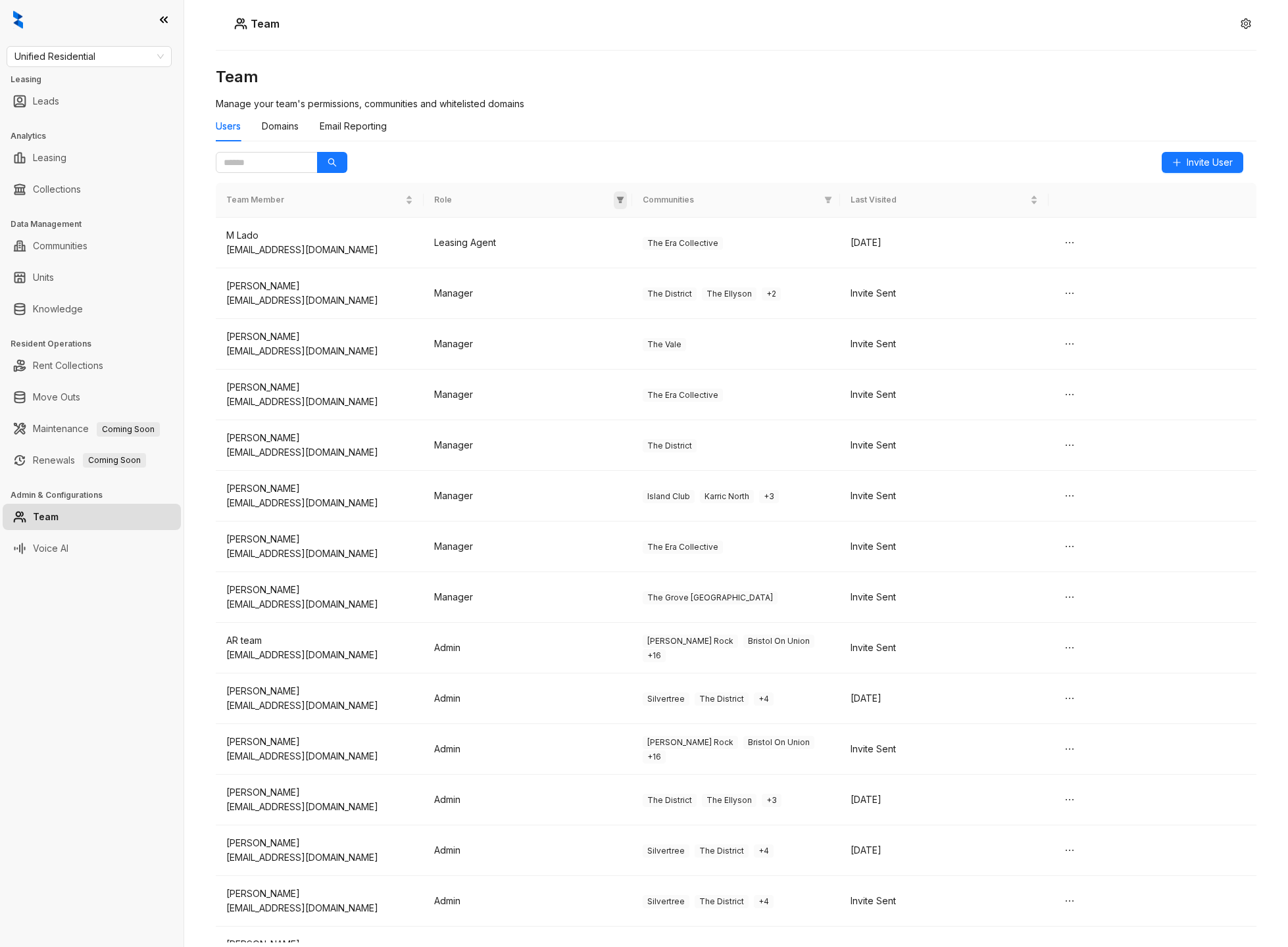
click at [625, 204] on span at bounding box center [620, 201] width 13 height 18
click at [615, 290] on span "OK" at bounding box center [610, 293] width 13 height 15
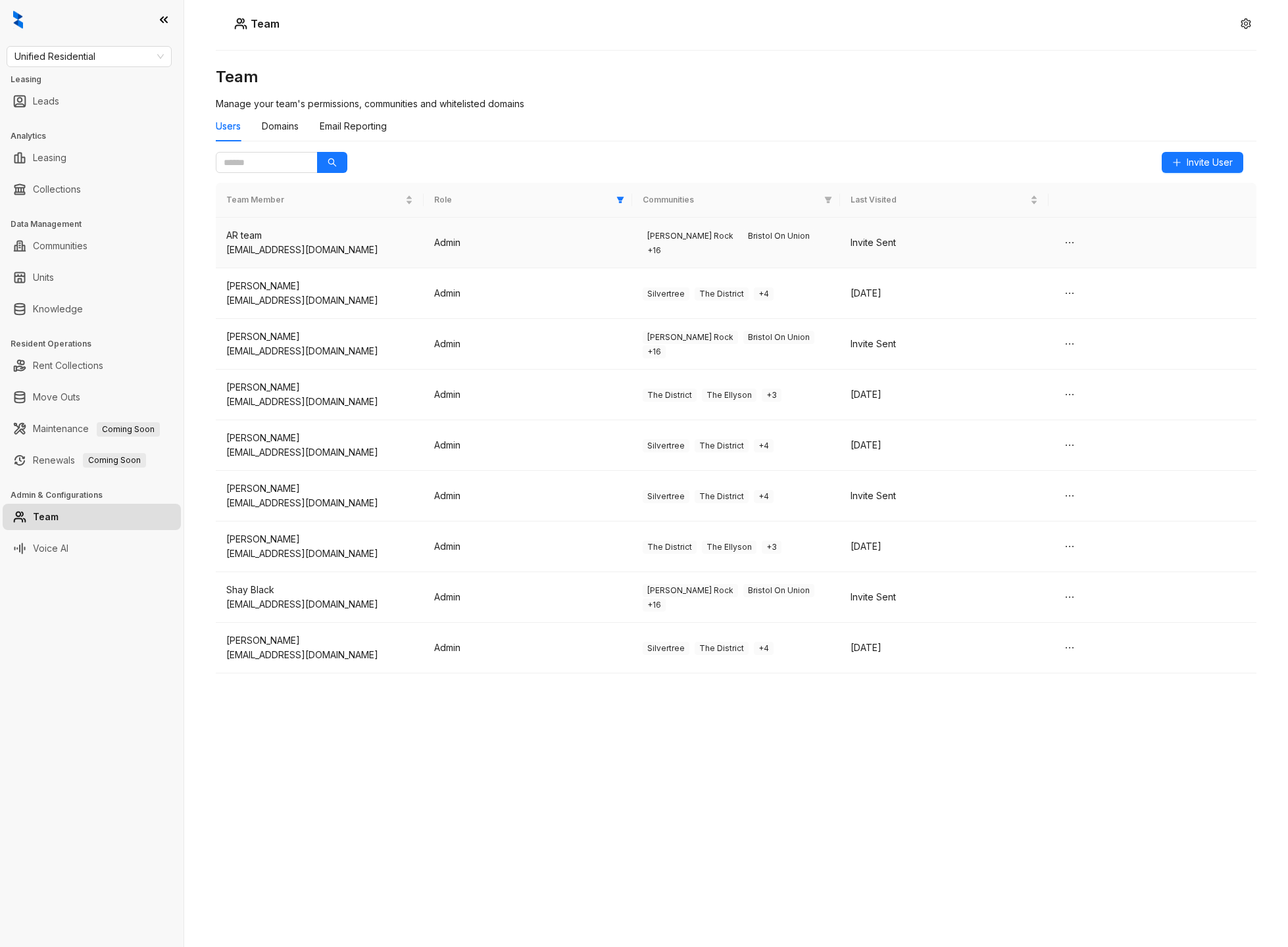
click at [1005, 257] on td "Invite Sent" at bounding box center [944, 242] width 208 height 51
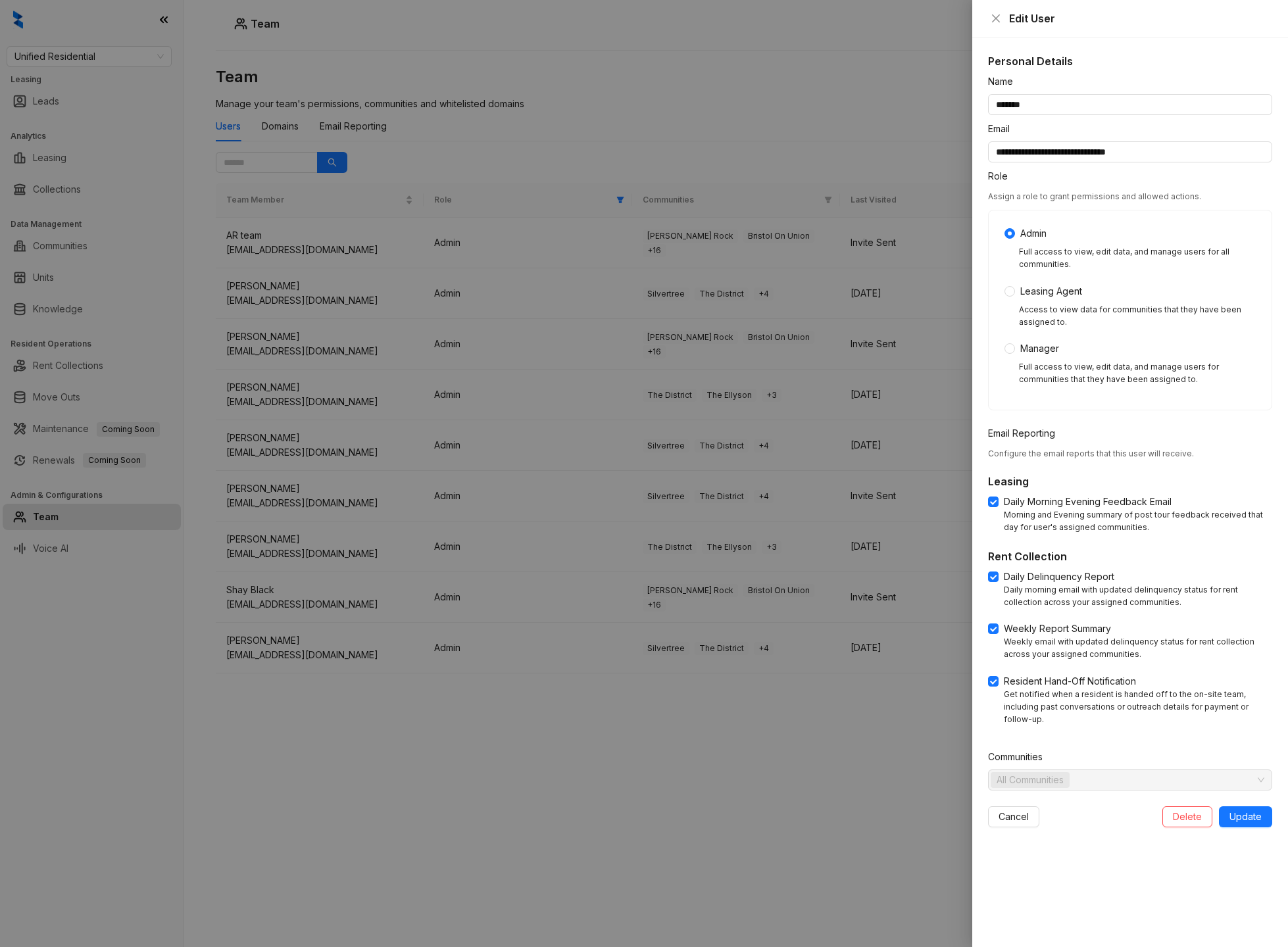
click at [763, 774] on div at bounding box center [644, 473] width 1288 height 947
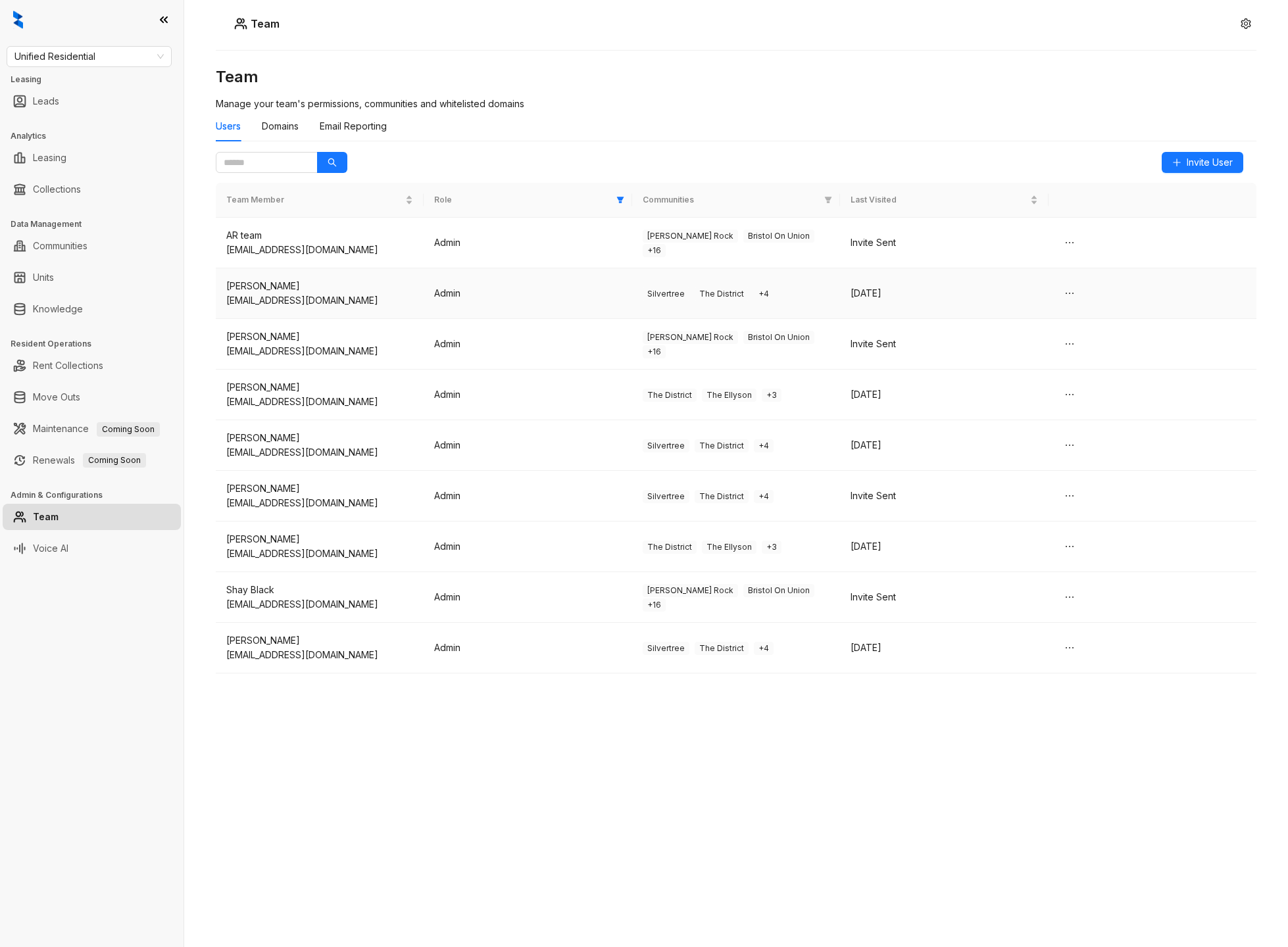
click at [829, 288] on td "Silvertree The District + 4" at bounding box center [736, 293] width 208 height 51
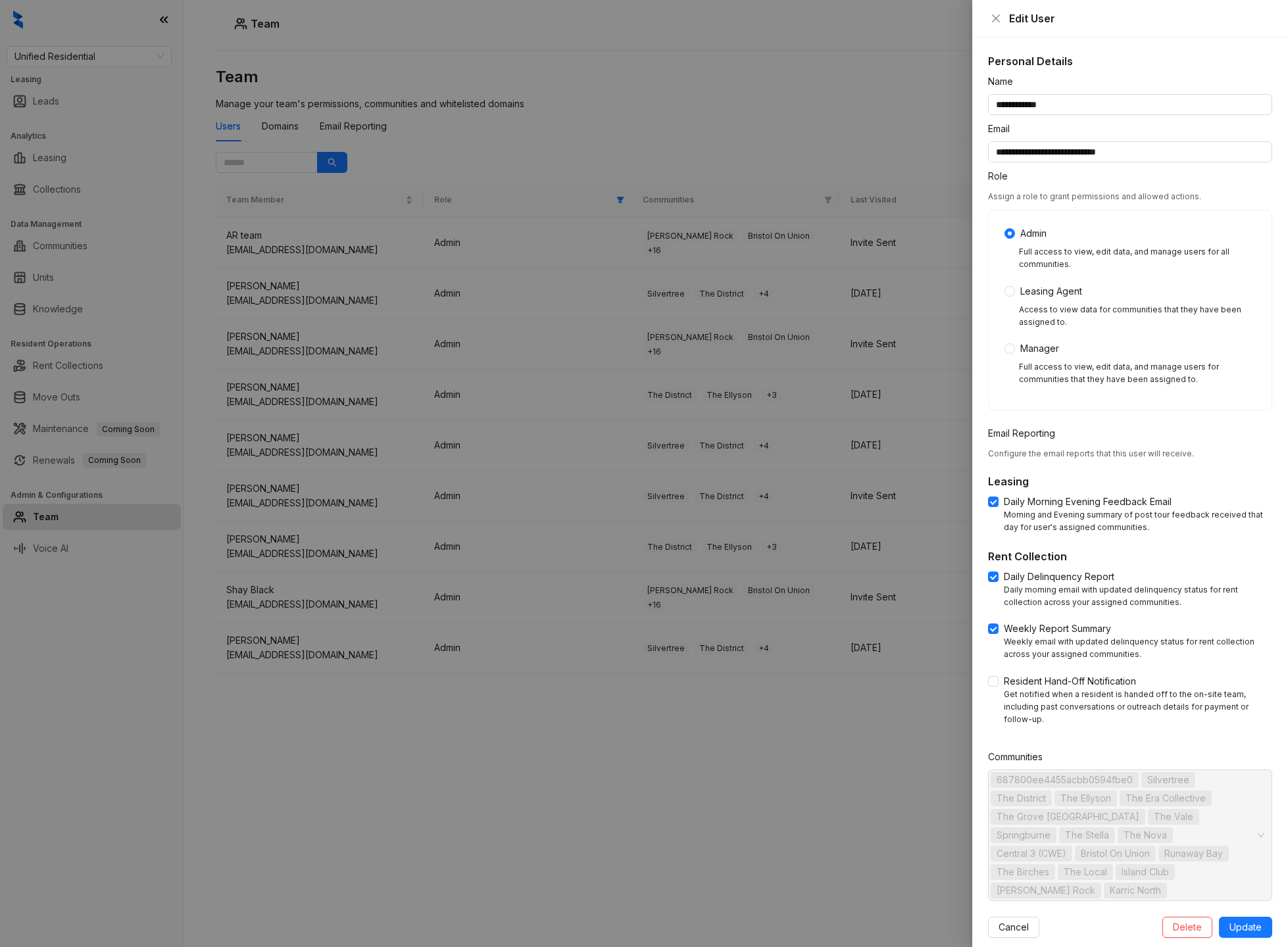
click at [697, 886] on div at bounding box center [644, 473] width 1288 height 947
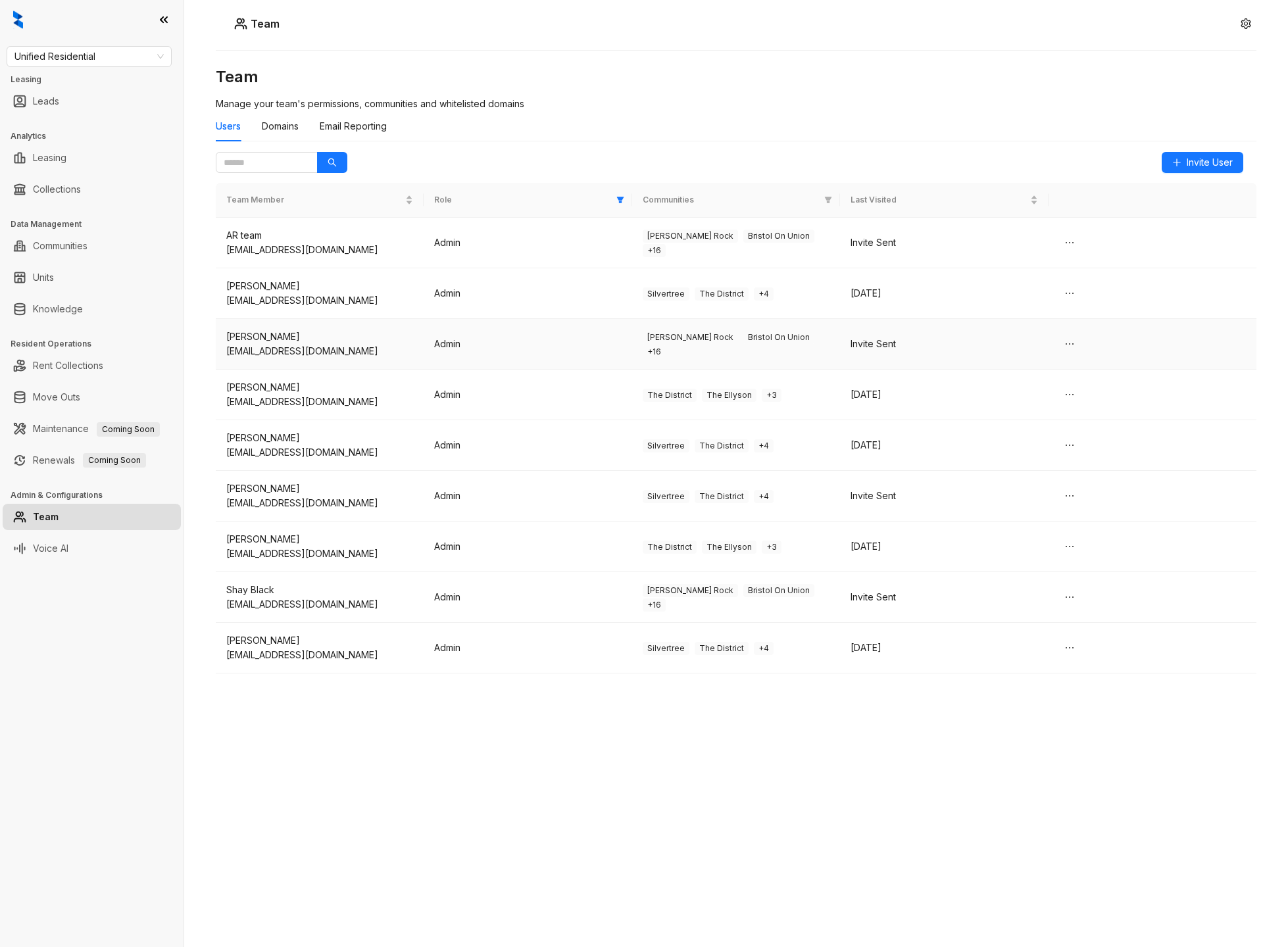
click at [797, 360] on td "Brant Rock Bristol On Union + 16" at bounding box center [736, 344] width 208 height 51
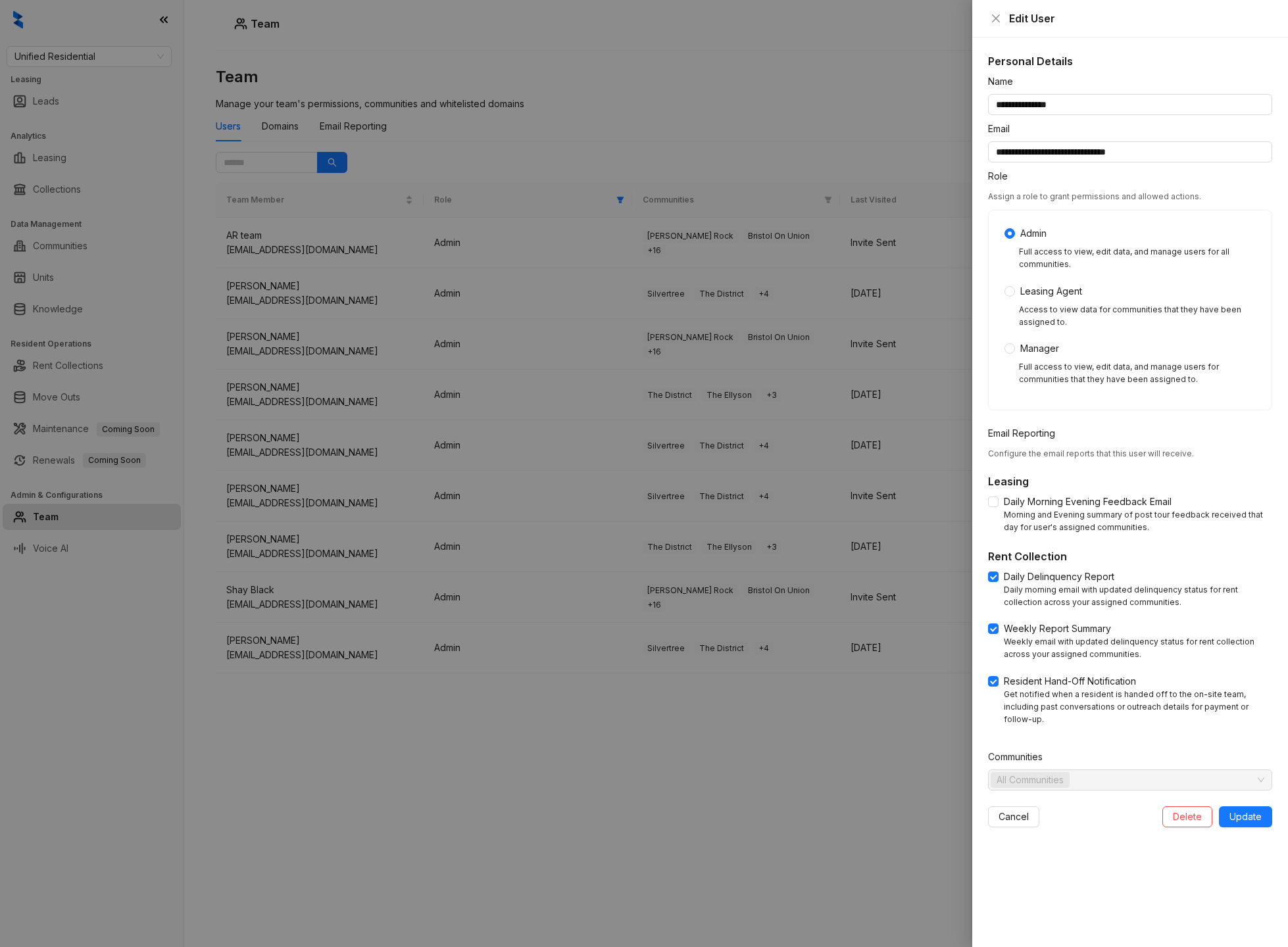
click at [710, 722] on div at bounding box center [644, 473] width 1288 height 947
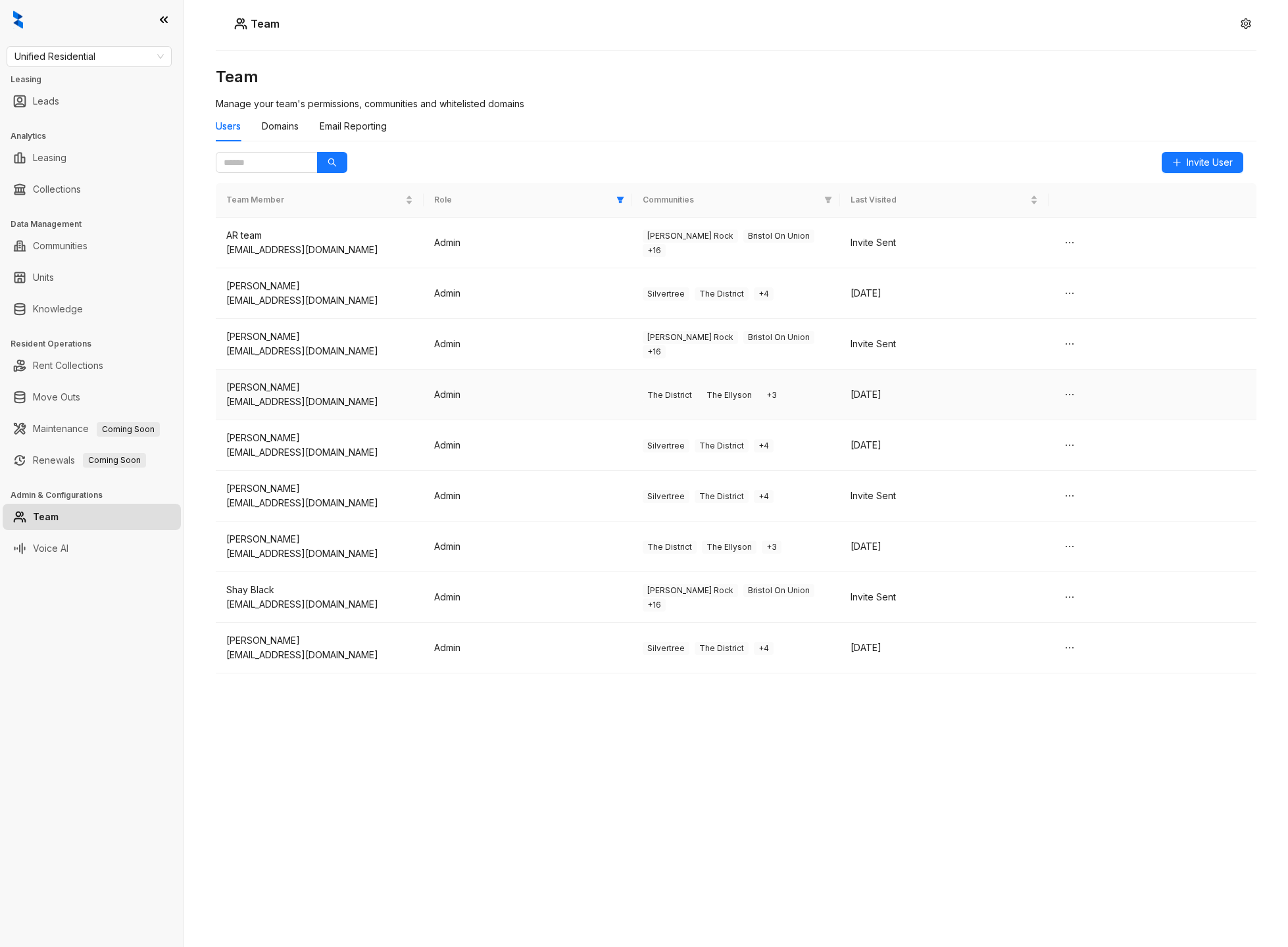
click at [798, 398] on td "The District The Ellyson + 3" at bounding box center [736, 395] width 208 height 51
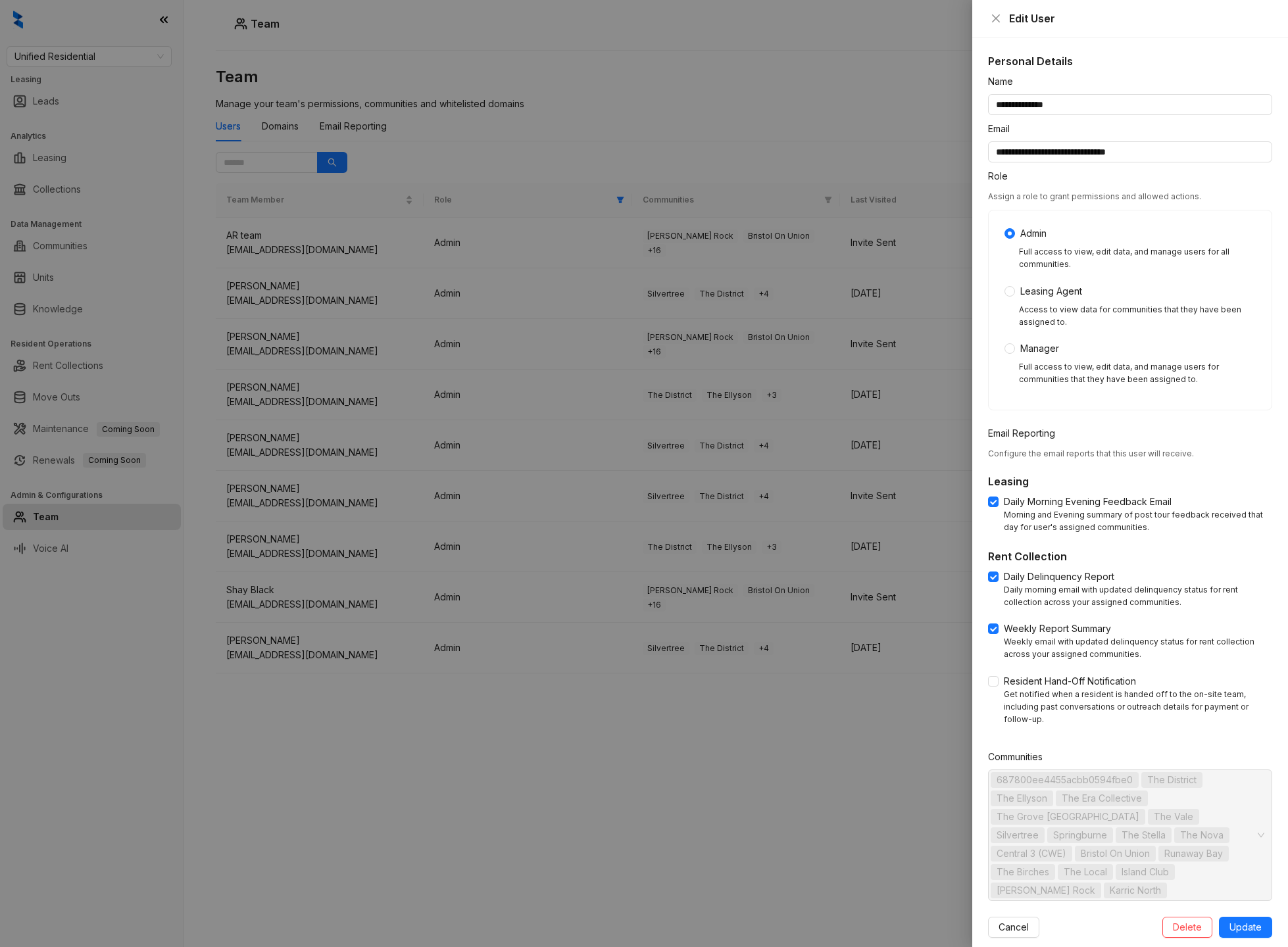
click at [747, 781] on div at bounding box center [644, 473] width 1288 height 947
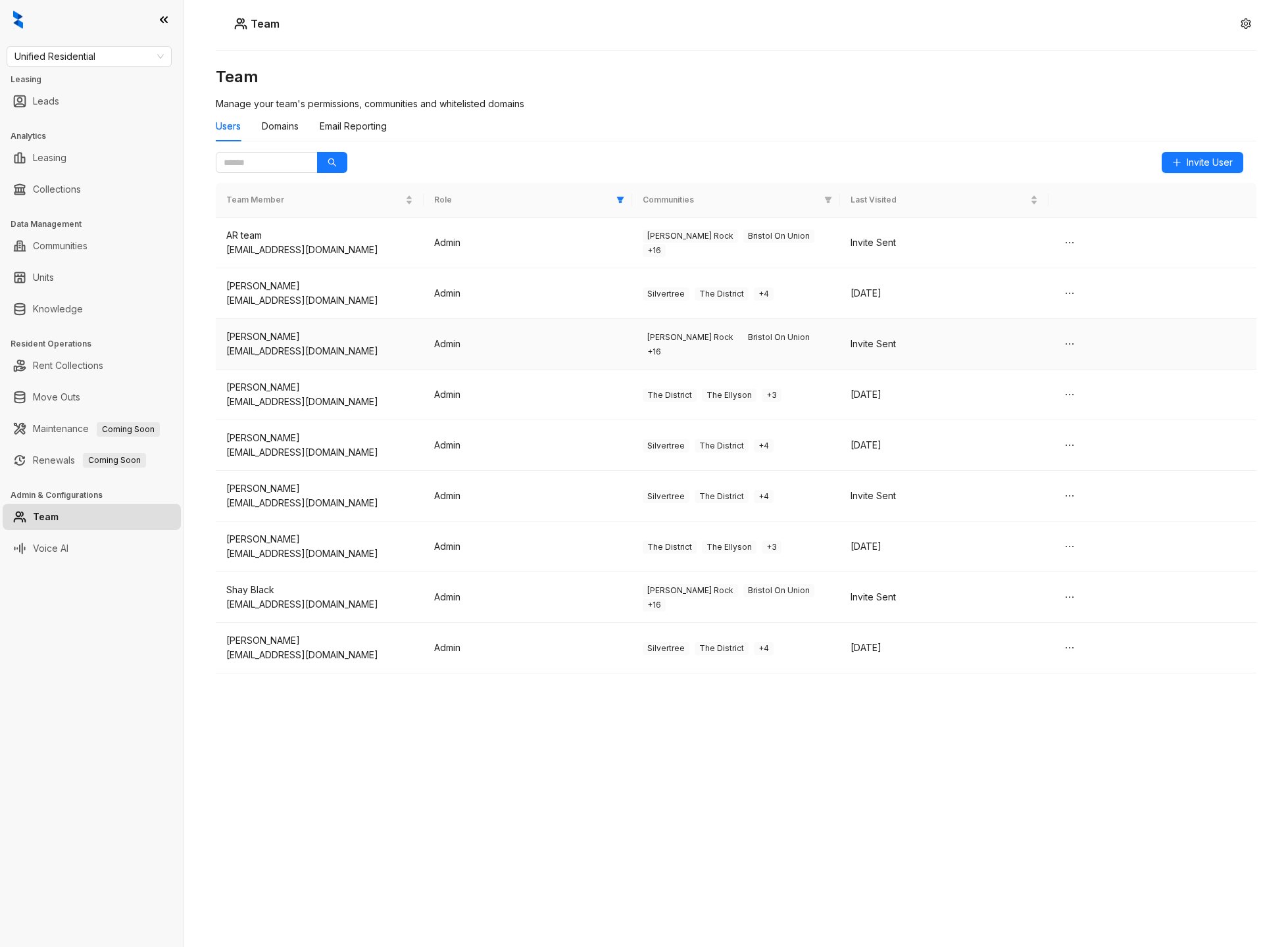
click at [831, 358] on td "Brant Rock Bristol On Union + 16" at bounding box center [736, 344] width 208 height 51
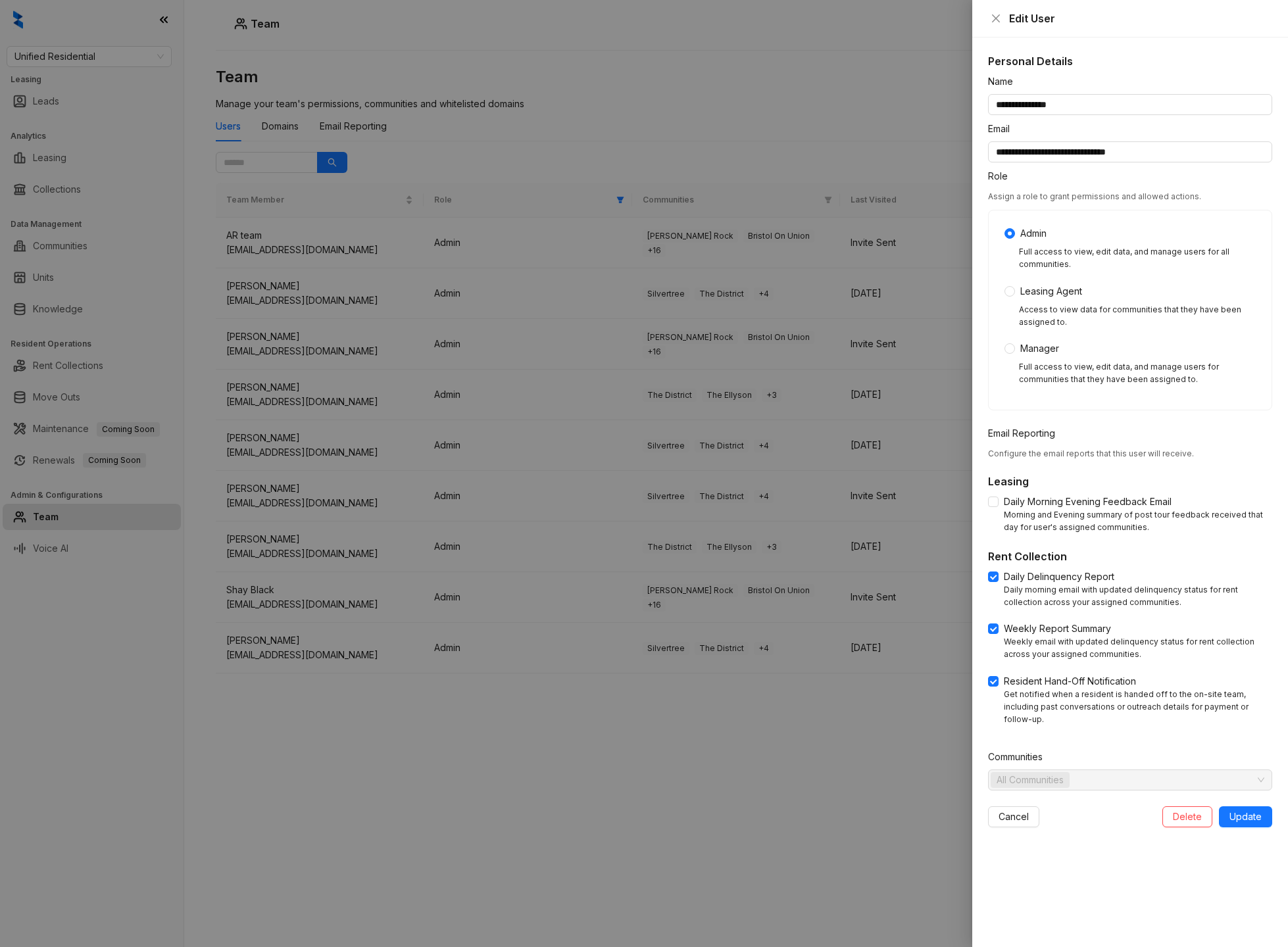
click at [732, 839] on div at bounding box center [644, 473] width 1288 height 947
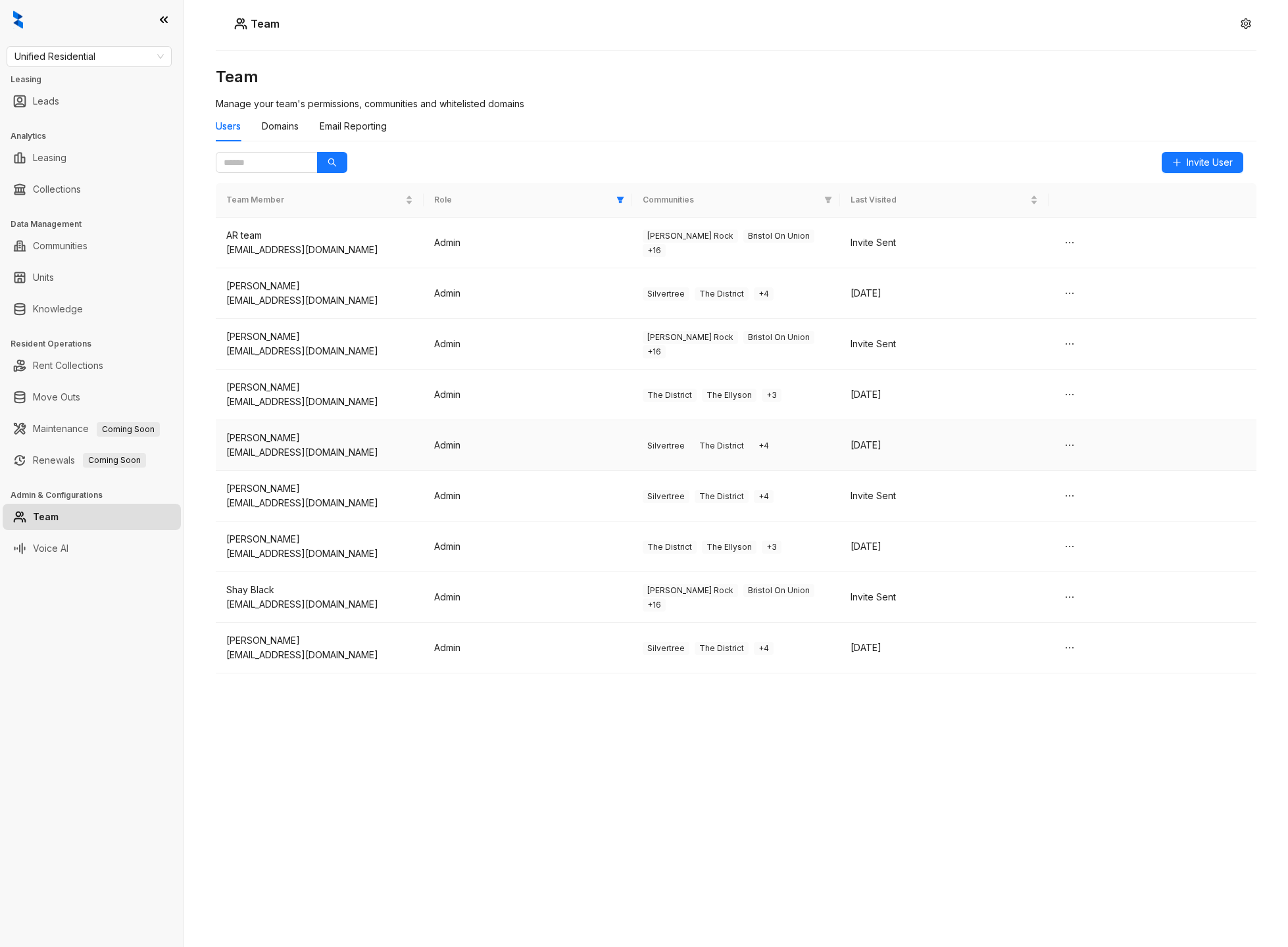
click at [800, 465] on td "Silvertree The District + 4" at bounding box center [736, 445] width 208 height 51
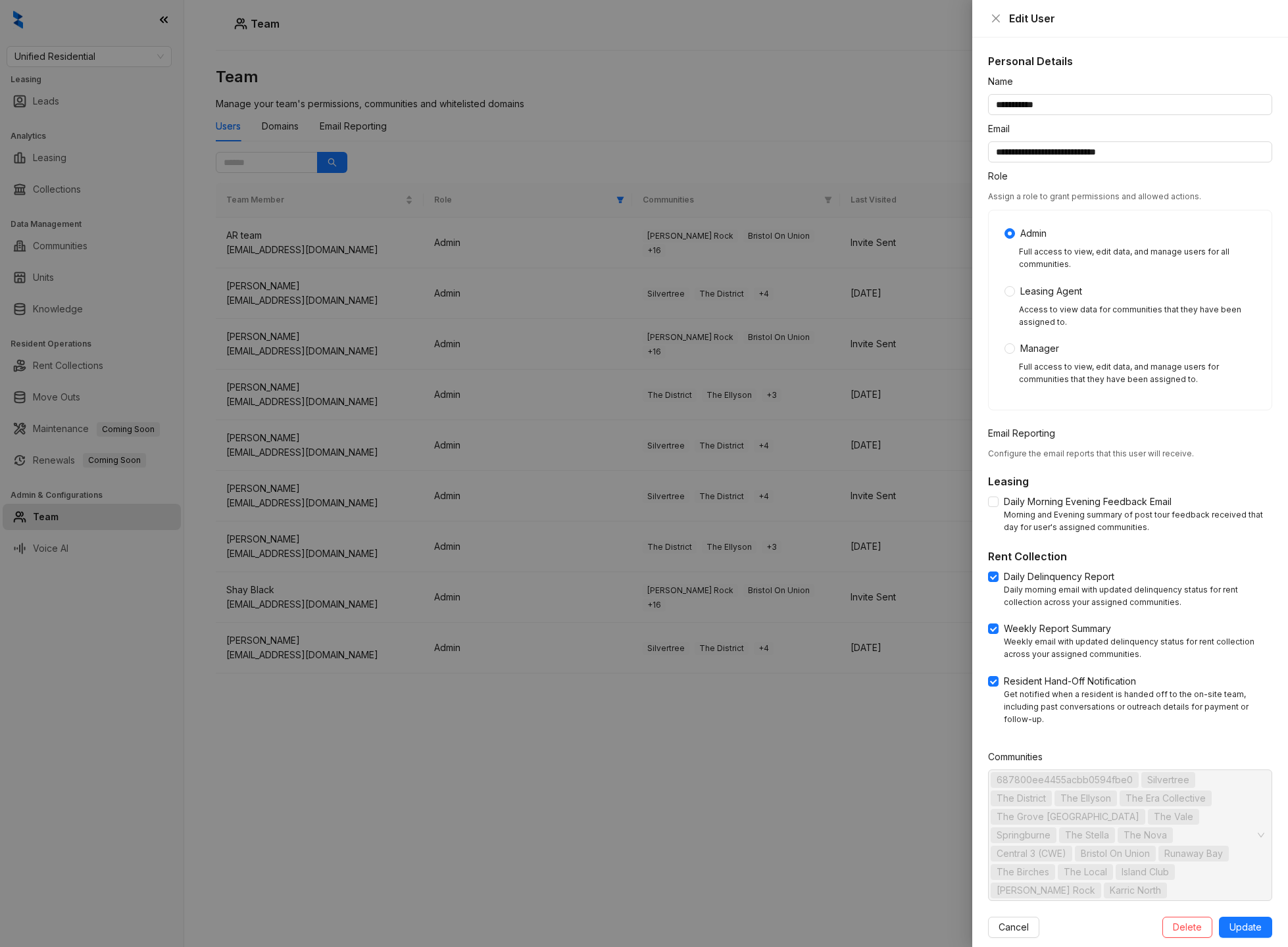
click at [738, 781] on div at bounding box center [644, 473] width 1288 height 947
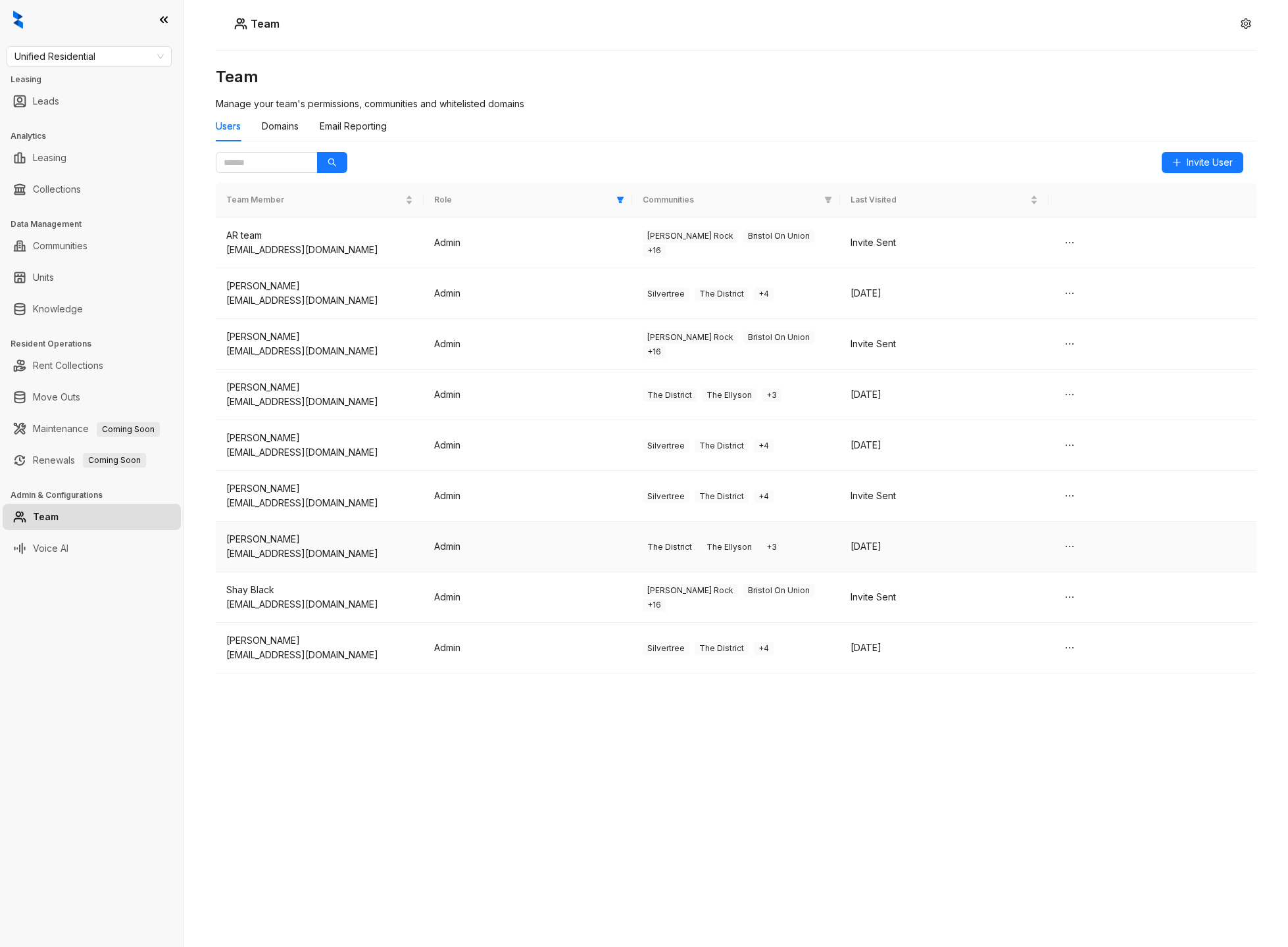
click at [783, 527] on td "The District The Ellyson + 3" at bounding box center [736, 547] width 208 height 51
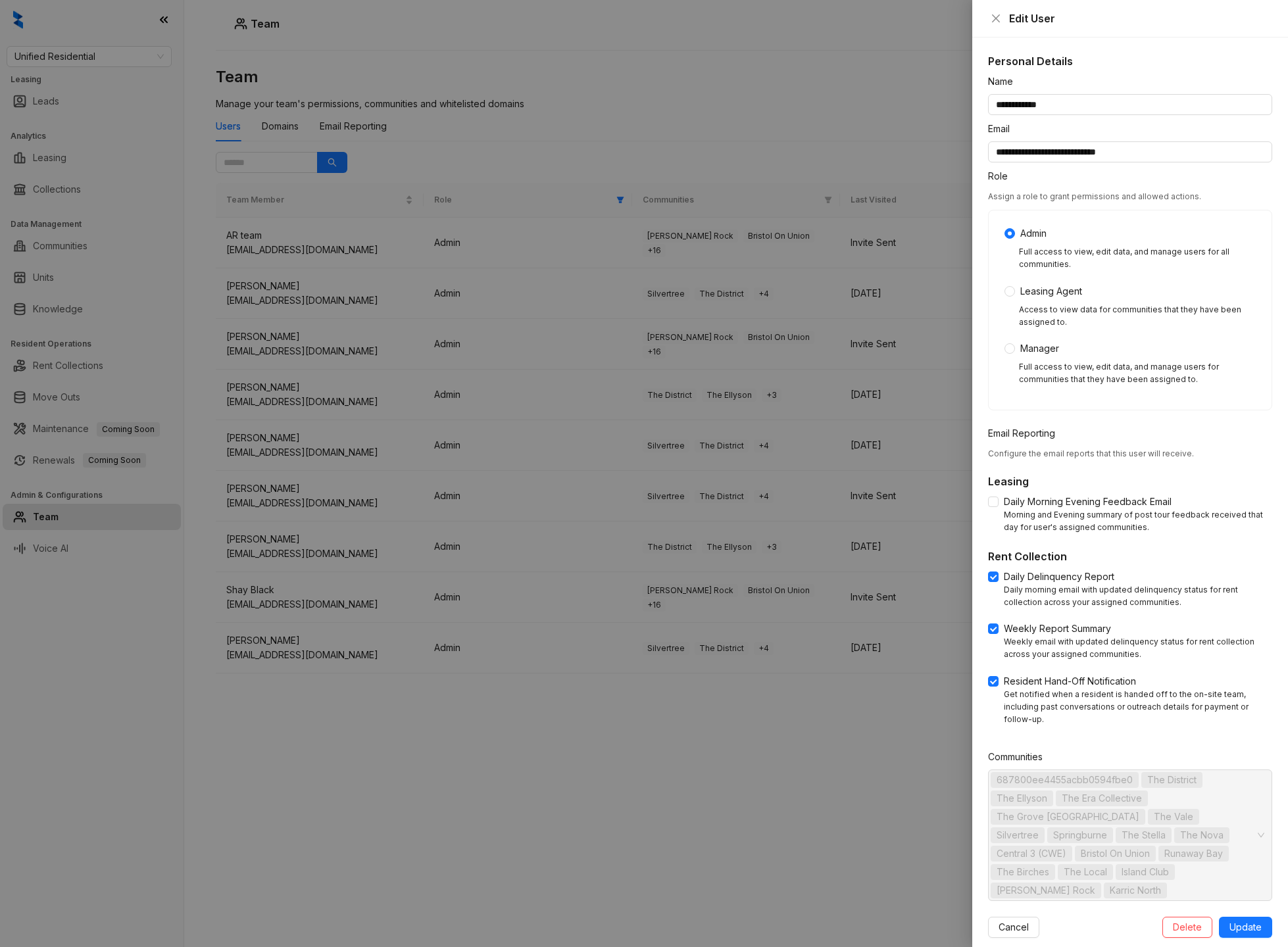
click at [763, 773] on div at bounding box center [644, 473] width 1288 height 947
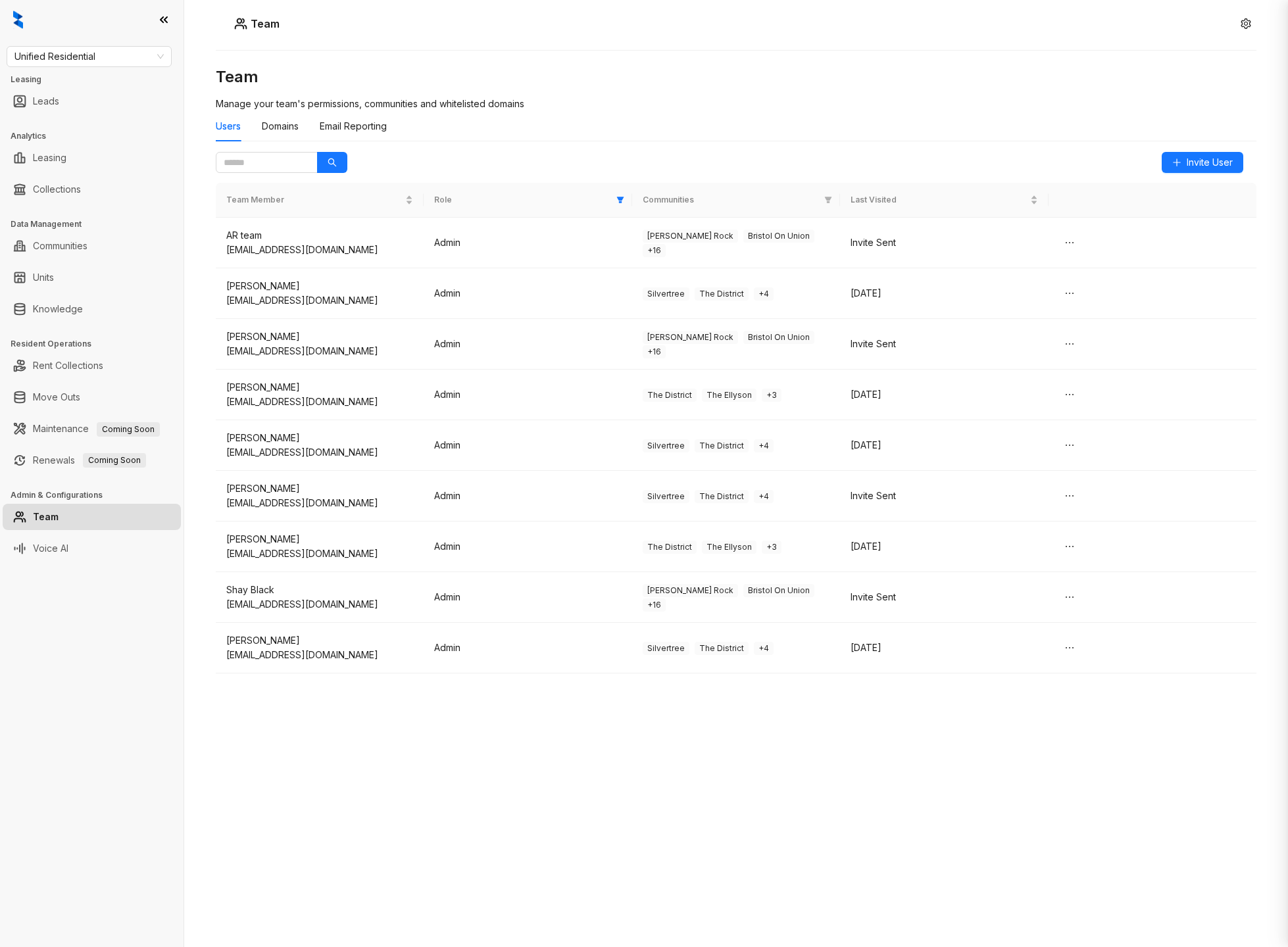
click at [800, 588] on td "Brant Rock Bristol On Union + 16" at bounding box center [736, 598] width 208 height 51
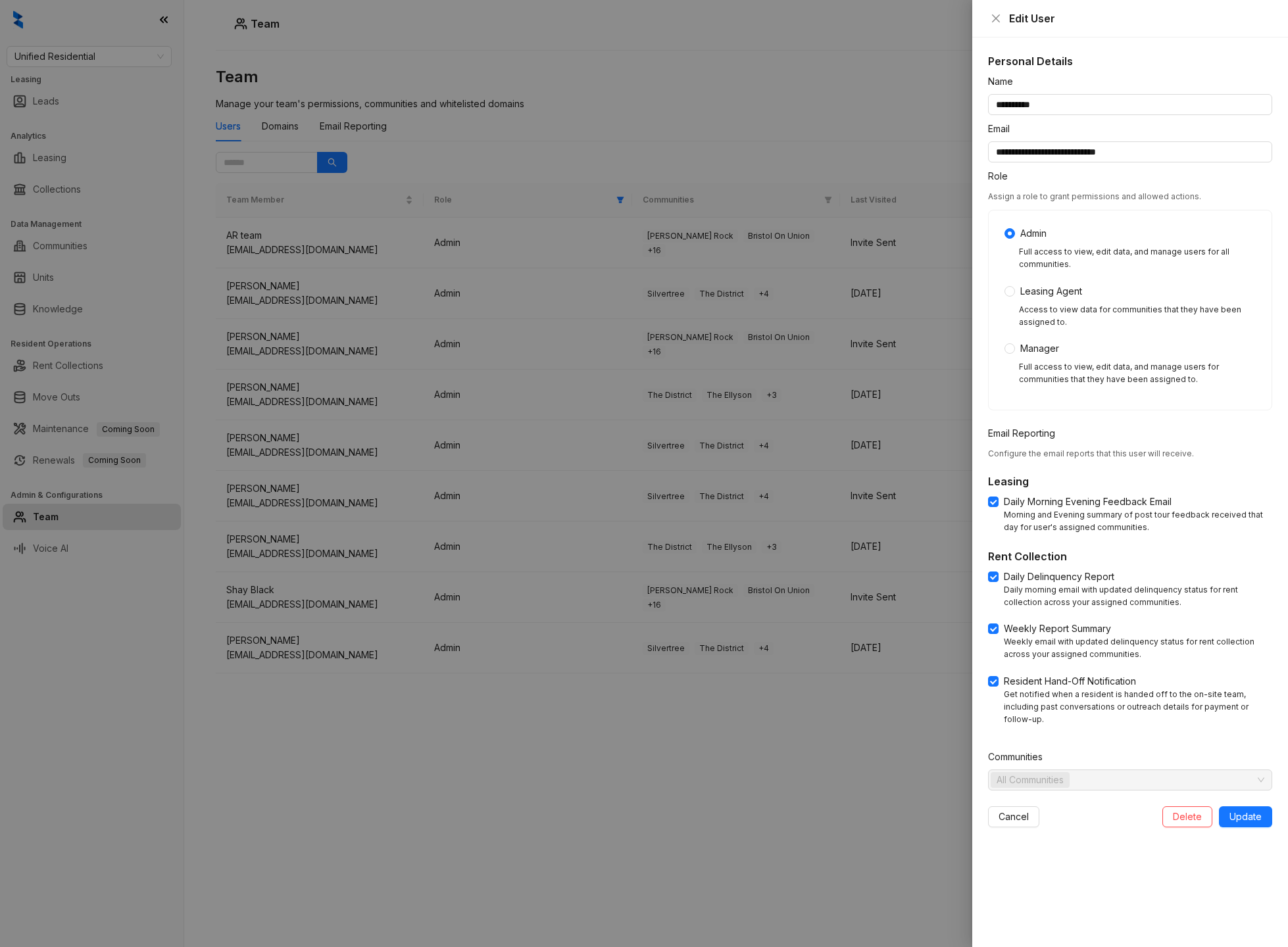
click at [791, 777] on div at bounding box center [644, 473] width 1288 height 947
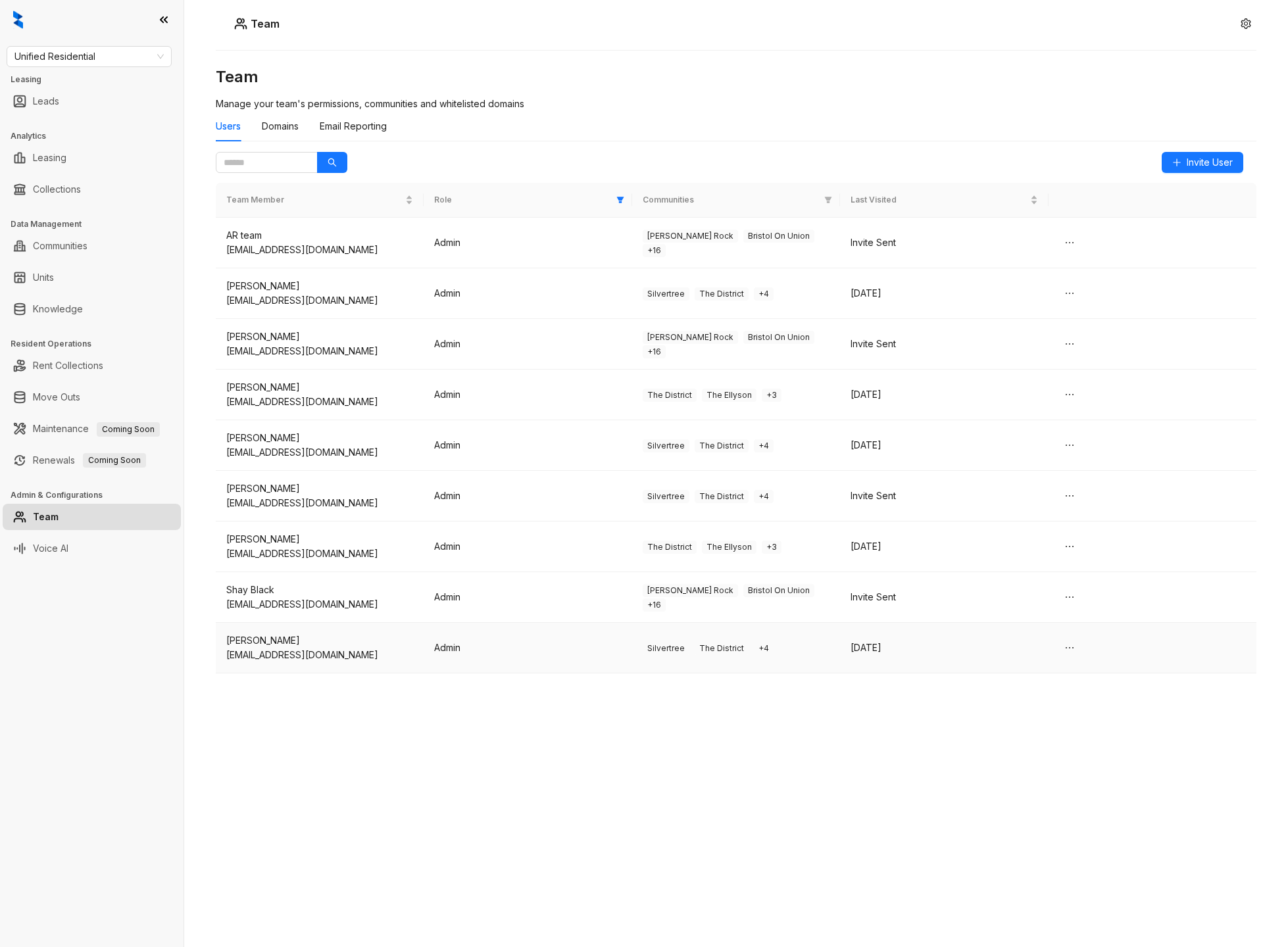
click at [838, 666] on td "Silvertree The District + 4" at bounding box center [736, 648] width 208 height 51
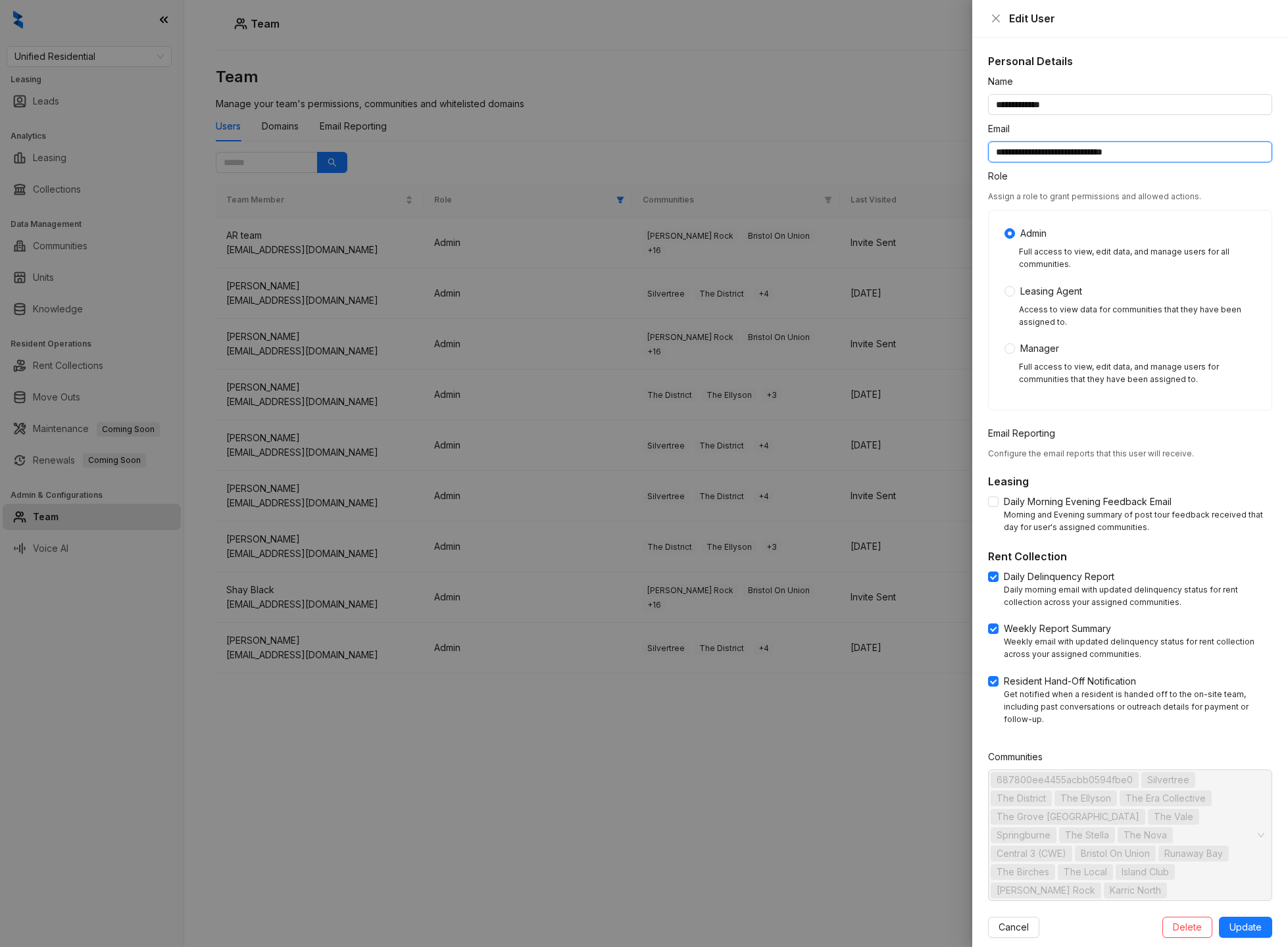
click at [1080, 148] on input "**********" at bounding box center [1129, 152] width 284 height 21
click at [590, 163] on div at bounding box center [644, 473] width 1288 height 947
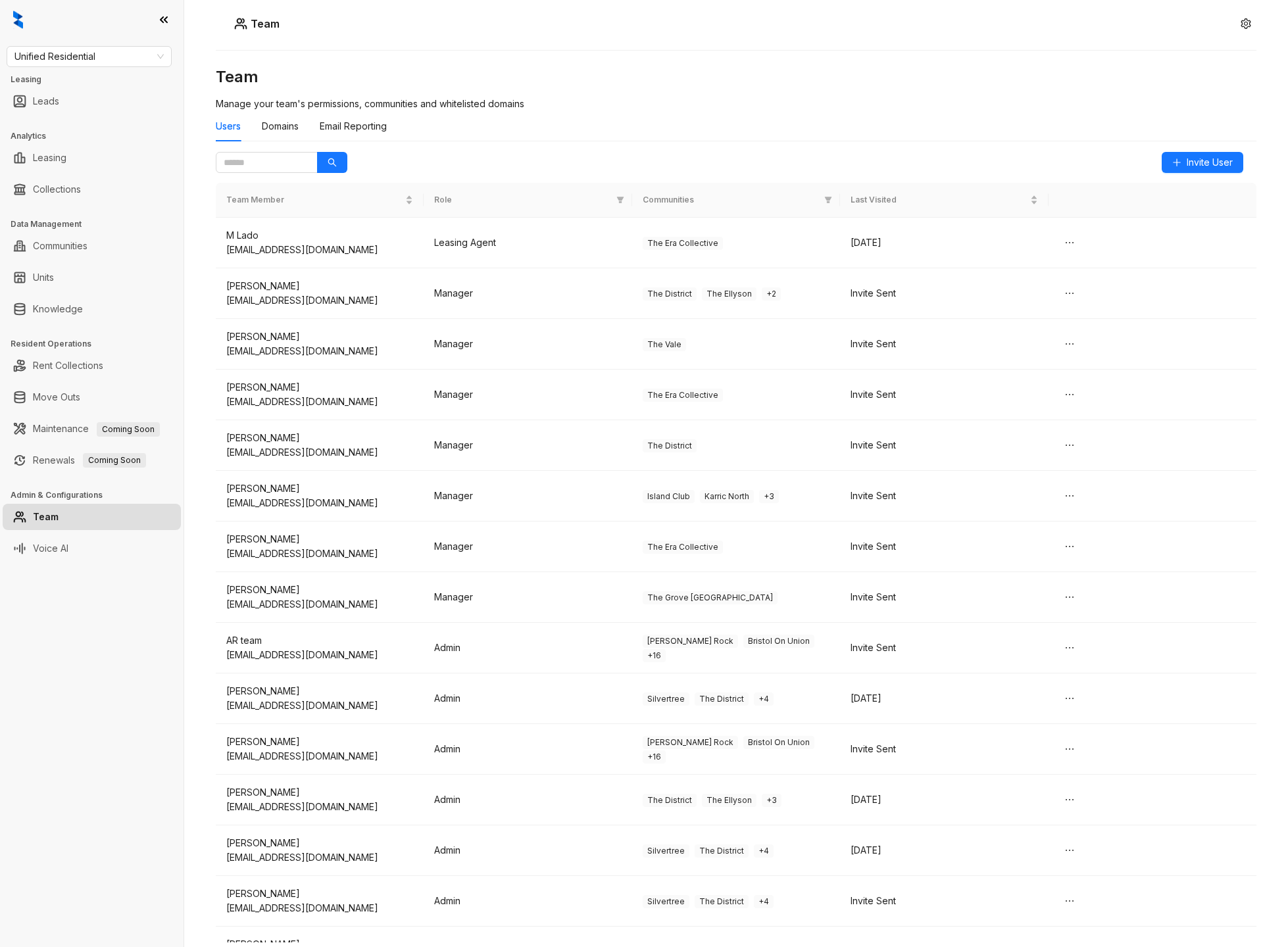
click at [920, 134] on div "Users Domains Email Reporting" at bounding box center [735, 126] width 1041 height 30
click at [619, 206] on span at bounding box center [620, 201] width 13 height 18
click at [540, 231] on label at bounding box center [544, 225] width 11 height 15
click at [605, 290] on span "OK" at bounding box center [610, 293] width 13 height 15
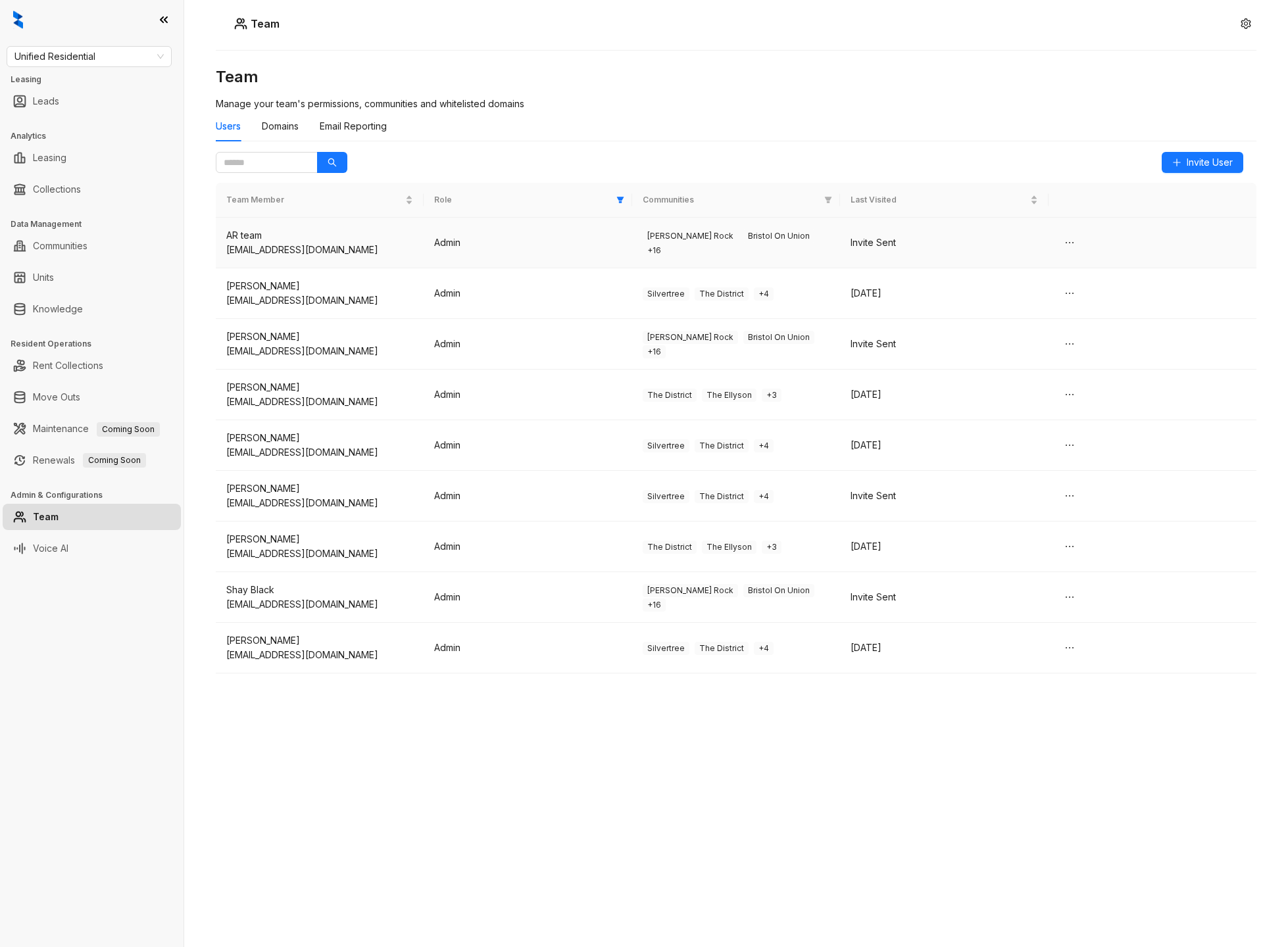
click at [565, 235] on td "Admin" at bounding box center [528, 242] width 208 height 51
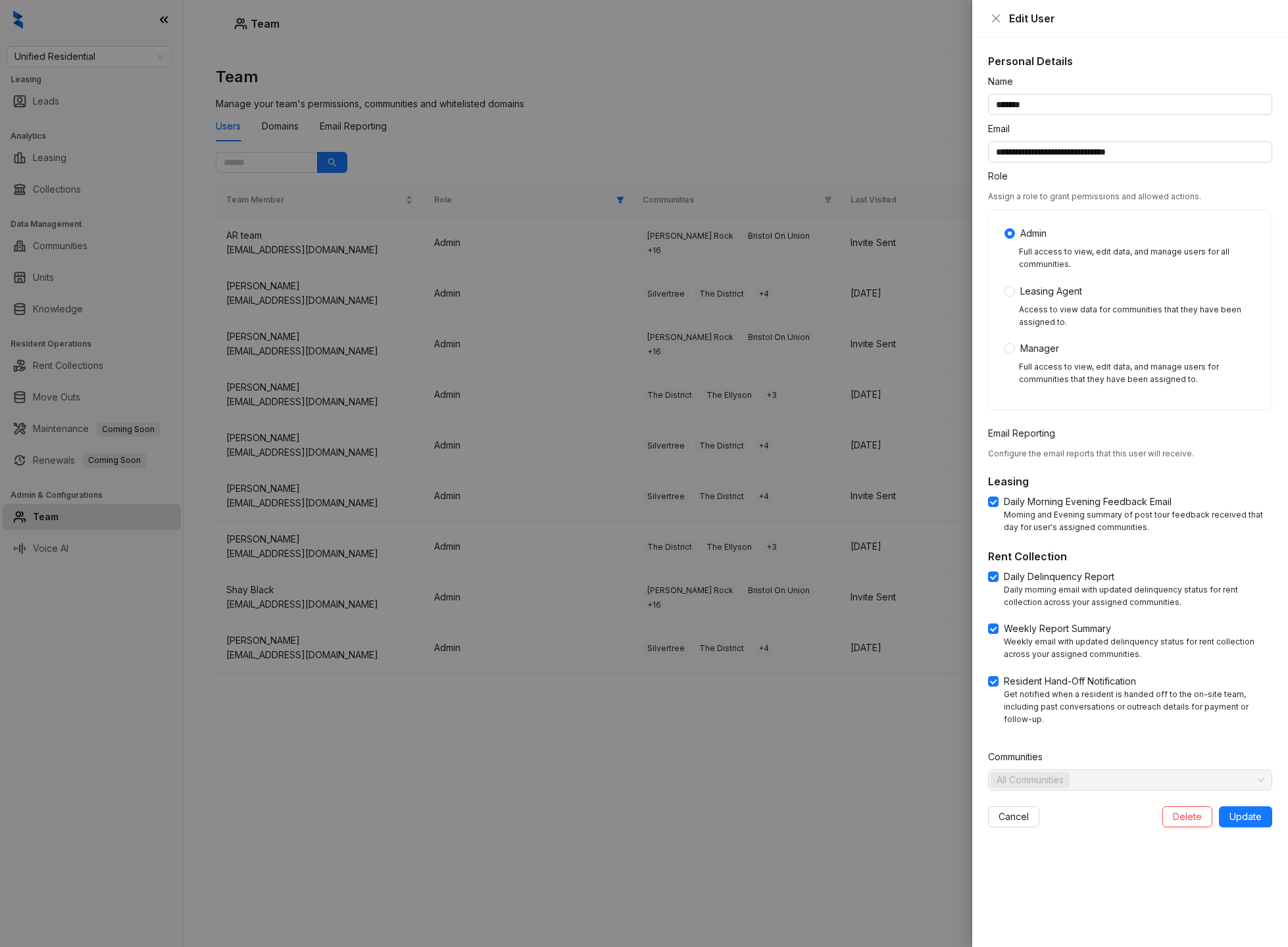
click at [564, 300] on div at bounding box center [644, 473] width 1288 height 947
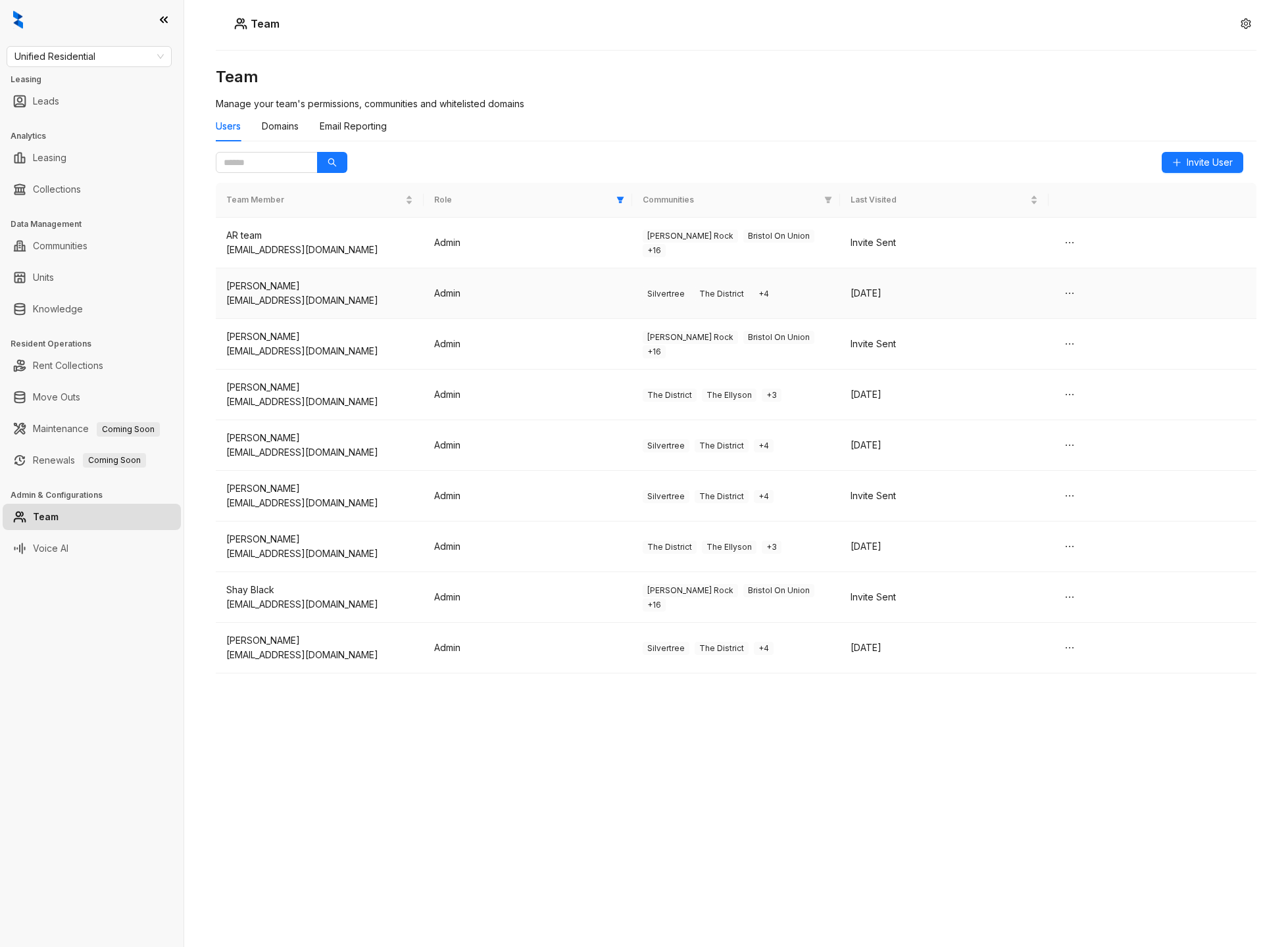
click at [564, 300] on td "Admin" at bounding box center [528, 293] width 208 height 51
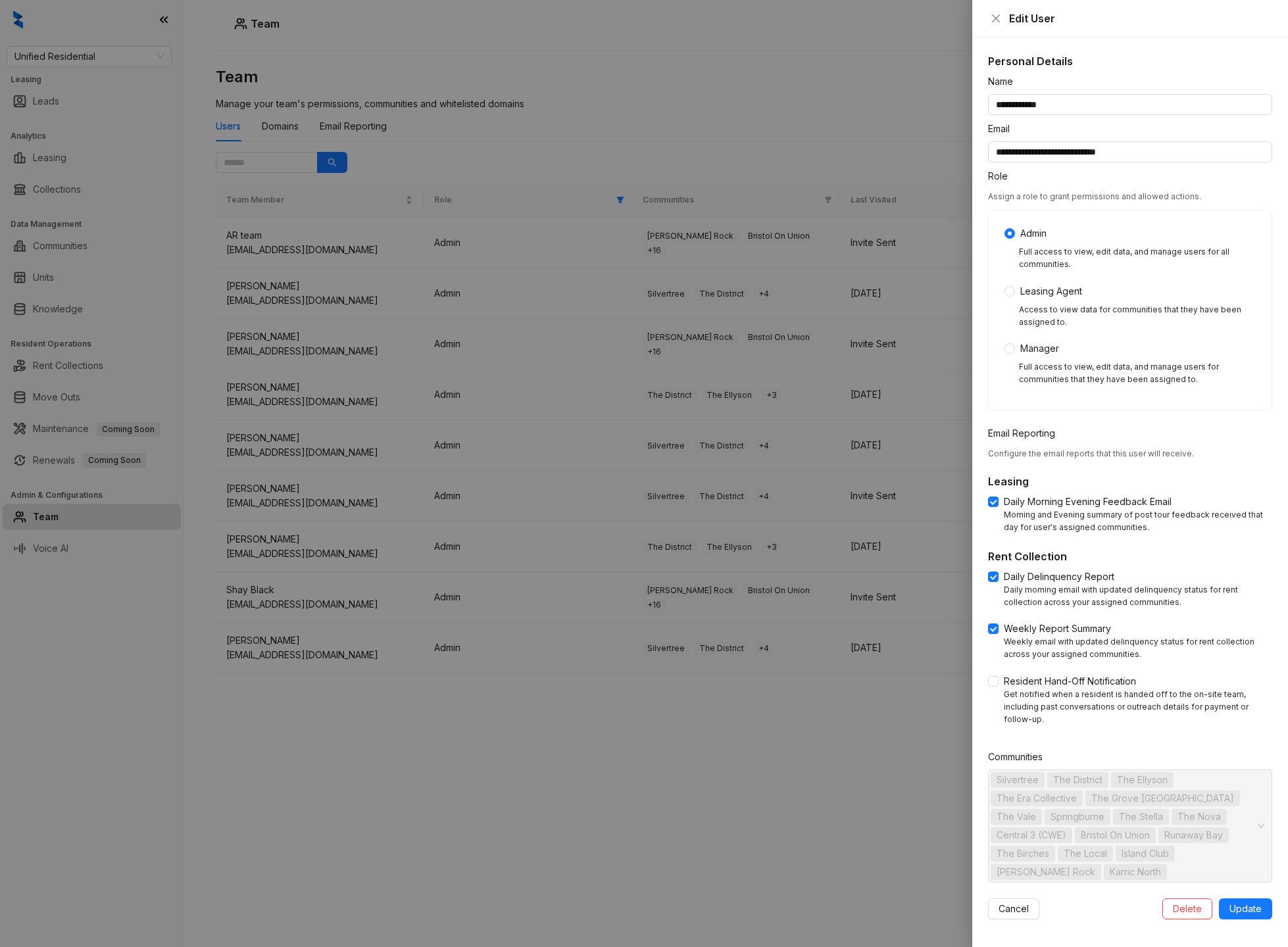
click at [564, 300] on div at bounding box center [644, 473] width 1288 height 947
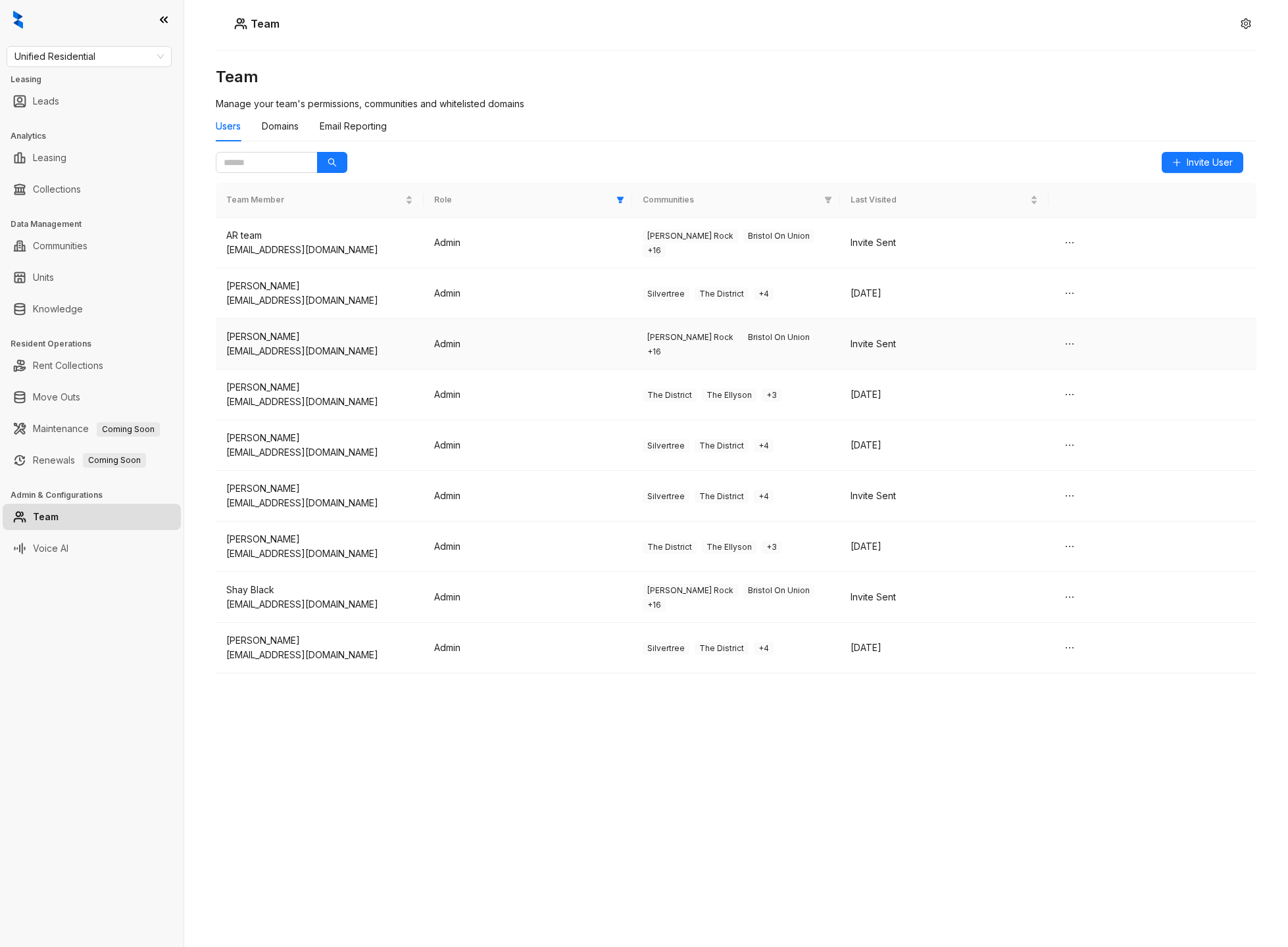
click at [563, 329] on td "Admin" at bounding box center [528, 344] width 208 height 51
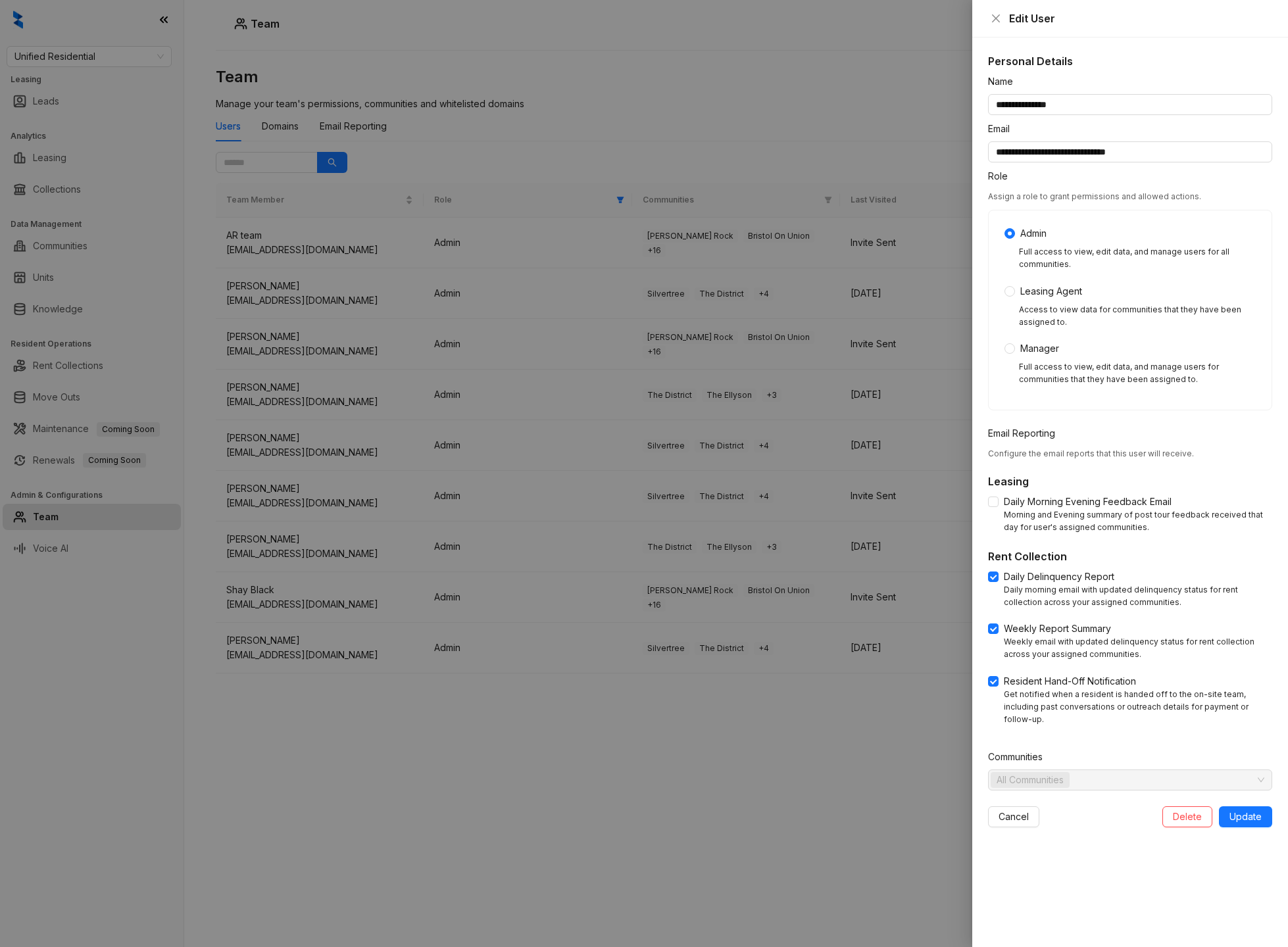
click at [563, 330] on div at bounding box center [644, 473] width 1288 height 947
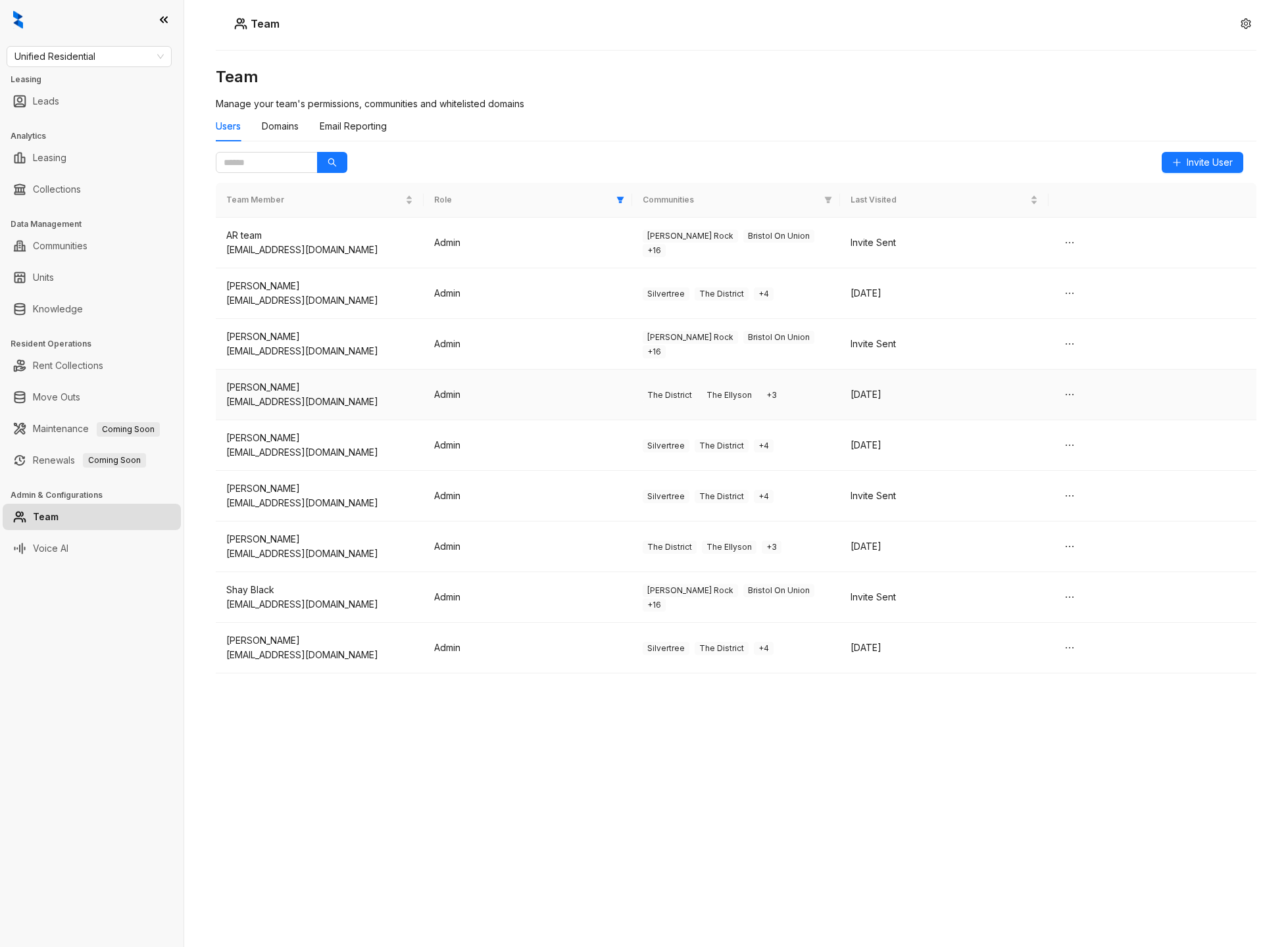
click at [563, 395] on td "Admin" at bounding box center [528, 395] width 208 height 51
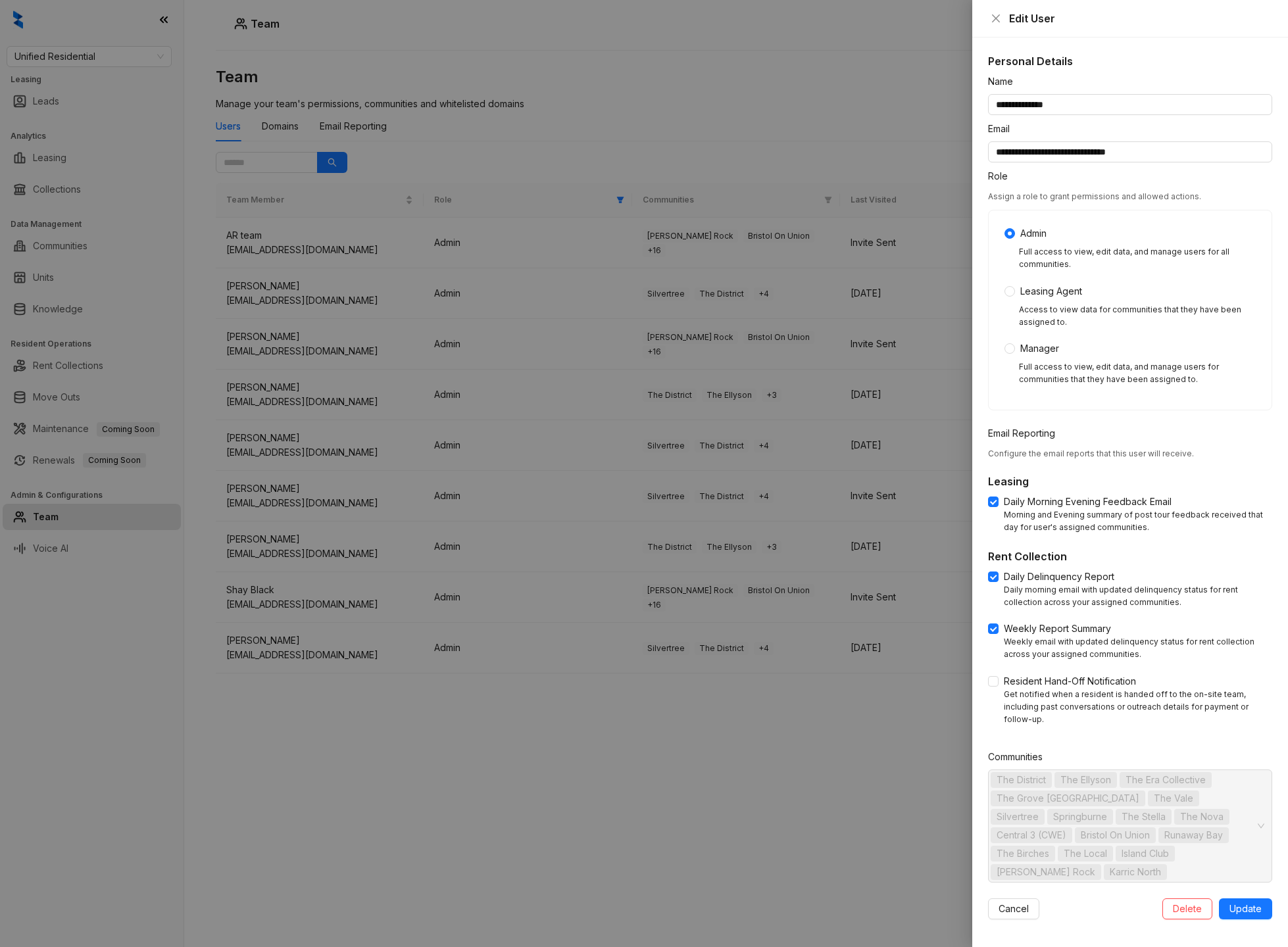
click at [563, 395] on div at bounding box center [644, 473] width 1288 height 947
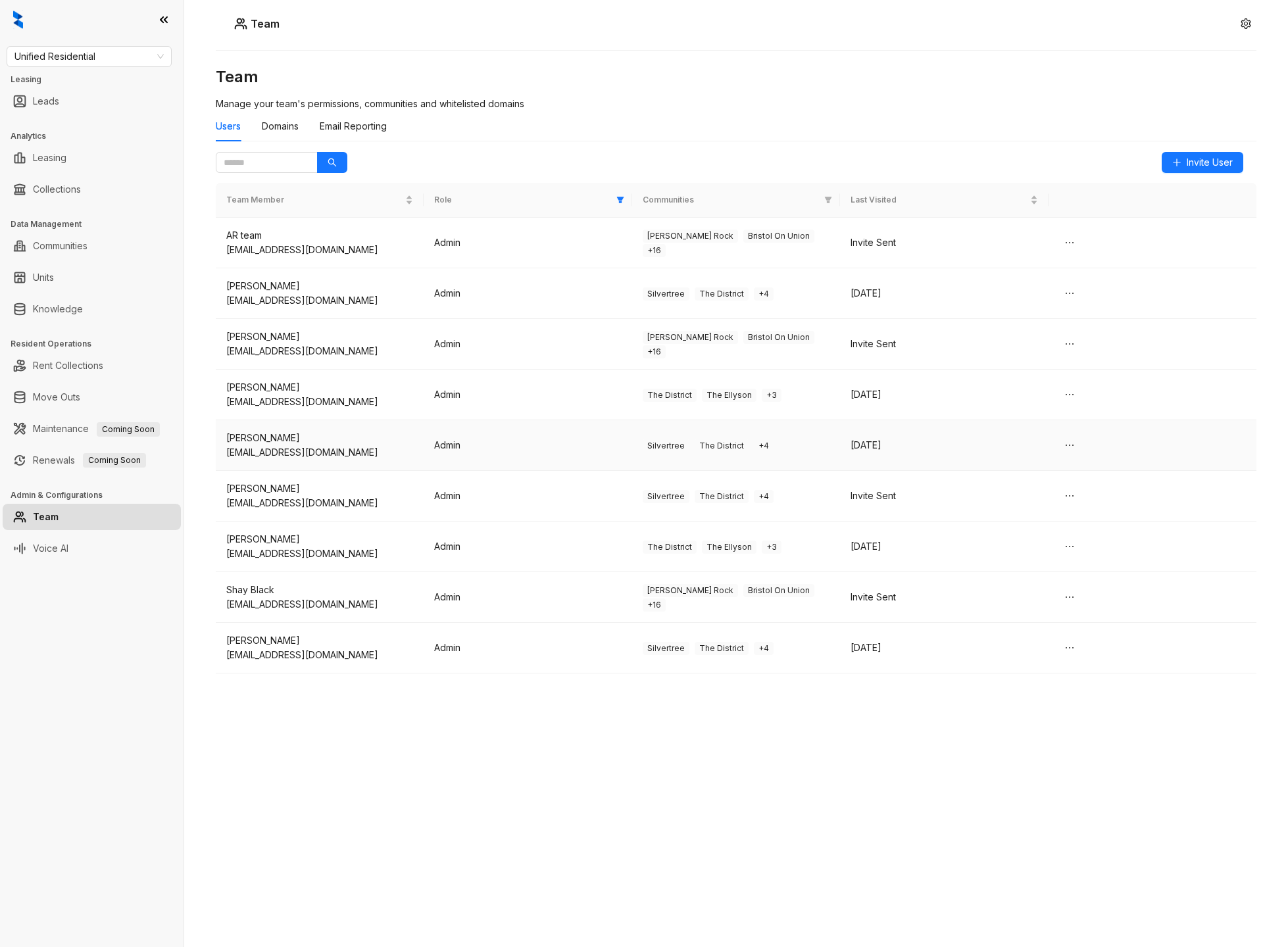
click at [563, 460] on td "Admin" at bounding box center [528, 445] width 208 height 51
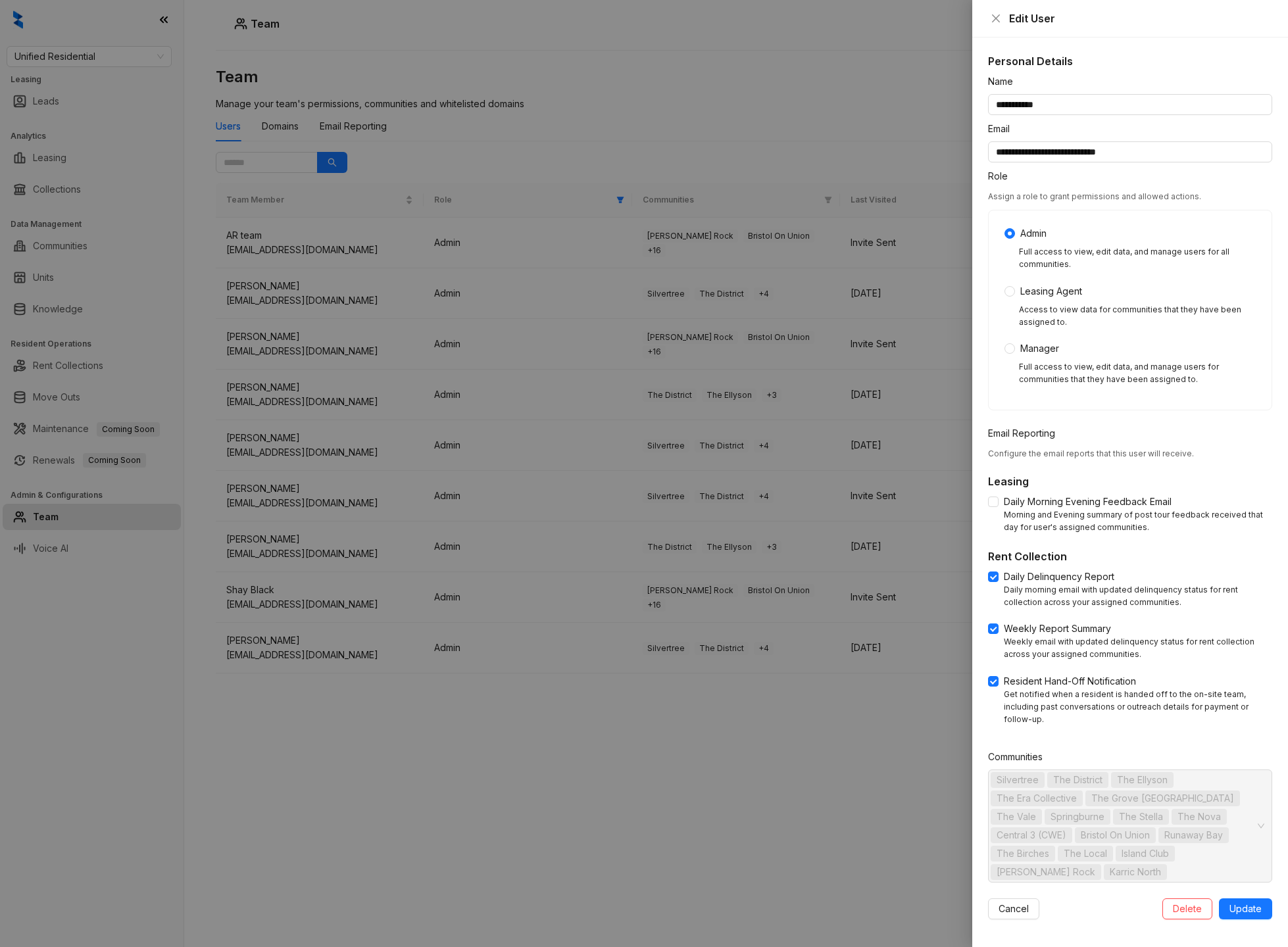
click at [575, 503] on div at bounding box center [644, 473] width 1288 height 947
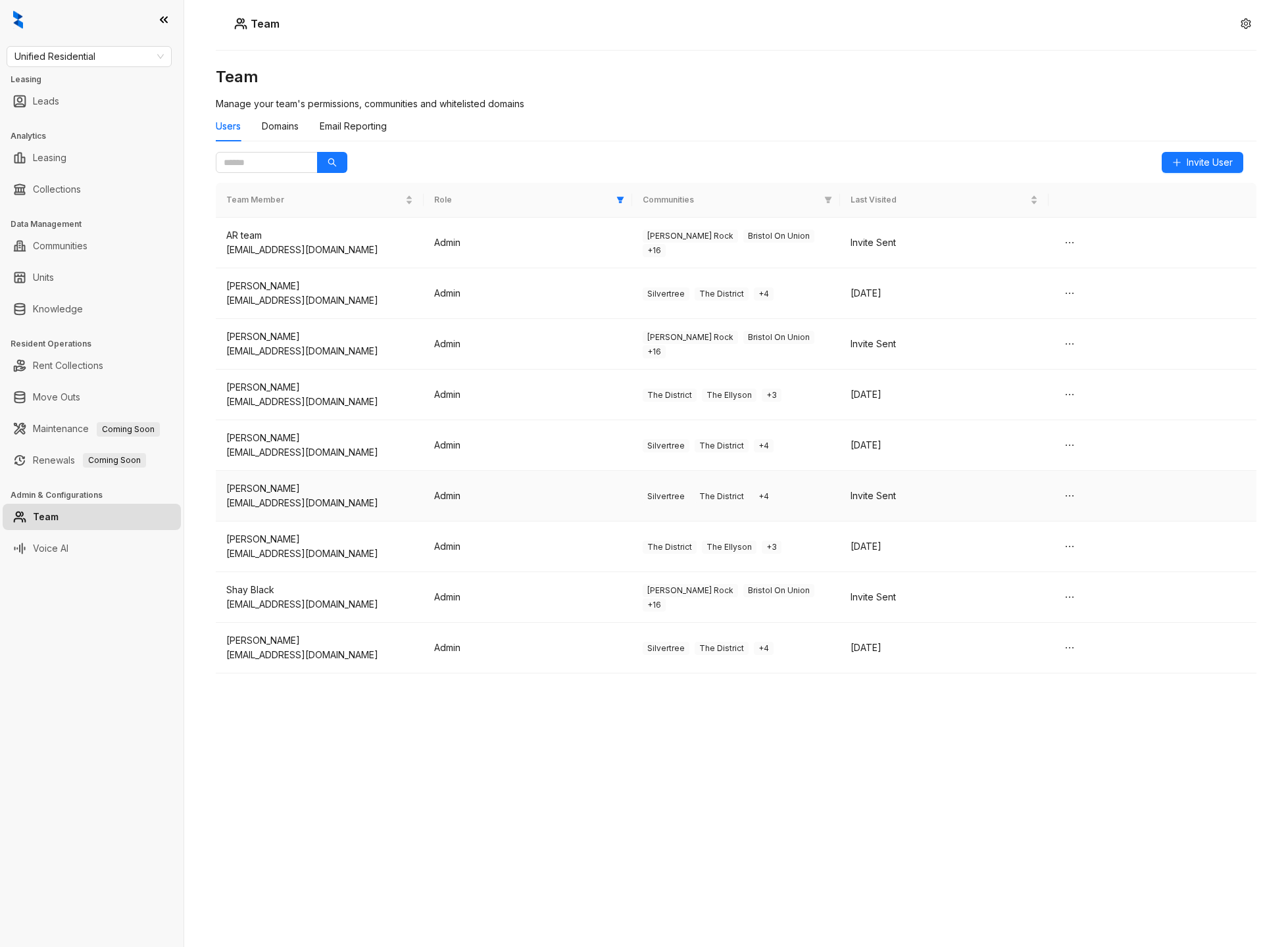
click at [575, 503] on td "Admin" at bounding box center [528, 496] width 208 height 51
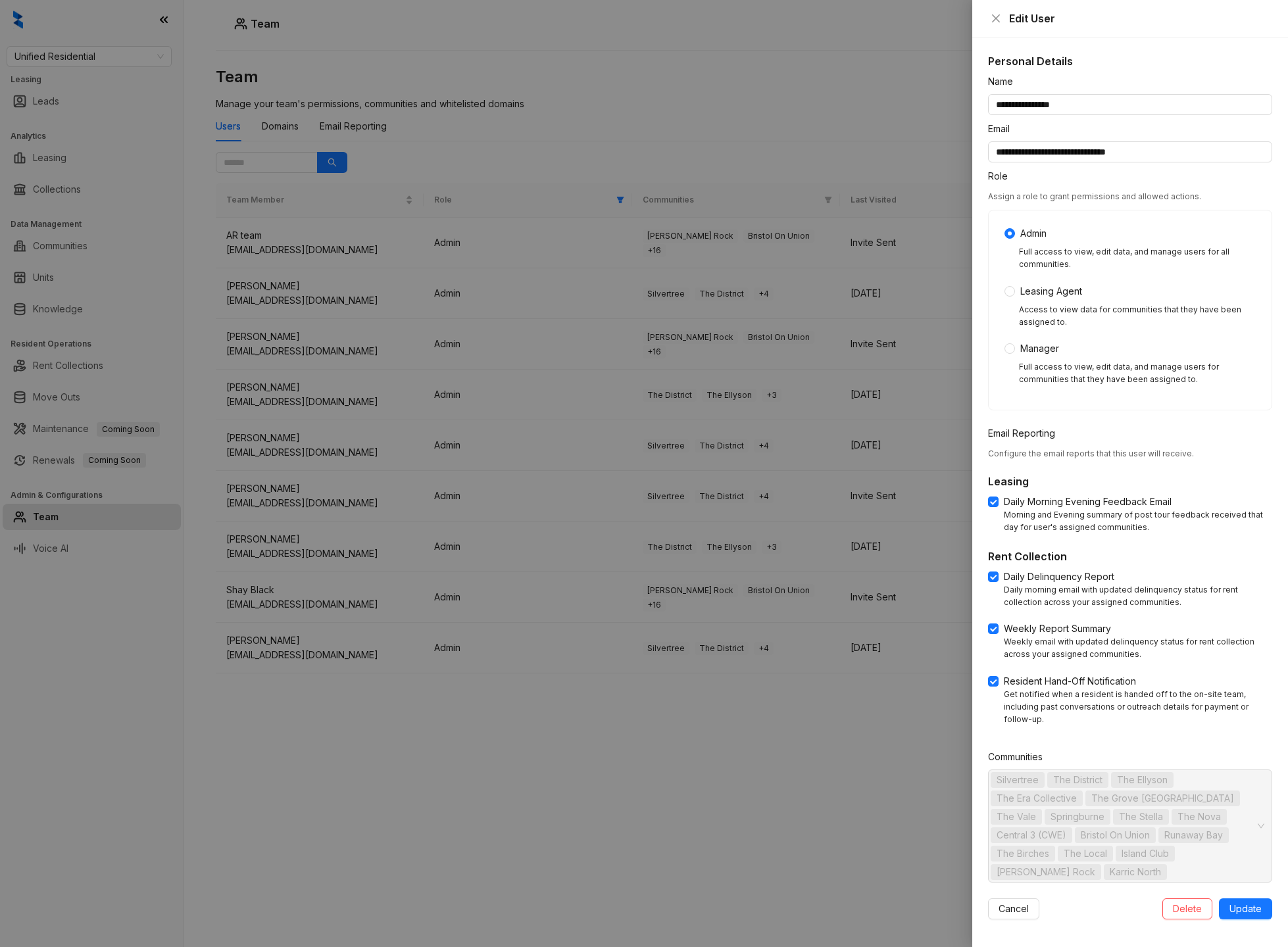
click at [575, 503] on div at bounding box center [644, 473] width 1288 height 947
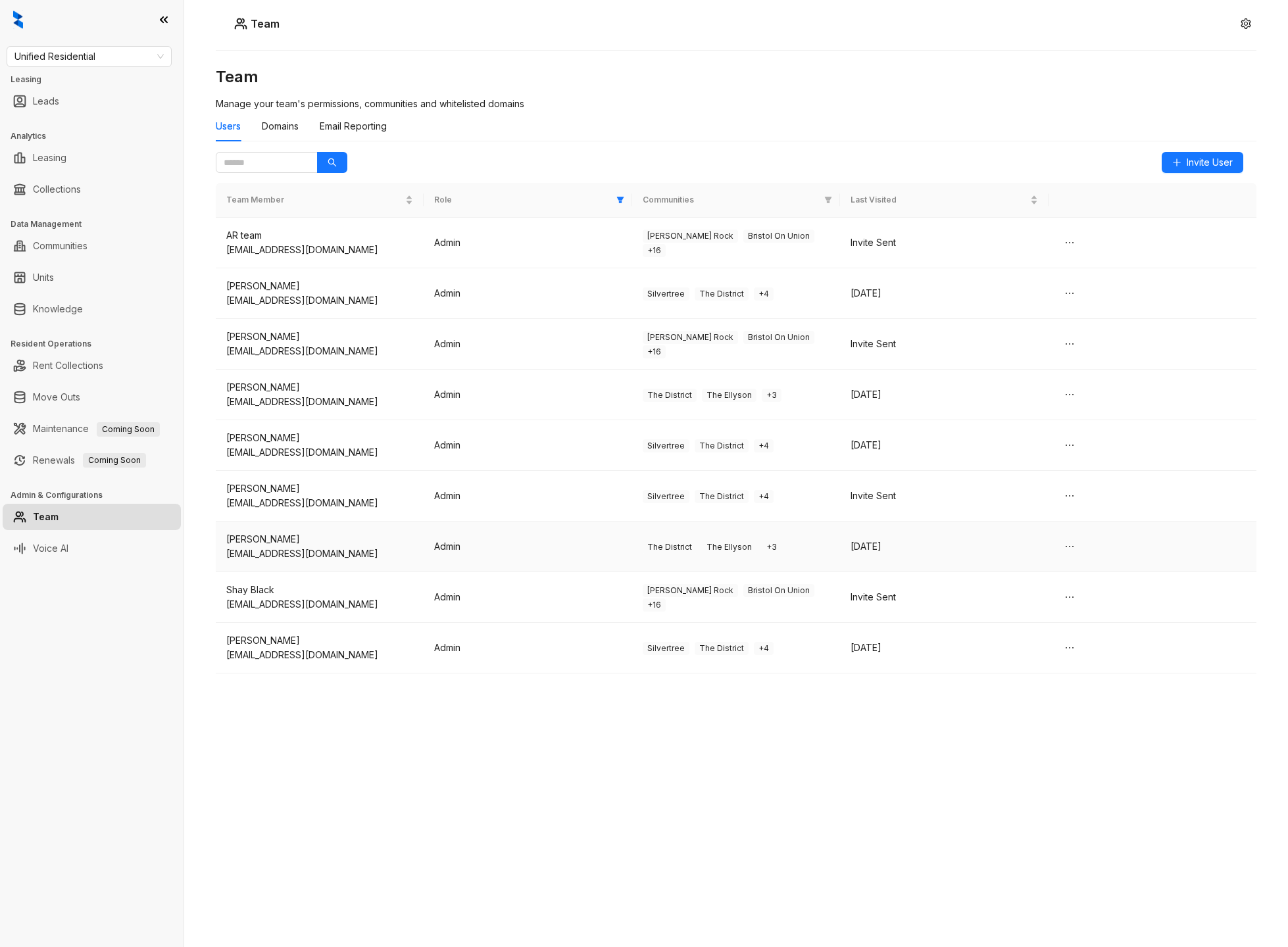
click at [584, 567] on td "Admin" at bounding box center [528, 547] width 208 height 51
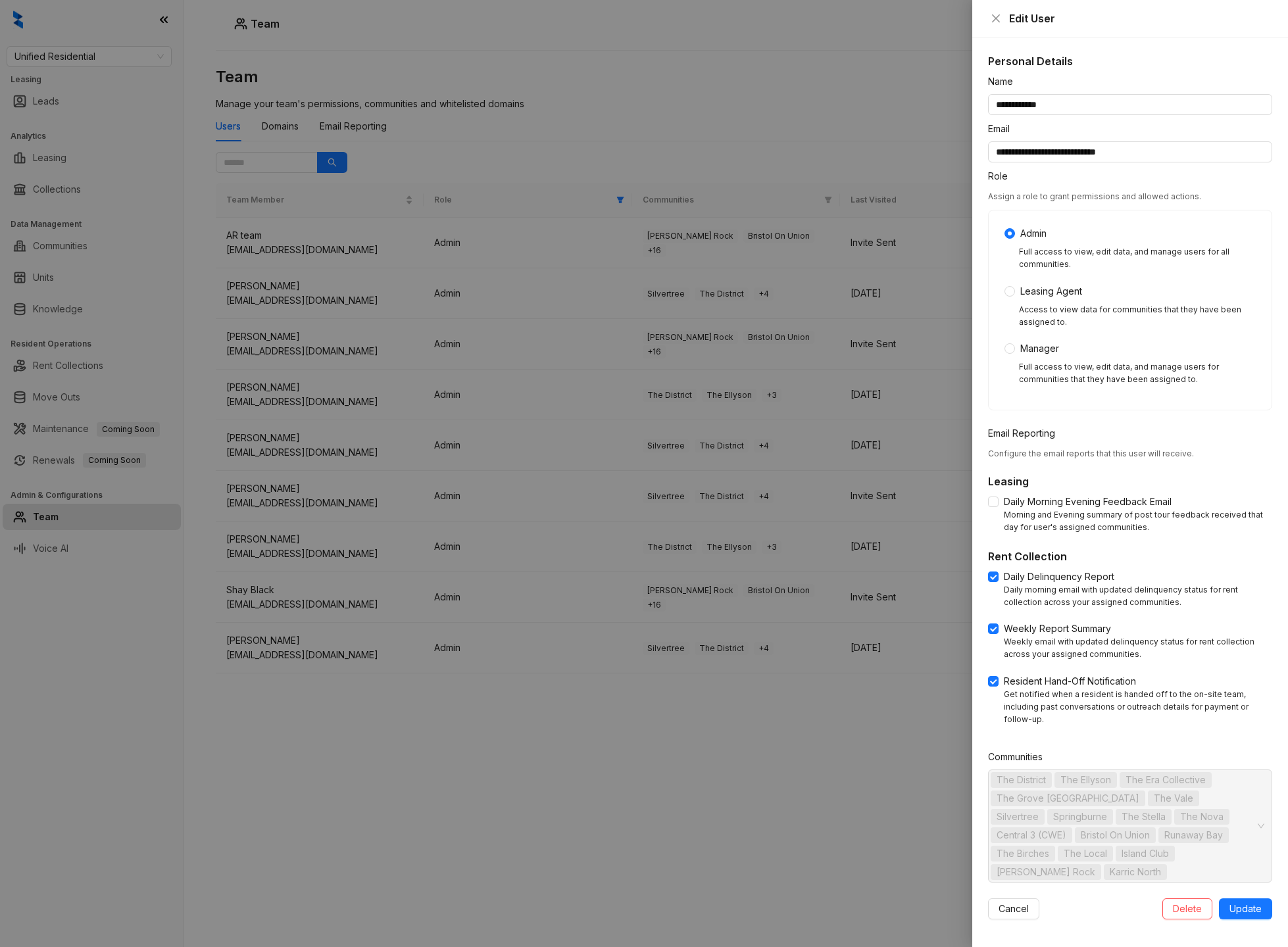
click at [584, 567] on div at bounding box center [644, 473] width 1288 height 947
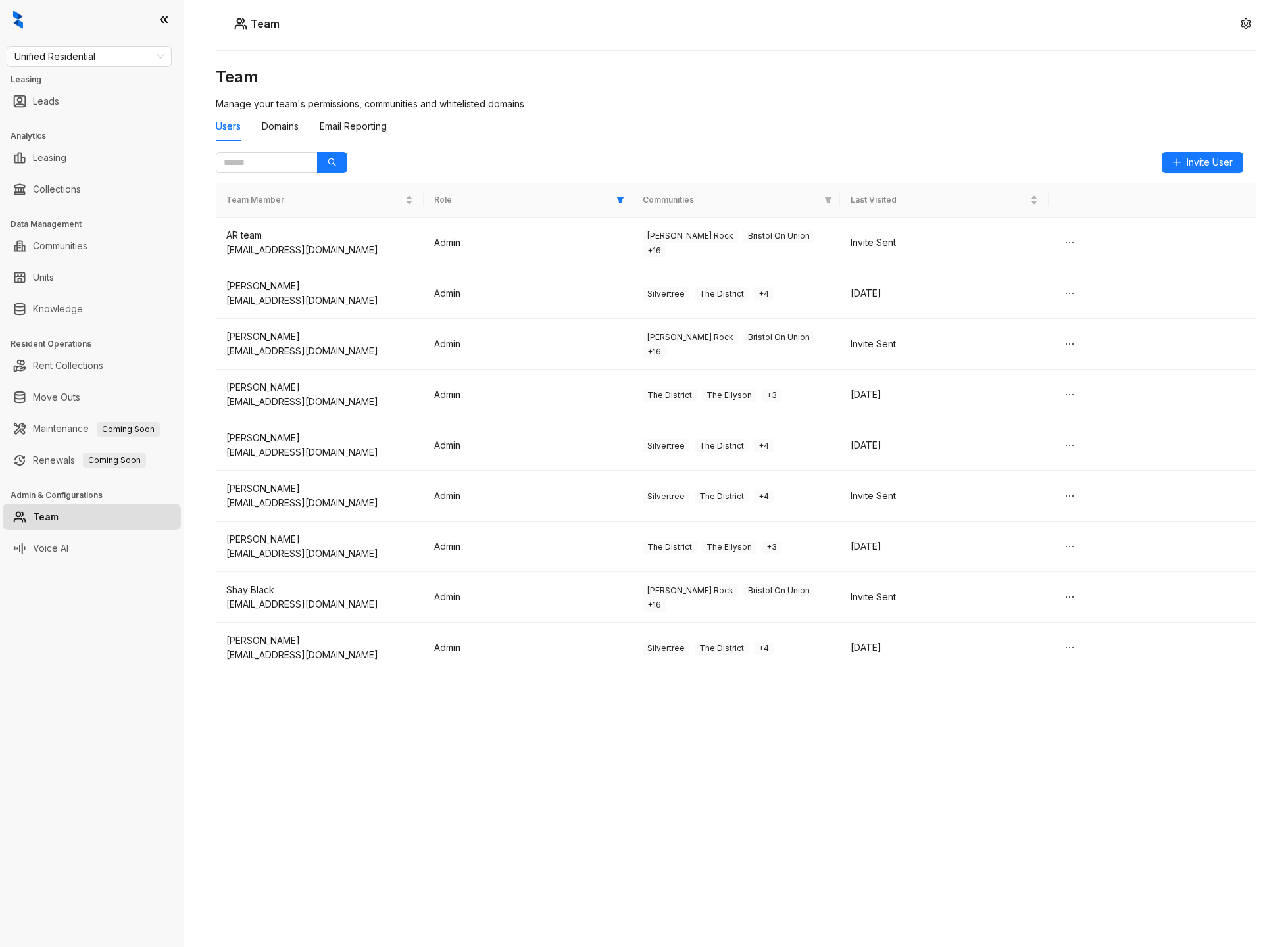
click at [589, 611] on td "Admin" at bounding box center [528, 598] width 208 height 51
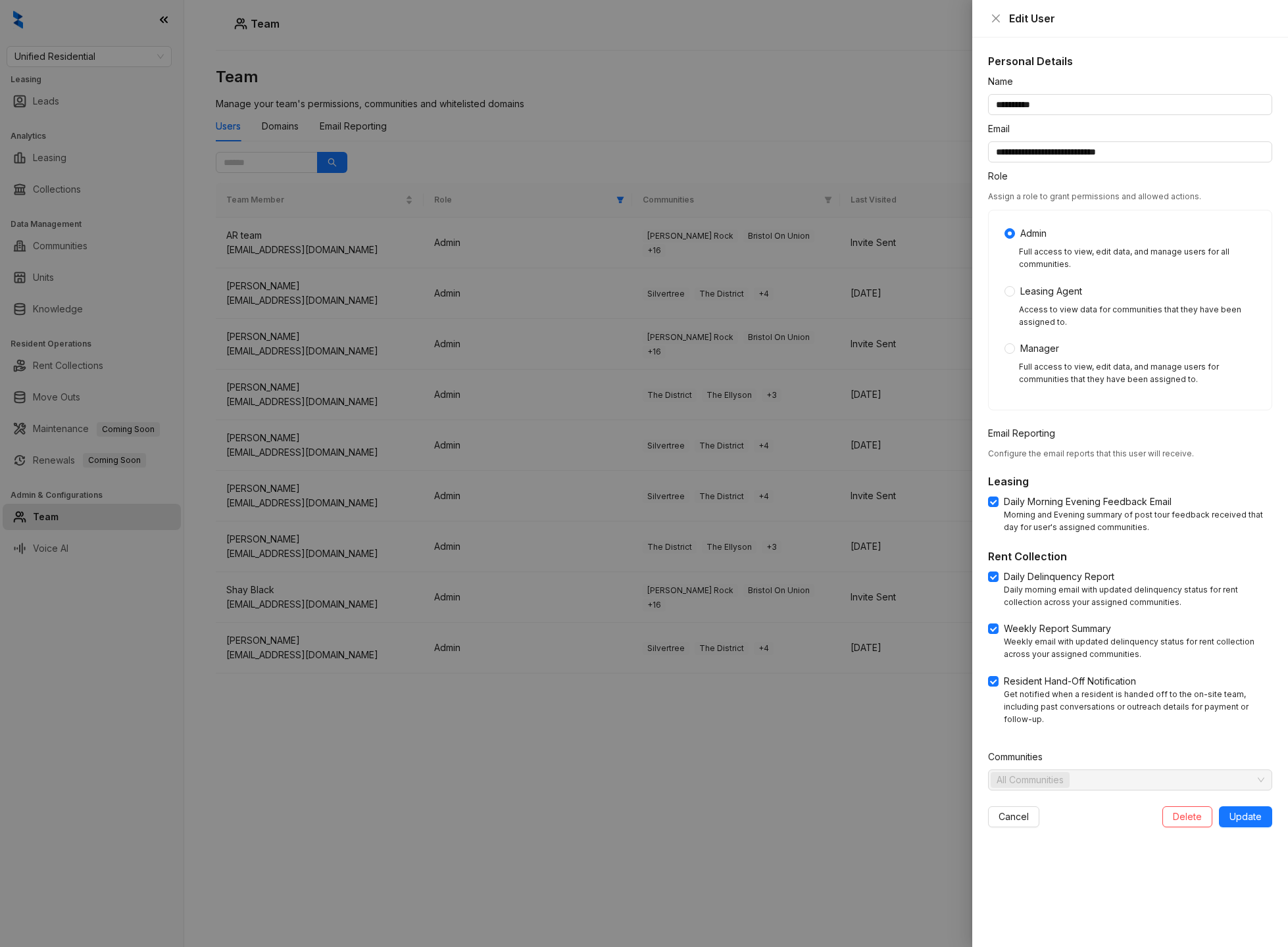
click at [589, 611] on div at bounding box center [644, 473] width 1288 height 947
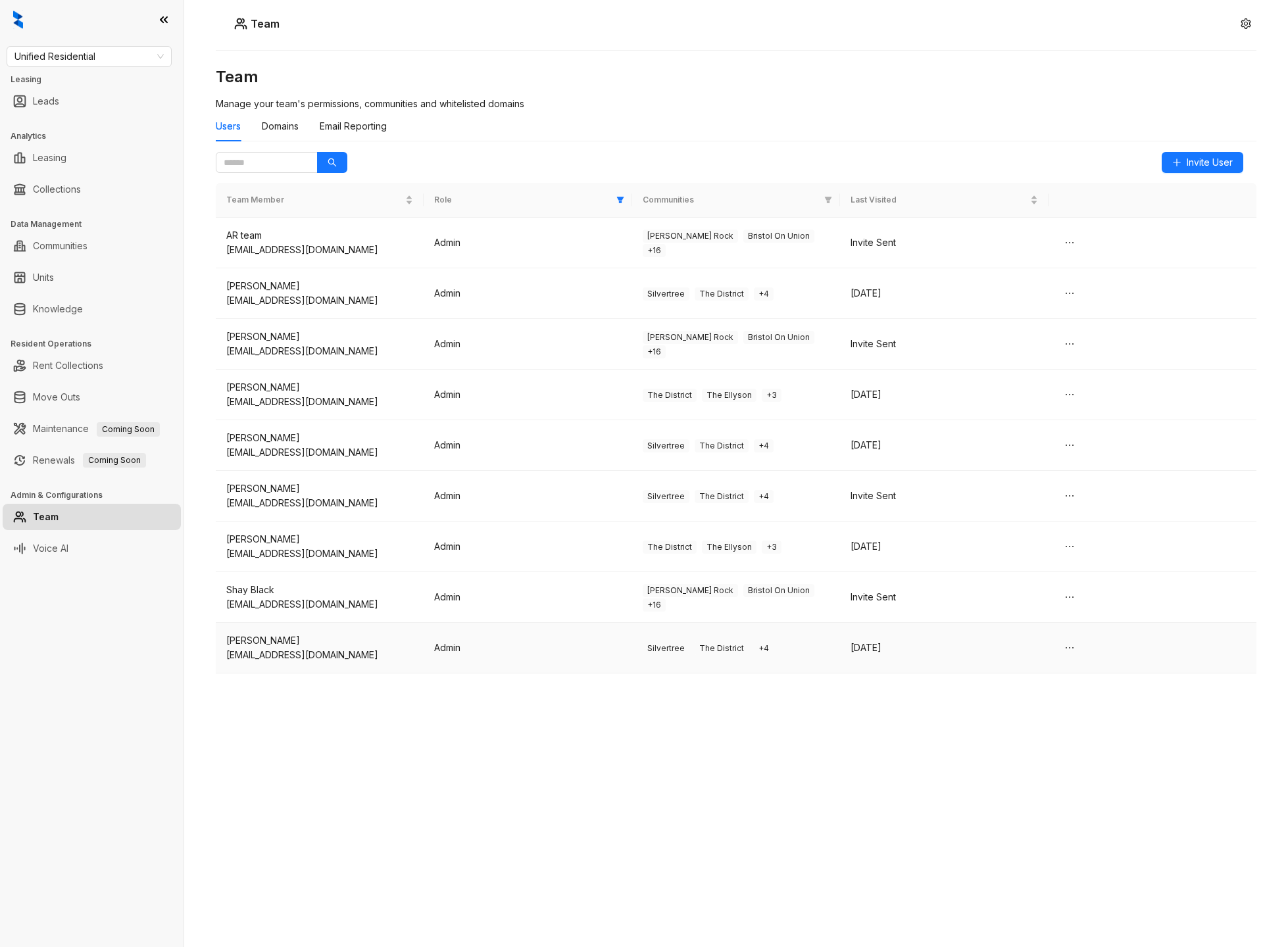
click at [589, 650] on td "Admin" at bounding box center [528, 648] width 208 height 51
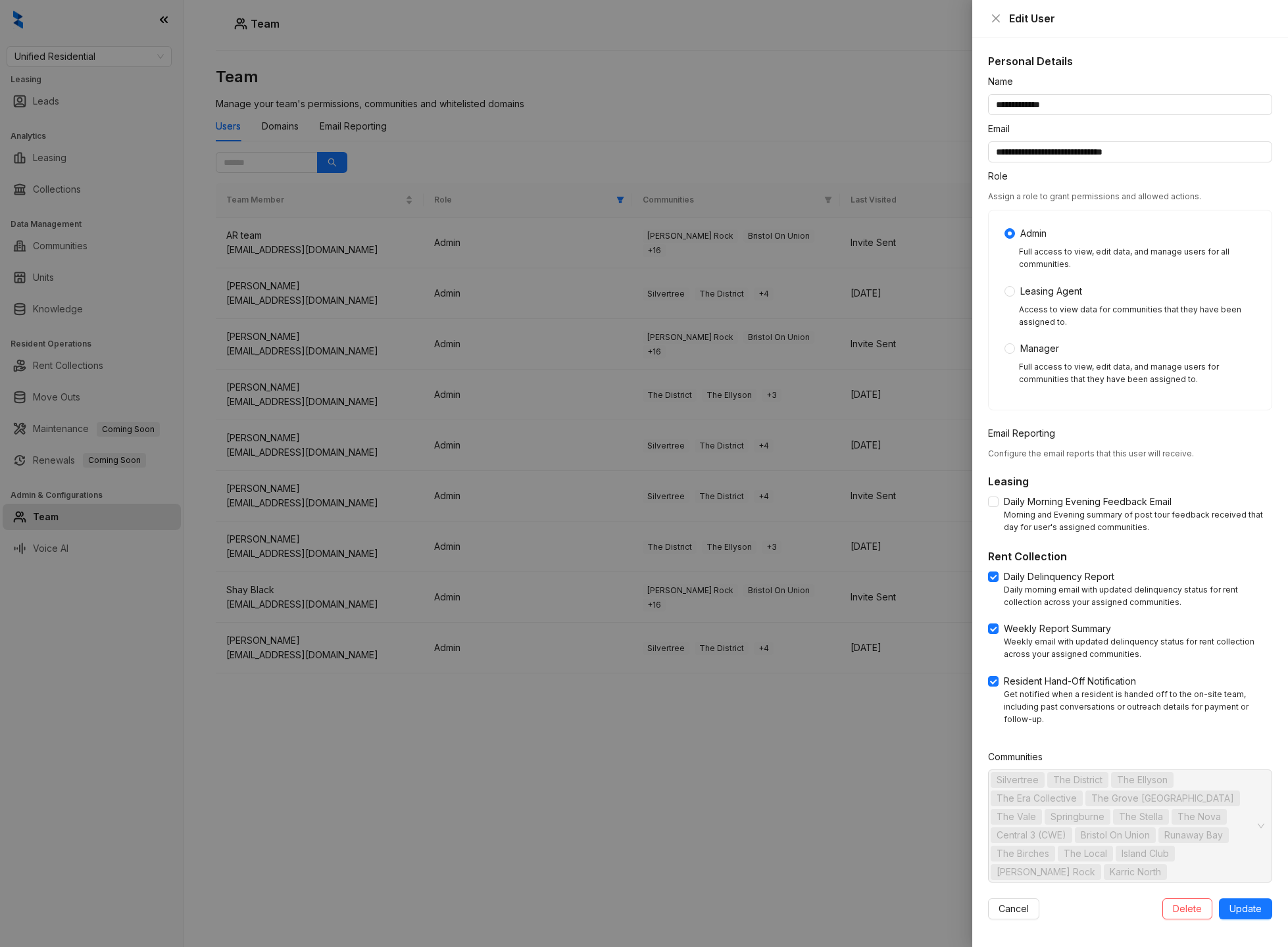
click at [628, 773] on div at bounding box center [644, 473] width 1288 height 947
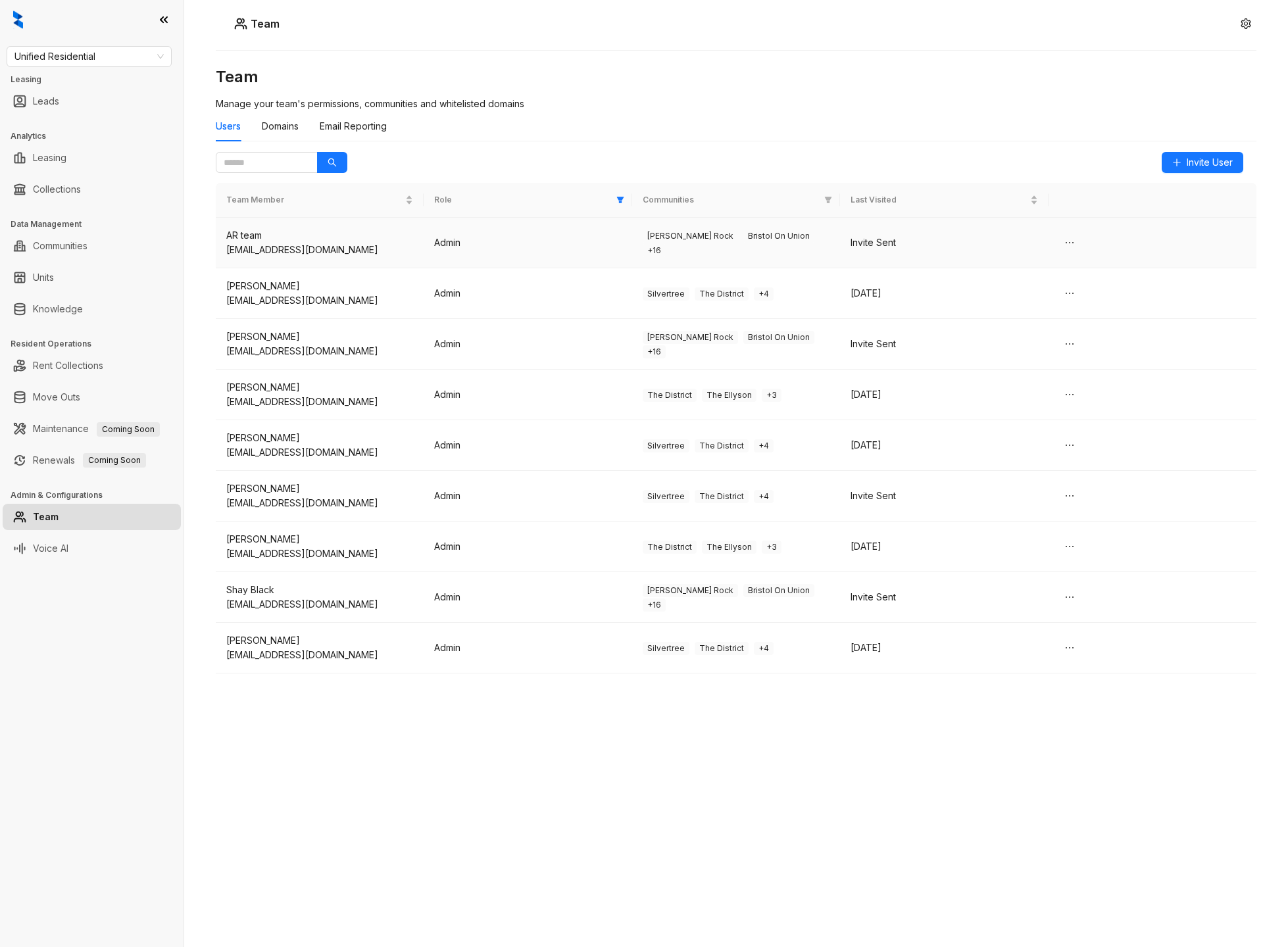
click at [631, 231] on td "Admin" at bounding box center [528, 242] width 208 height 51
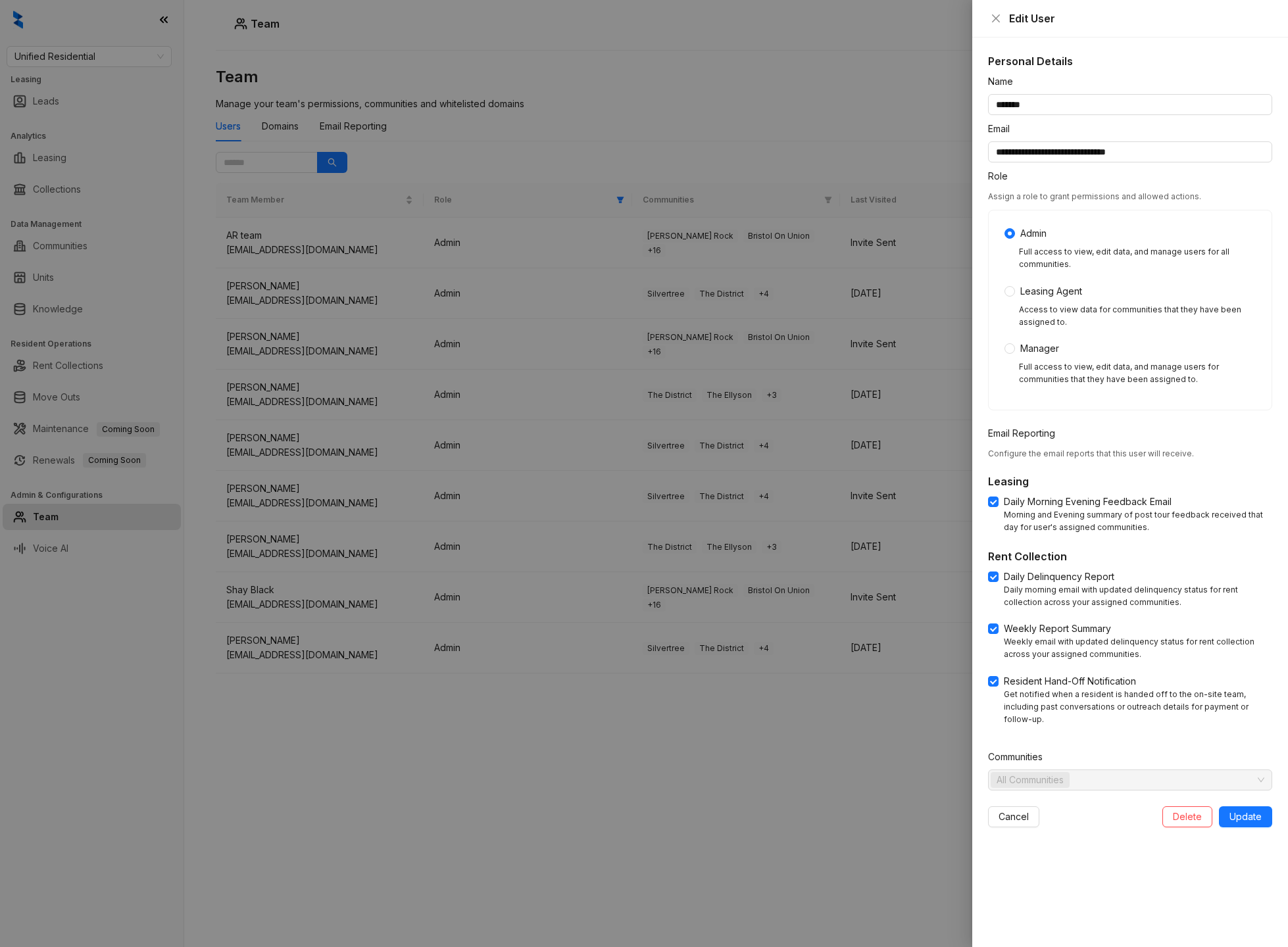
click at [740, 108] on div at bounding box center [644, 473] width 1288 height 947
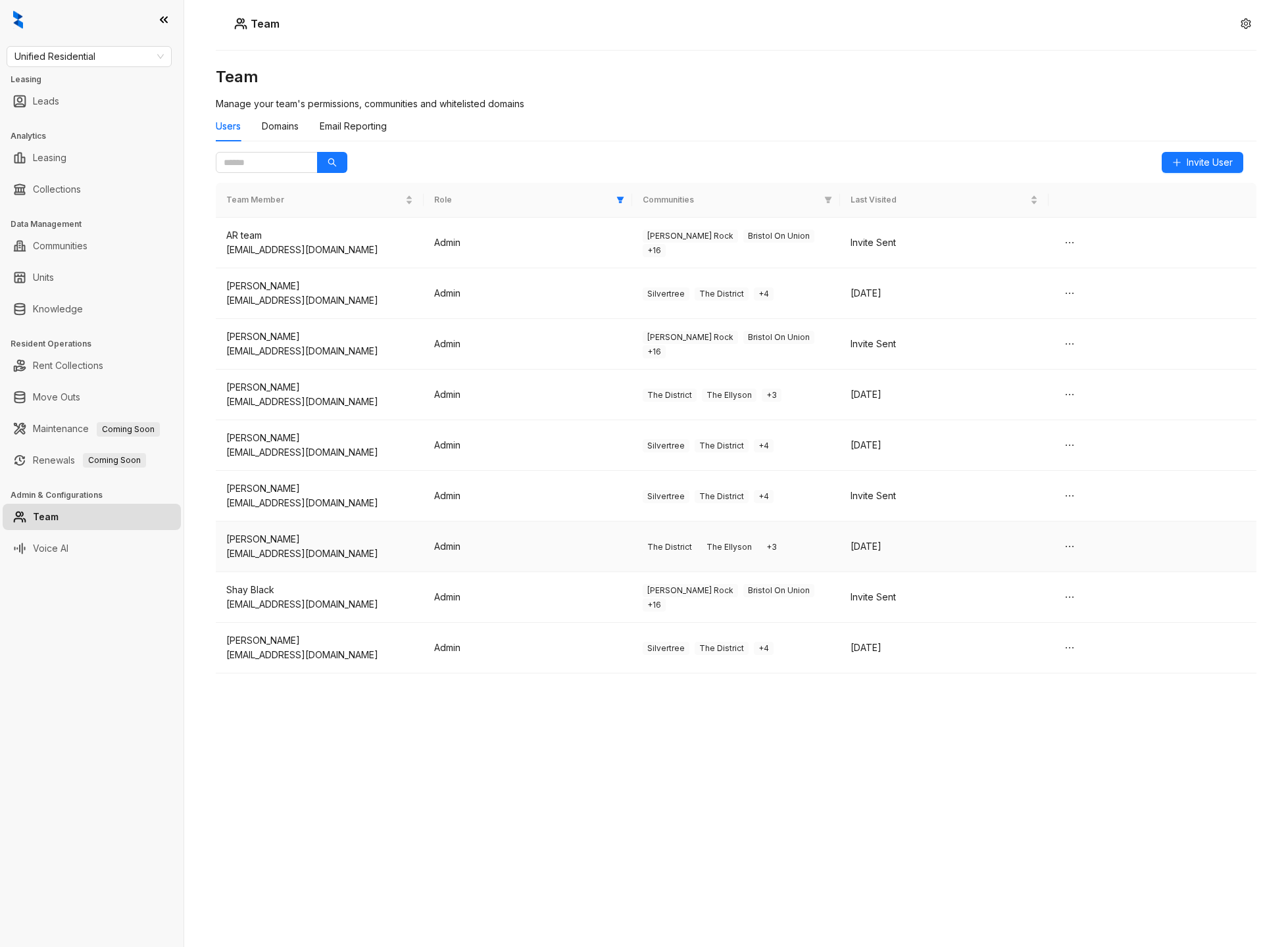
click at [551, 538] on td "Admin" at bounding box center [528, 547] width 208 height 51
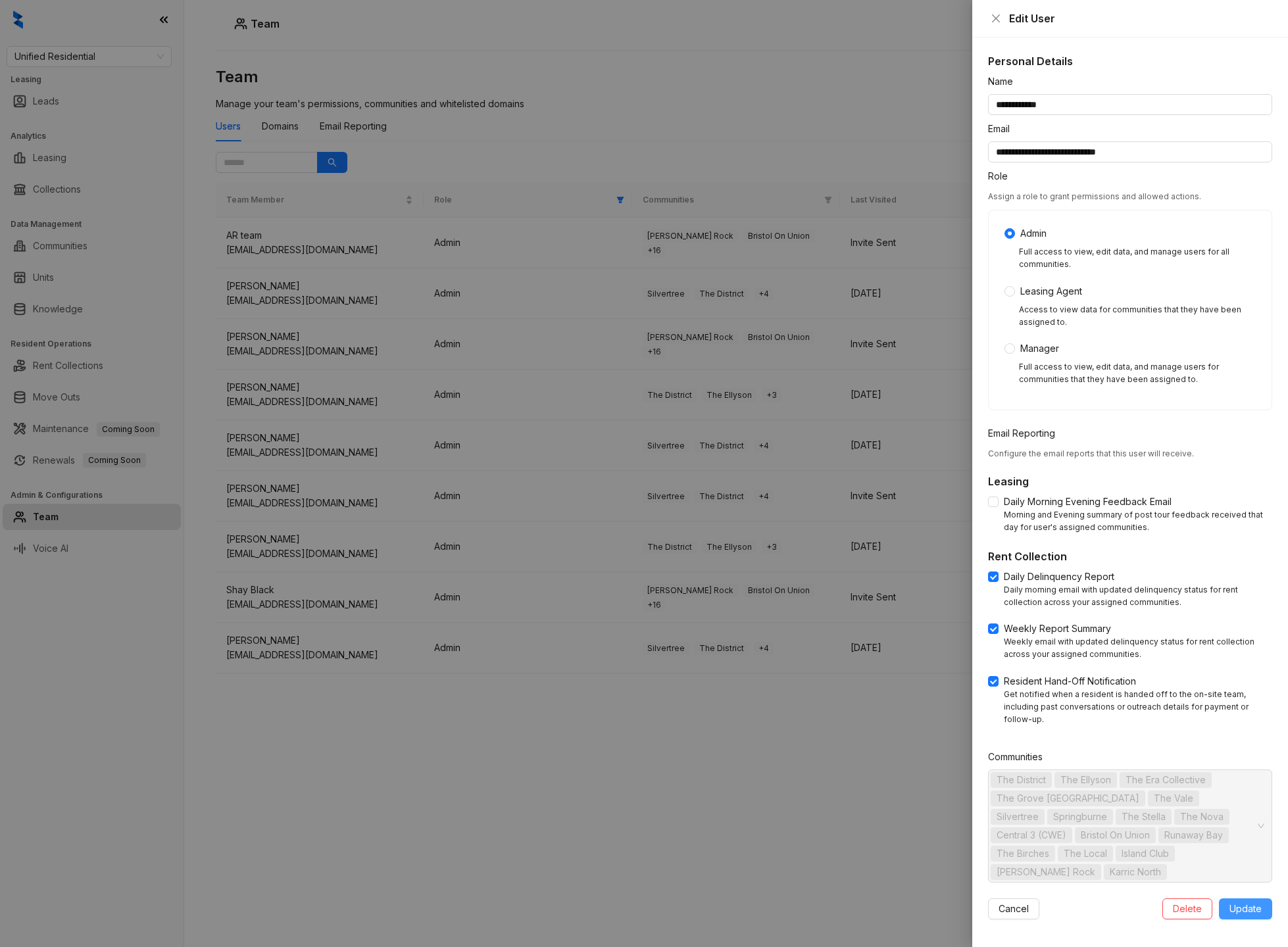
click at [1236, 902] on span "Update" at bounding box center [1245, 909] width 32 height 15
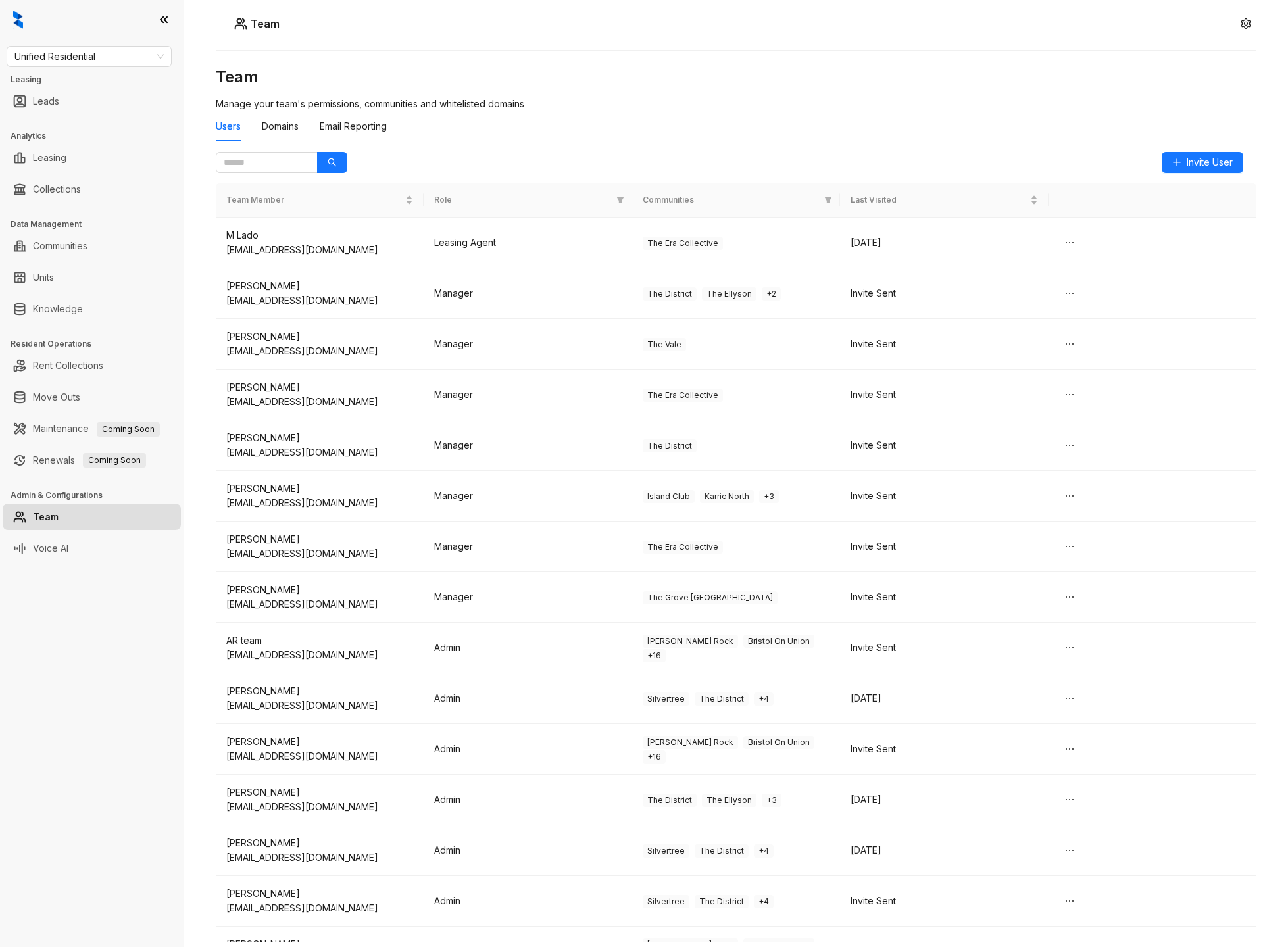
click at [625, 191] on th "Role" at bounding box center [528, 200] width 208 height 35
click at [623, 198] on icon "filter" at bounding box center [620, 200] width 7 height 7
click at [615, 294] on span "OK" at bounding box center [610, 293] width 13 height 15
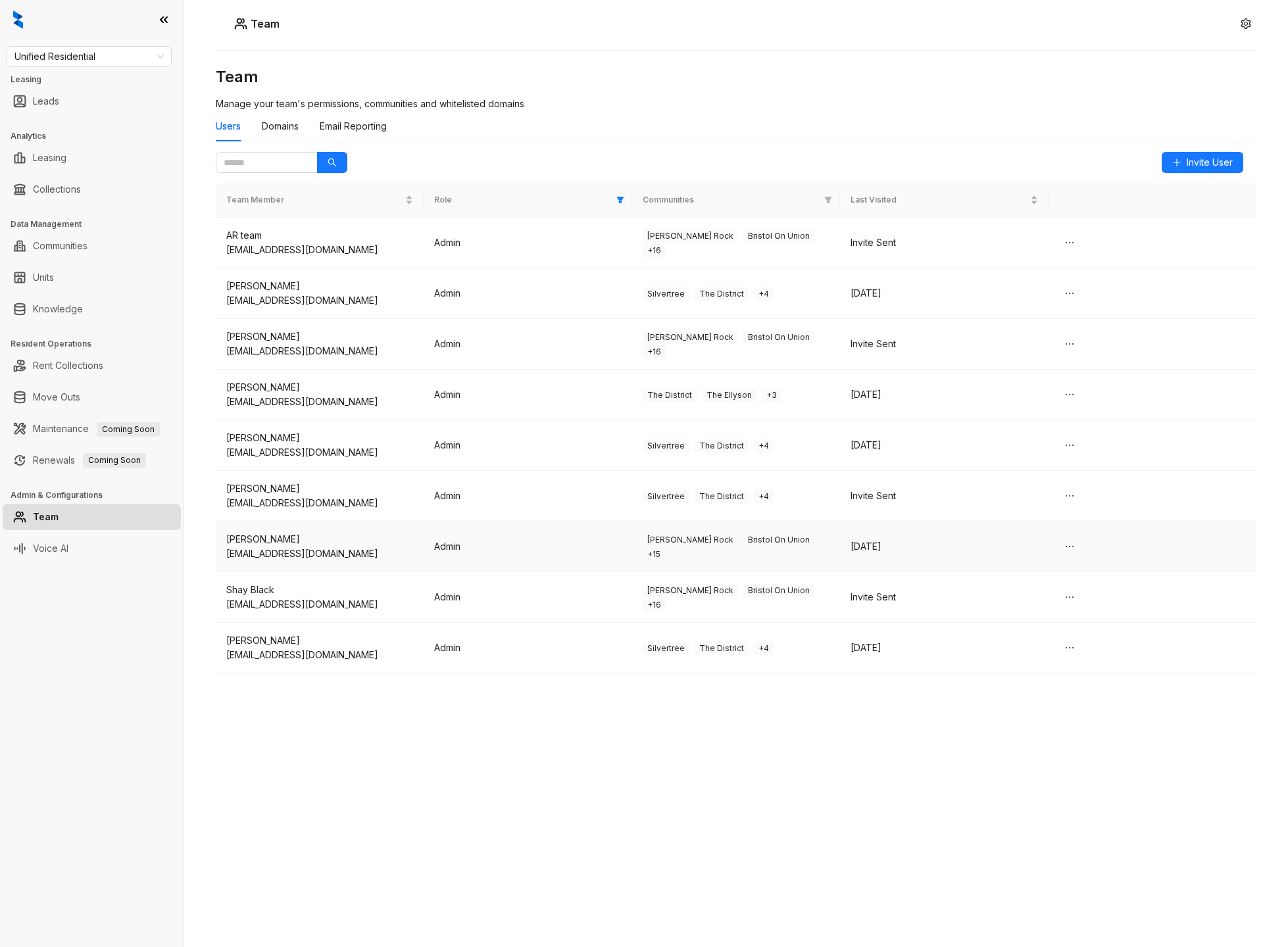
click at [584, 542] on td "Admin" at bounding box center [528, 547] width 208 height 51
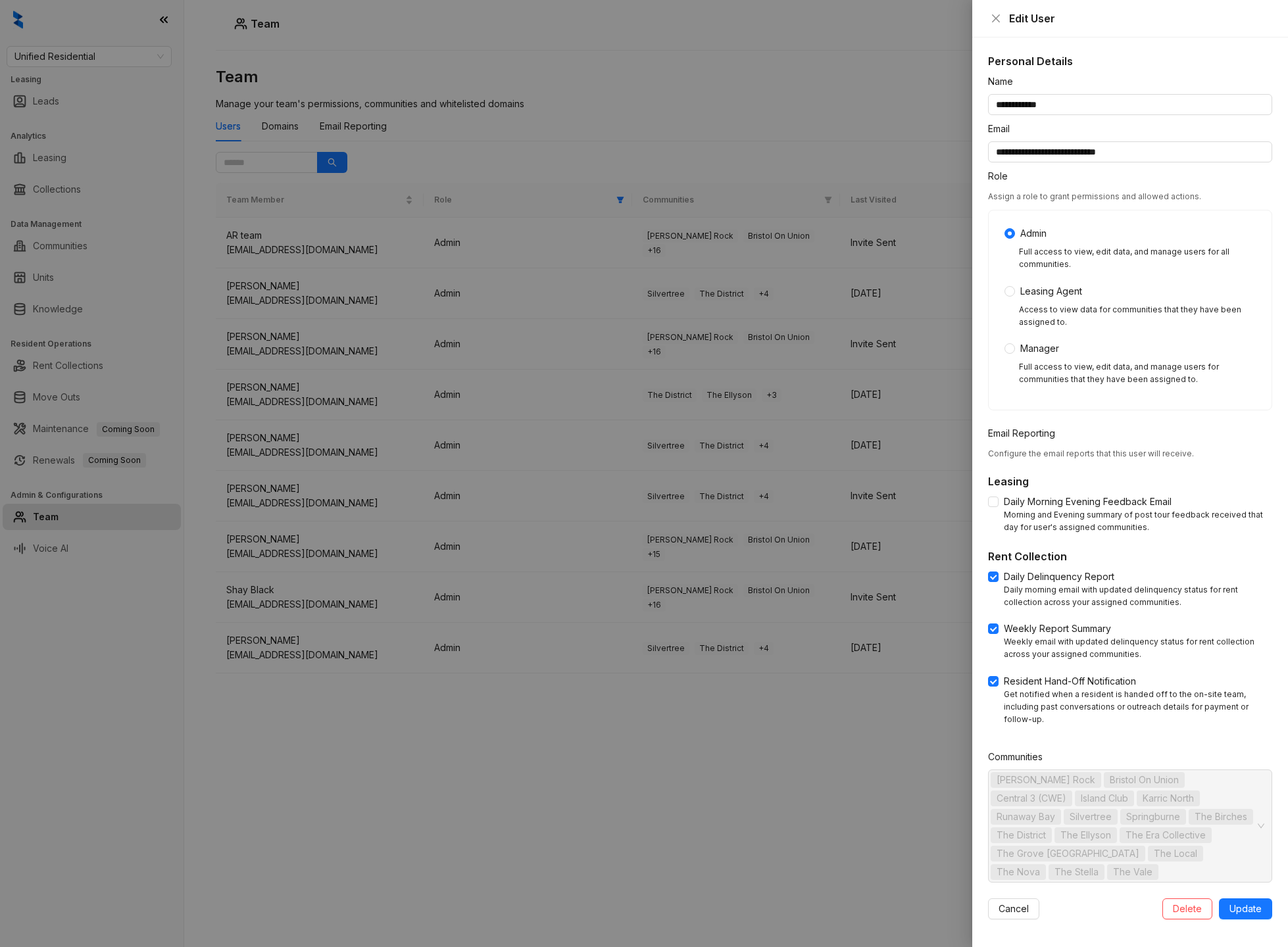
click at [742, 896] on div at bounding box center [644, 473] width 1288 height 947
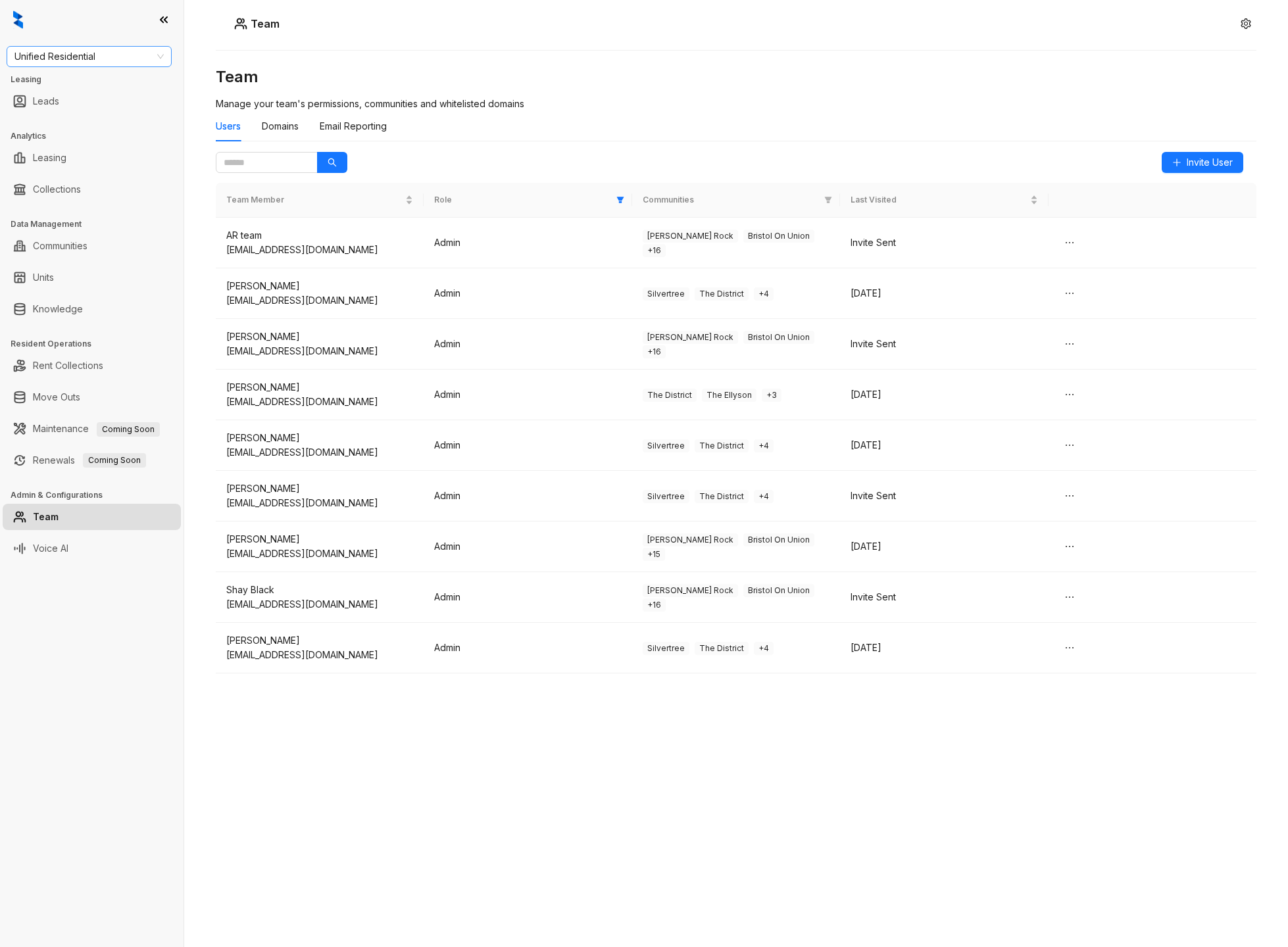
click at [115, 56] on span "Unified Residential" at bounding box center [90, 57] width 150 height 20
click at [69, 229] on div "Cirruss Management" at bounding box center [89, 230] width 144 height 15
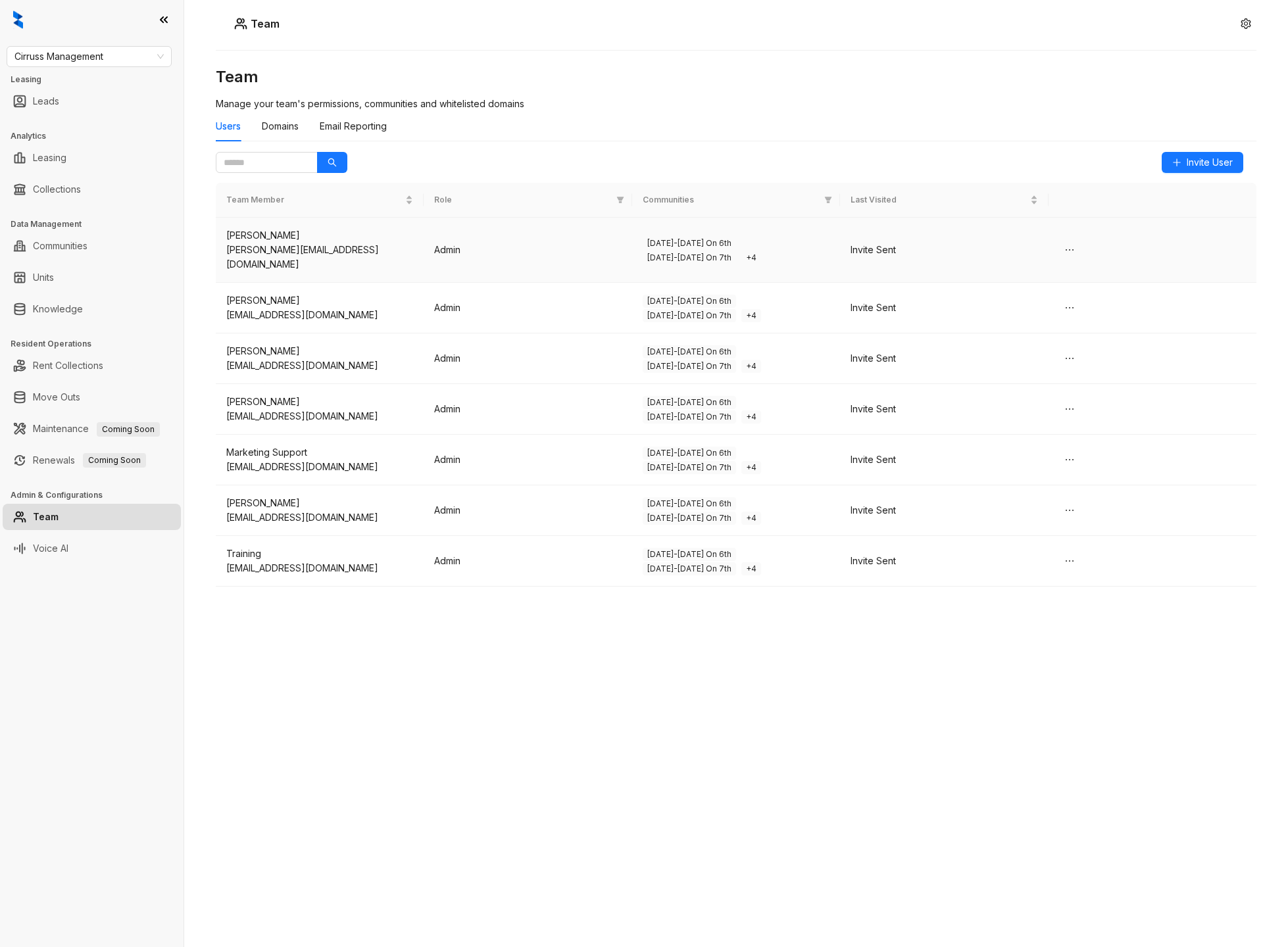
click at [358, 236] on div "[PERSON_NAME]" at bounding box center [319, 236] width 187 height 15
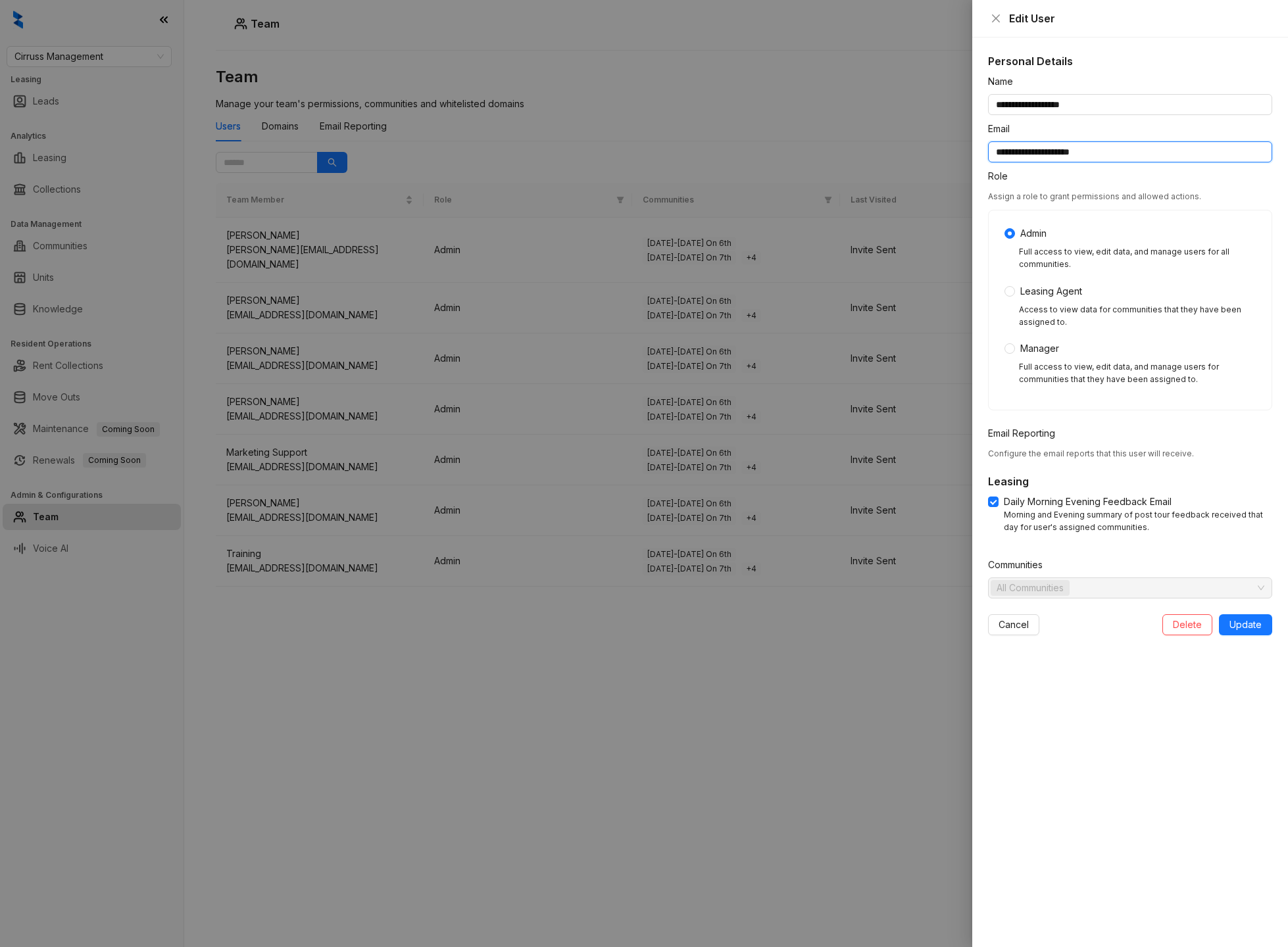
click at [1043, 149] on input "**********" at bounding box center [1129, 152] width 284 height 21
